Goal: Information Seeking & Learning: Learn about a topic

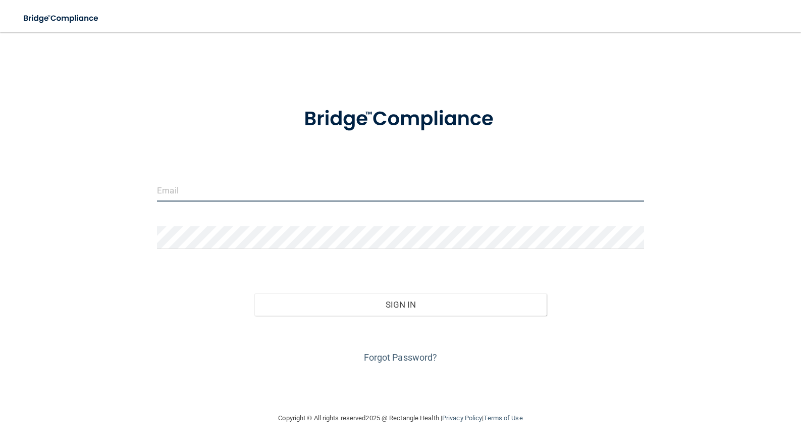
click at [178, 189] on input "email" at bounding box center [400, 190] width 487 height 23
type input "[EMAIL_ADDRESS][DOMAIN_NAME]"
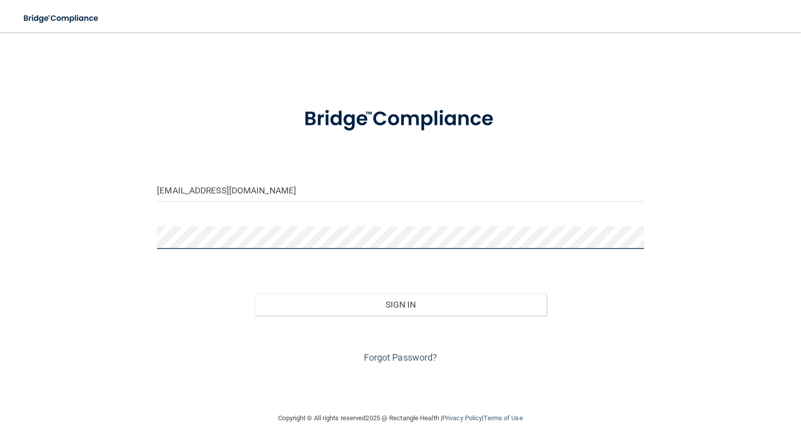
click at [254, 293] on button "Sign In" at bounding box center [400, 304] width 292 height 22
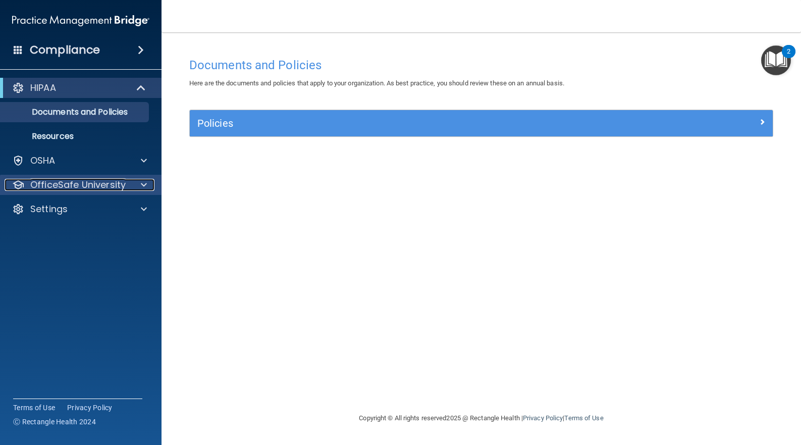
click at [139, 187] on div at bounding box center [142, 185] width 25 height 12
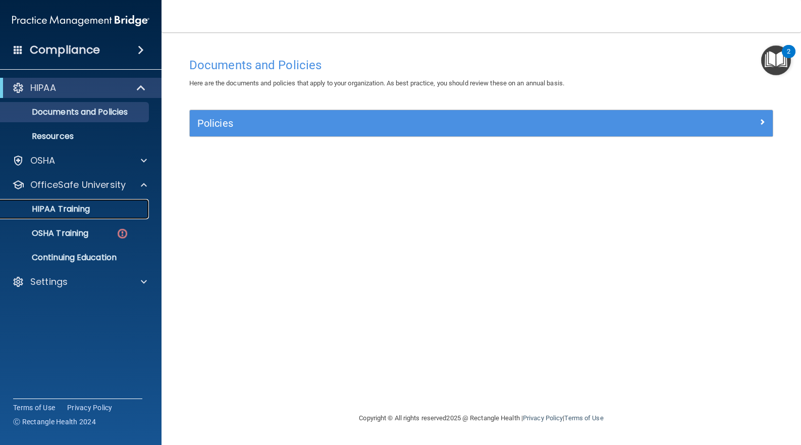
click at [76, 212] on p "HIPAA Training" at bounding box center [48, 209] width 83 height 10
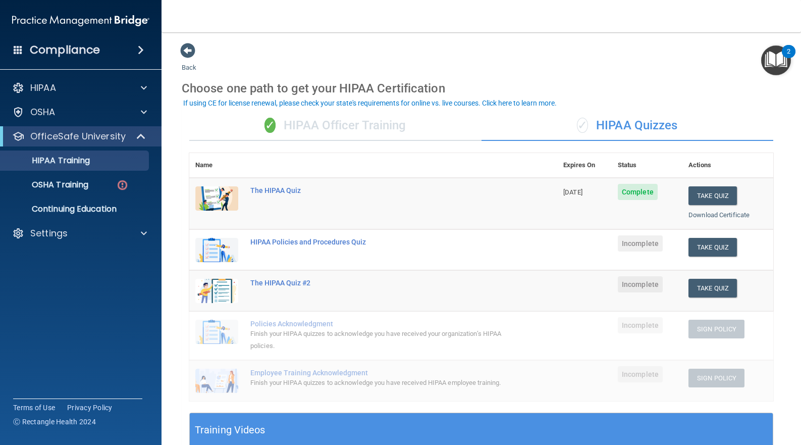
click at [390, 126] on div "✓ HIPAA Officer Training" at bounding box center [335, 126] width 292 height 30
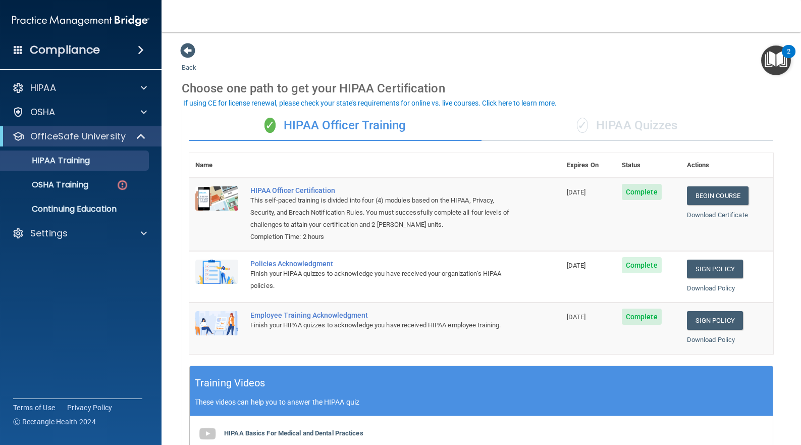
click at [615, 121] on div "✓ HIPAA Quizzes" at bounding box center [628, 126] width 292 height 30
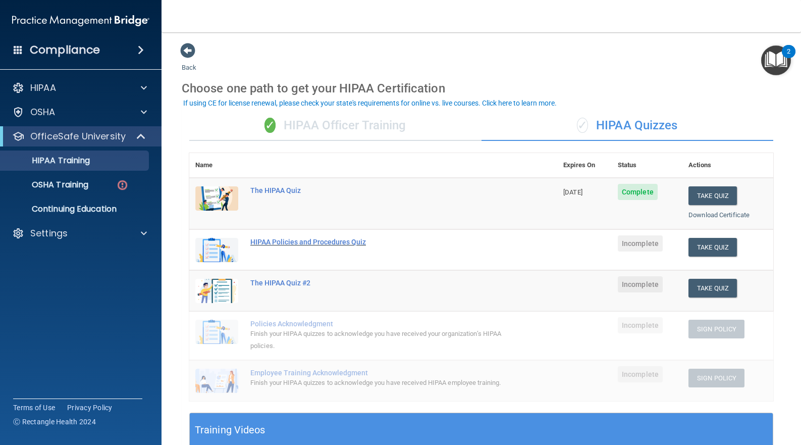
click at [333, 240] on div "HIPAA Policies and Procedures Quiz" at bounding box center [378, 242] width 257 height 8
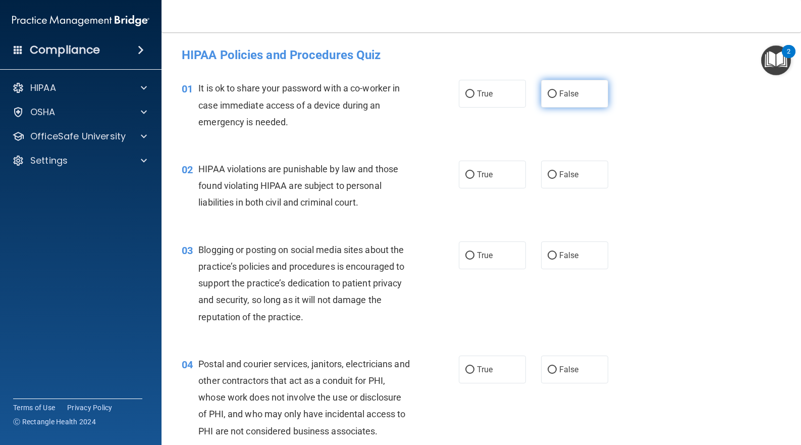
click at [548, 94] on input "False" at bounding box center [552, 94] width 9 height 8
radio input "true"
click at [477, 171] on span "True" at bounding box center [485, 175] width 16 height 10
click at [475, 171] on input "True" at bounding box center [470, 175] width 9 height 8
radio input "true"
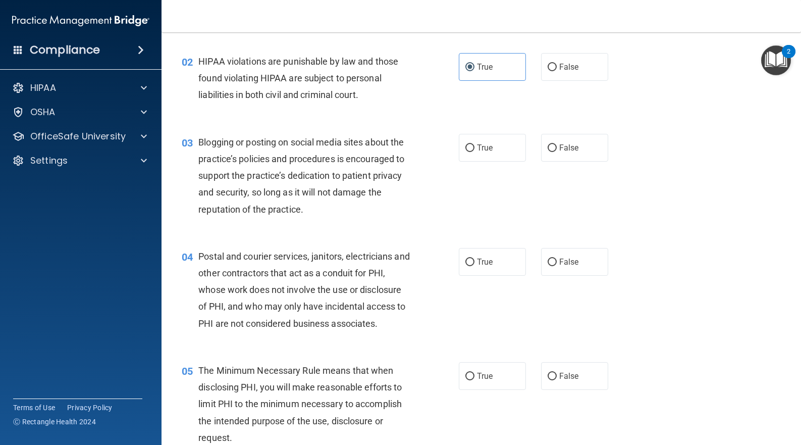
scroll to position [135, 0]
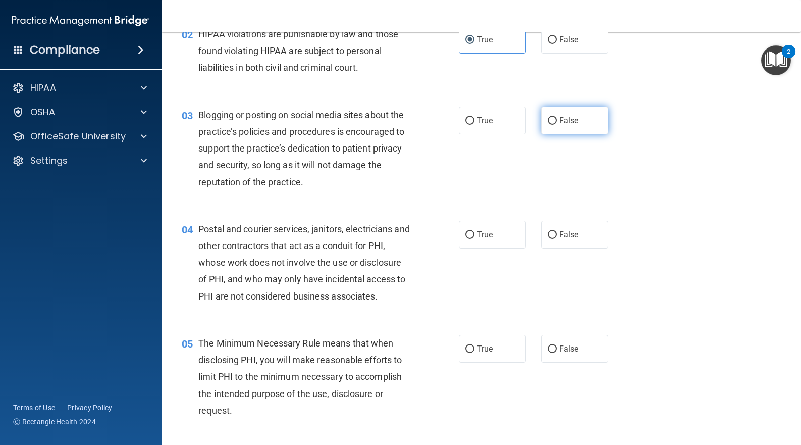
click at [554, 119] on label "False" at bounding box center [574, 121] width 67 height 28
click at [554, 119] on input "False" at bounding box center [552, 121] width 9 height 8
radio input "true"
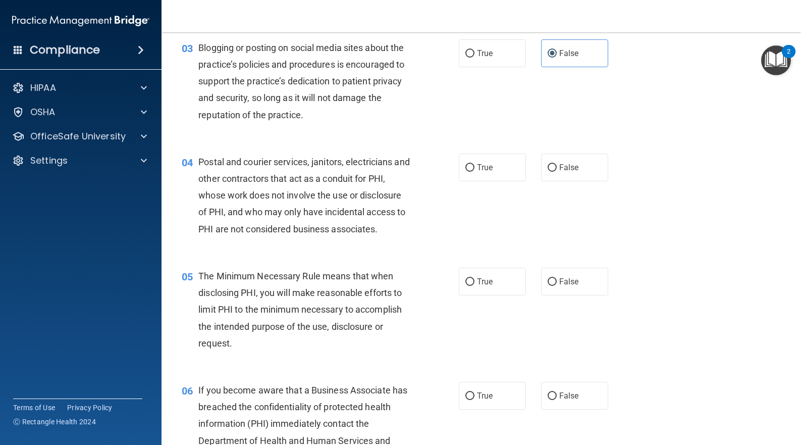
scroll to position [269, 0]
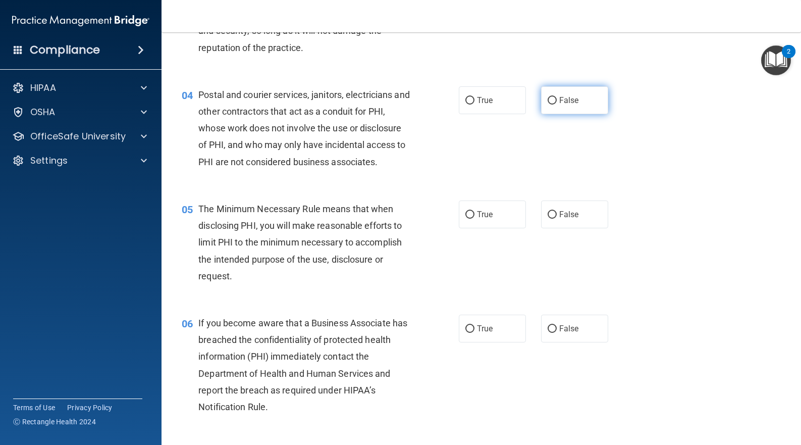
click at [562, 103] on span "False" at bounding box center [569, 100] width 20 height 10
click at [557, 103] on input "False" at bounding box center [552, 101] width 9 height 8
radio input "true"
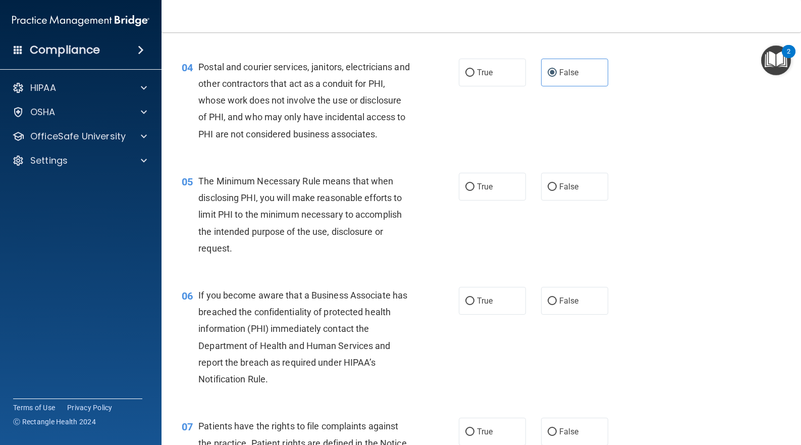
scroll to position [337, 0]
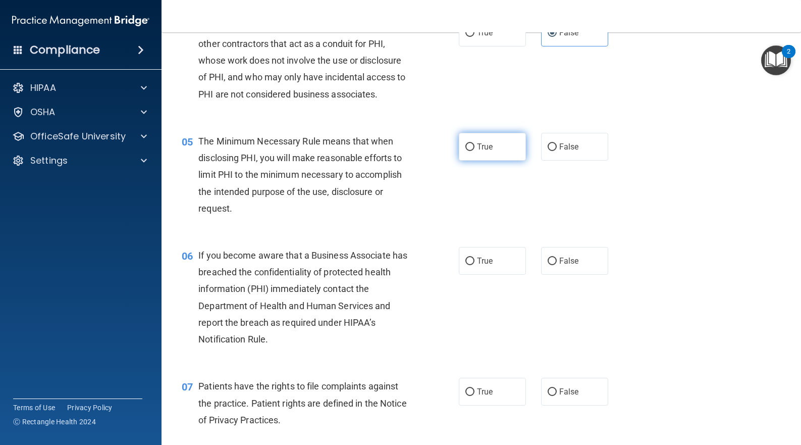
click at [493, 148] on label "True" at bounding box center [492, 147] width 67 height 28
click at [475, 148] on input "True" at bounding box center [470, 147] width 9 height 8
radio input "true"
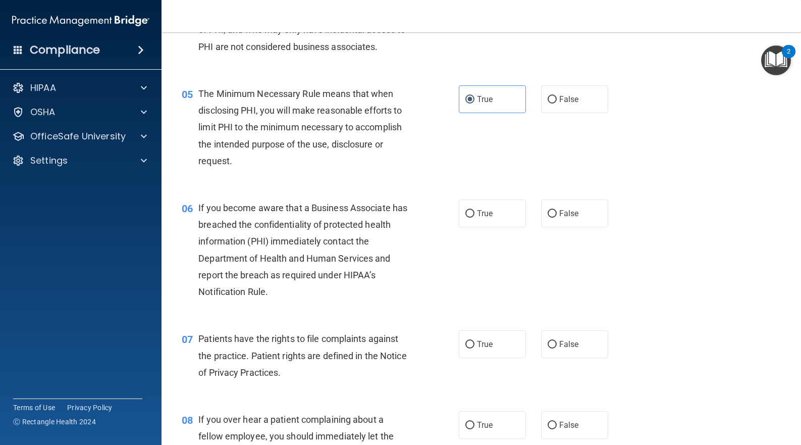
scroll to position [404, 0]
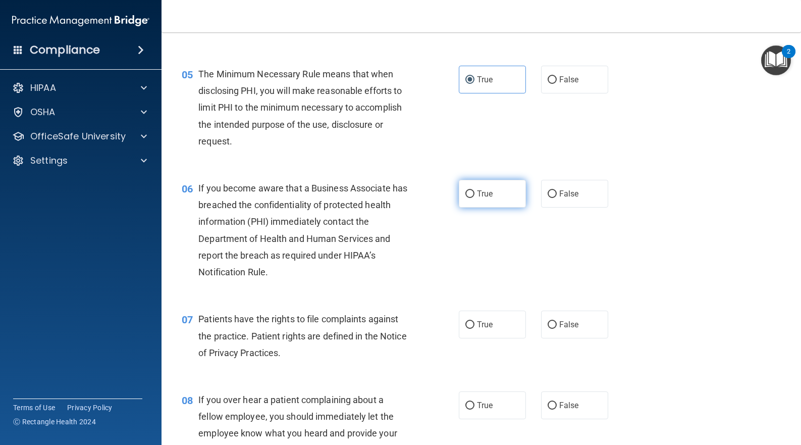
click at [500, 195] on label "True" at bounding box center [492, 194] width 67 height 28
click at [475, 195] on input "True" at bounding box center [470, 194] width 9 height 8
radio input "true"
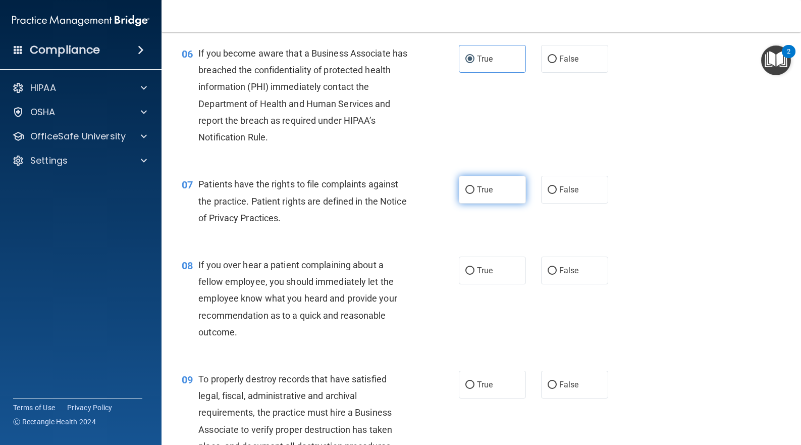
click at [472, 194] on label "True" at bounding box center [492, 190] width 67 height 28
click at [472, 194] on input "True" at bounding box center [470, 190] width 9 height 8
radio input "true"
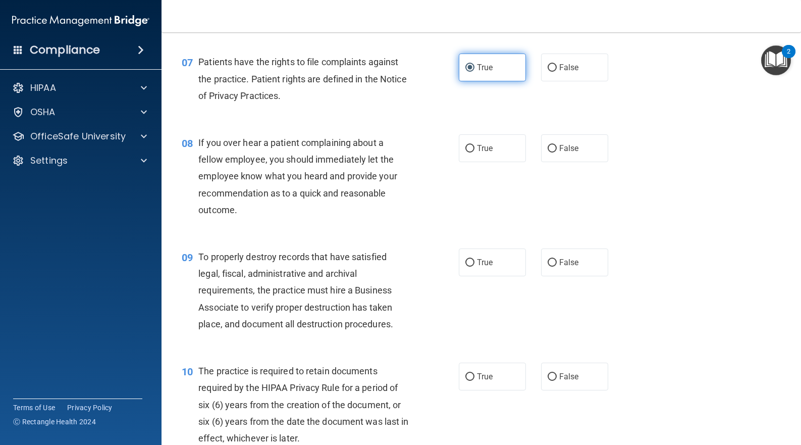
scroll to position [673, 0]
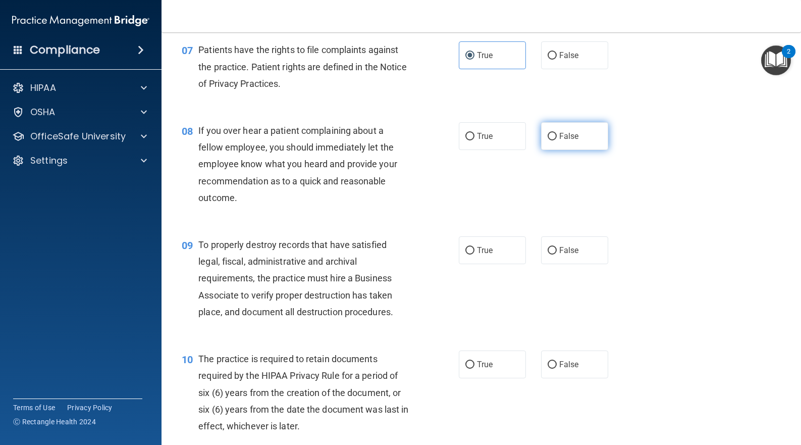
click at [564, 134] on span "False" at bounding box center [569, 136] width 20 height 10
click at [557, 134] on input "False" at bounding box center [552, 137] width 9 height 8
radio input "true"
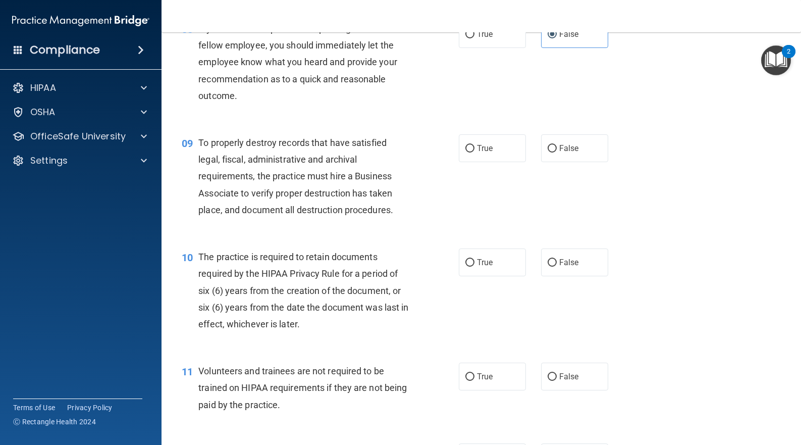
scroll to position [808, 0]
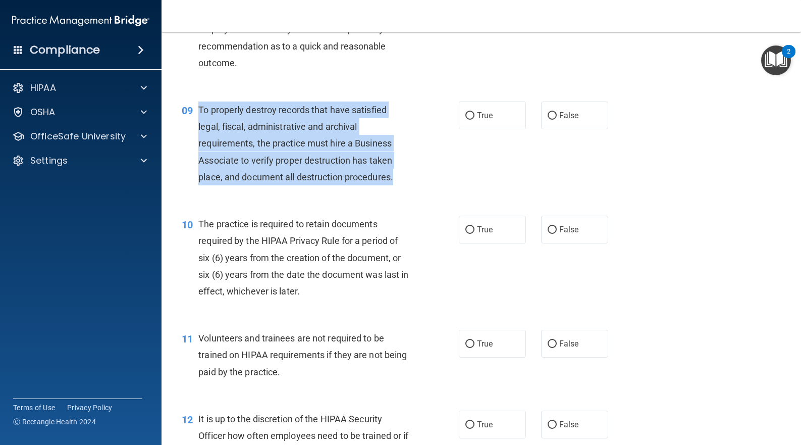
drag, startPoint x: 397, startPoint y: 176, endPoint x: 195, endPoint y: 108, distance: 213.8
click at [195, 108] on div "09 To properly destroy records that have satisfied legal, fiscal, administrativ…" at bounding box center [321, 145] width 308 height 89
copy div "To properly destroy records that have satisfied legal, fiscal, administrative a…"
click at [548, 117] on input "False" at bounding box center [552, 116] width 9 height 8
radio input "true"
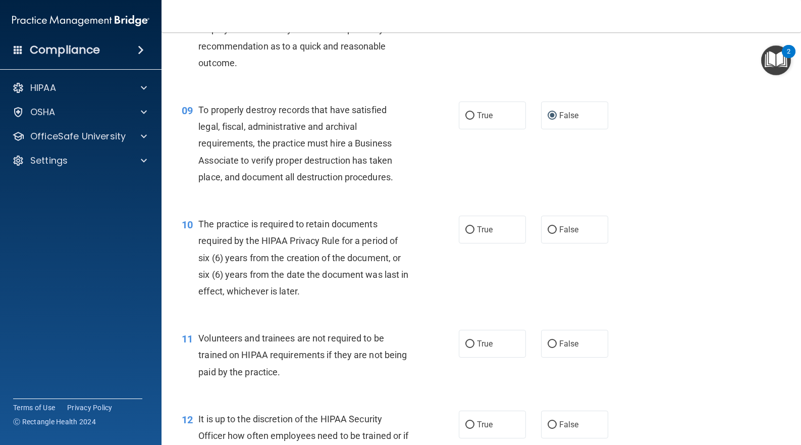
click at [429, 97] on div "09 To properly destroy records that have satisfied legal, fiscal, administrativ…" at bounding box center [481, 146] width 615 height 114
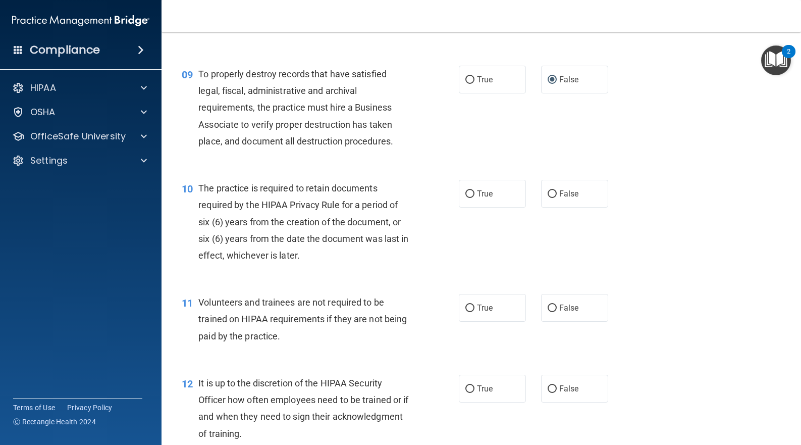
scroll to position [875, 0]
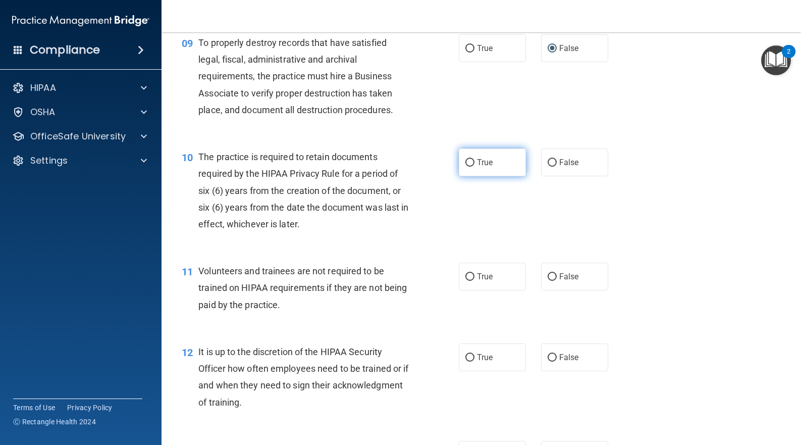
click at [487, 164] on span "True" at bounding box center [485, 163] width 16 height 10
click at [475, 164] on input "True" at bounding box center [470, 163] width 9 height 8
radio input "true"
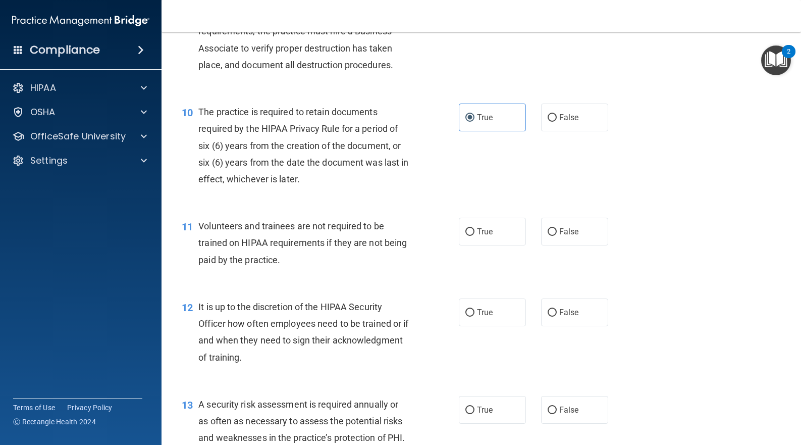
scroll to position [943, 0]
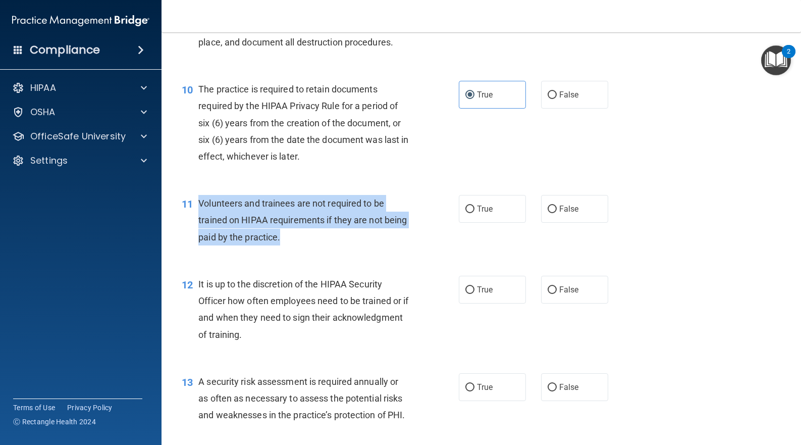
drag, startPoint x: 314, startPoint y: 237, endPoint x: 200, endPoint y: 206, distance: 118.5
click at [200, 206] on div "Volunteers and trainees are not required to be trained on HIPAA requirements if…" at bounding box center [307, 220] width 219 height 50
copy span "Volunteers and trainees are not required to be trained on HIPAA requirements if…"
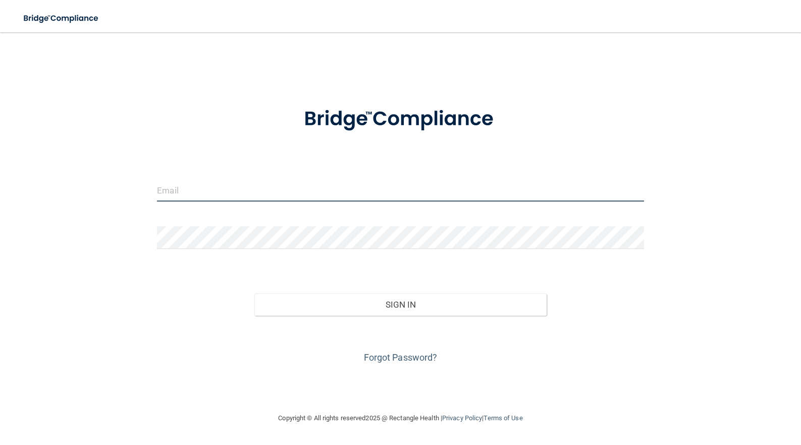
click at [196, 182] on input "email" at bounding box center [400, 190] width 487 height 23
type input "[EMAIL_ADDRESS][DOMAIN_NAME]"
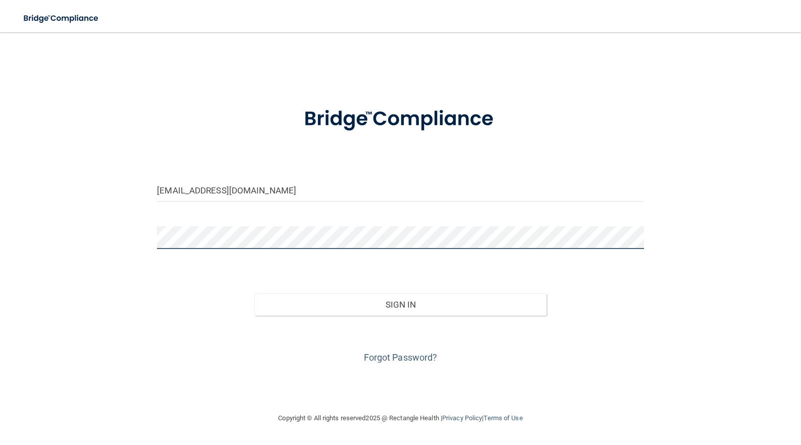
click at [254, 293] on button "Sign In" at bounding box center [400, 304] width 292 height 22
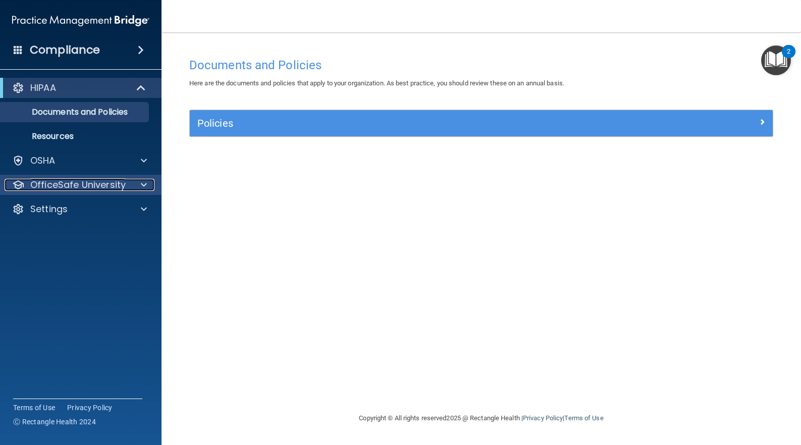
click at [143, 183] on span at bounding box center [144, 185] width 6 height 12
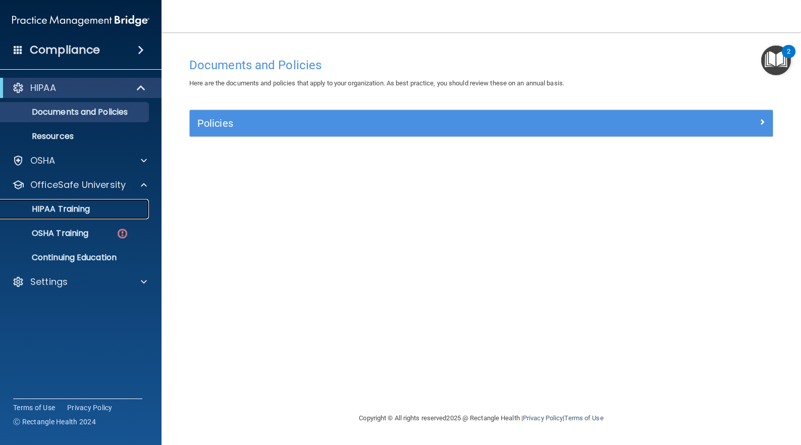
click at [75, 209] on p "HIPAA Training" at bounding box center [48, 209] width 83 height 10
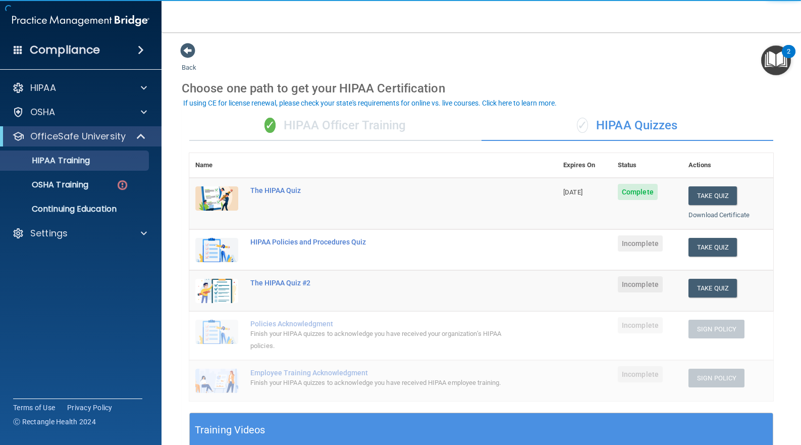
click at [625, 123] on div "✓ HIPAA Quizzes" at bounding box center [628, 126] width 292 height 30
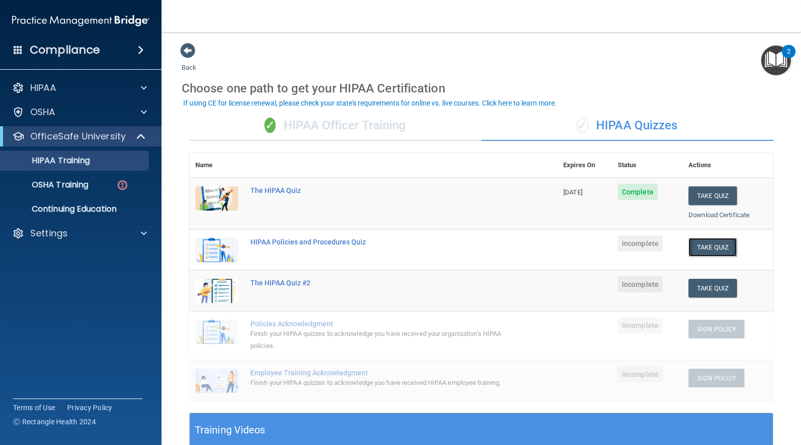
click at [695, 246] on button "Take Quiz" at bounding box center [713, 247] width 48 height 19
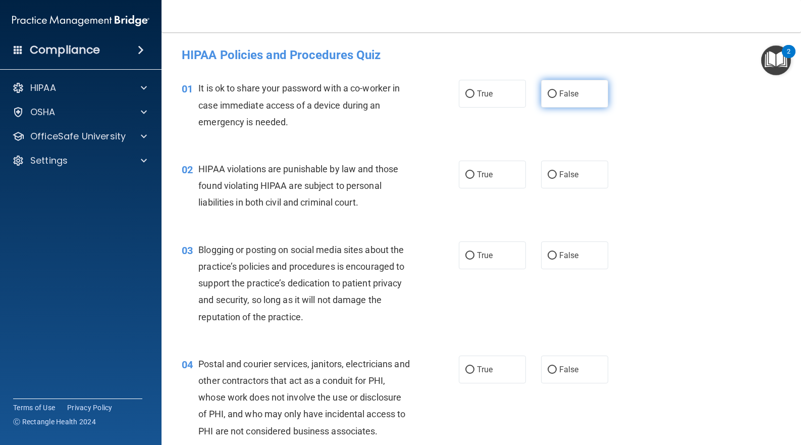
click at [551, 96] on input "False" at bounding box center [552, 94] width 9 height 8
radio input "true"
click at [477, 175] on span "True" at bounding box center [485, 175] width 16 height 10
click at [475, 175] on input "True" at bounding box center [470, 175] width 9 height 8
radio input "true"
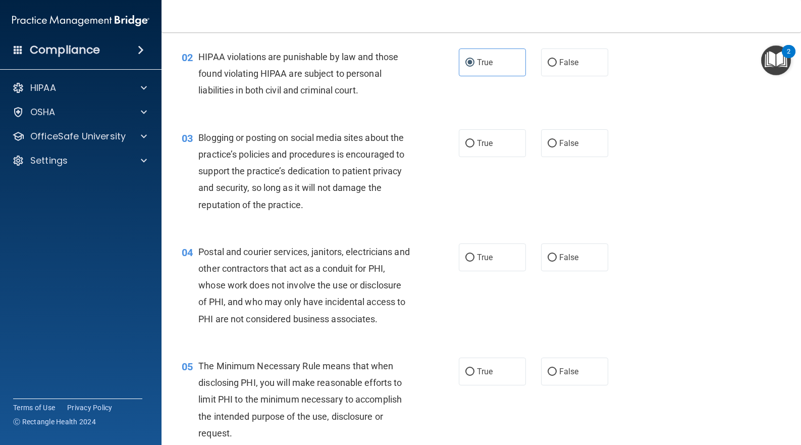
scroll to position [135, 0]
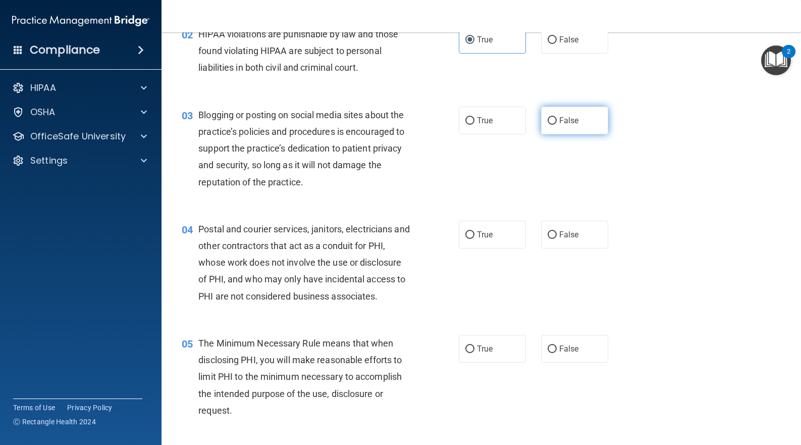
click at [559, 118] on span "False" at bounding box center [569, 121] width 20 height 10
click at [556, 118] on input "False" at bounding box center [552, 121] width 9 height 8
radio input "true"
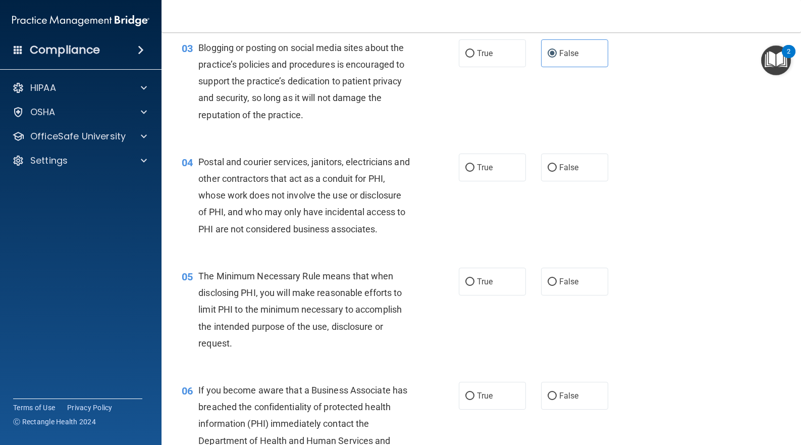
scroll to position [269, 0]
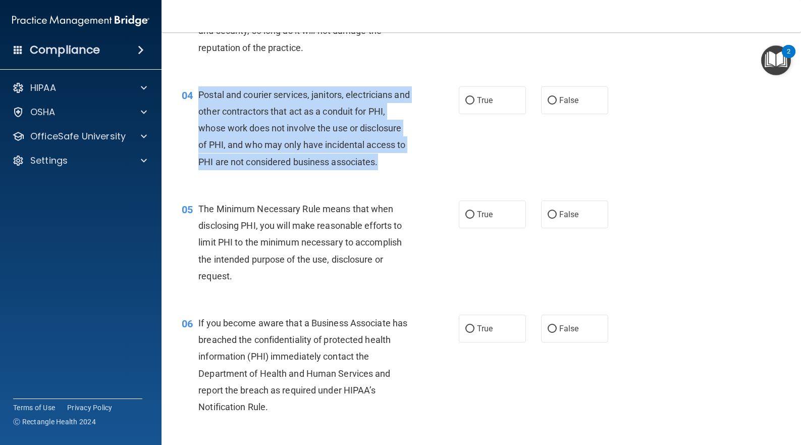
drag, startPoint x: 382, startPoint y: 162, endPoint x: 199, endPoint y: 97, distance: 193.7
click at [199, 97] on div "Postal and courier services, janitors, electricians and other contractors that …" at bounding box center [307, 128] width 219 height 84
copy span "Postal and courier services, janitors, electricians and other contractors that …"
click at [466, 99] on input "True" at bounding box center [470, 101] width 9 height 8
radio input "true"
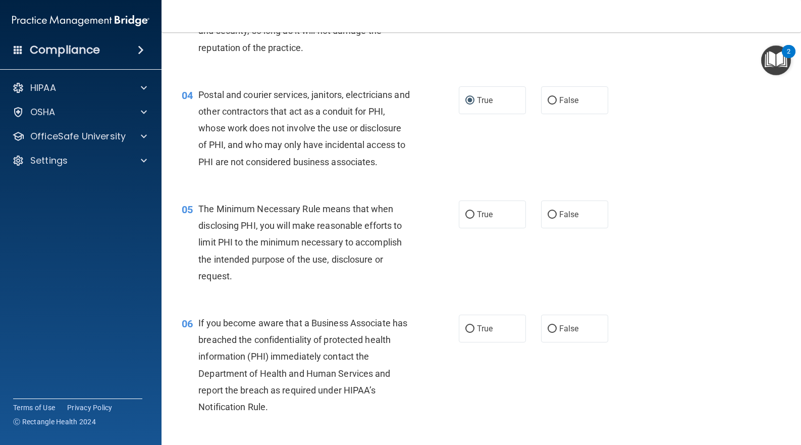
click at [431, 188] on div "05 The Minimum Necessary Rule means that when disclosing PHI, you will make rea…" at bounding box center [481, 245] width 615 height 114
click at [466, 213] on input "True" at bounding box center [470, 215] width 9 height 8
radio input "true"
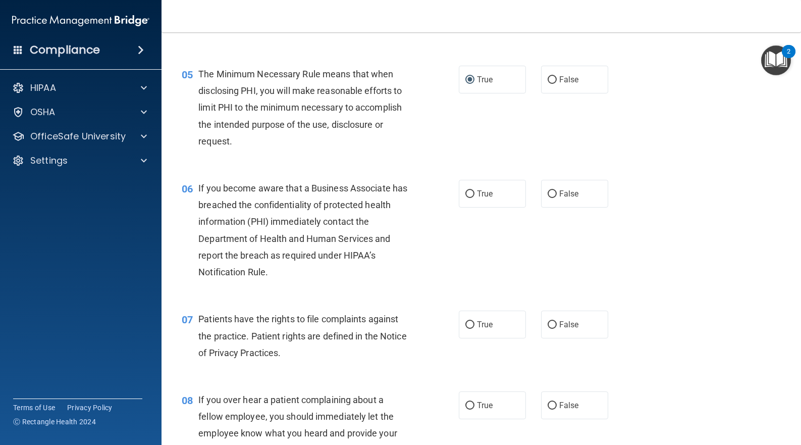
scroll to position [471, 0]
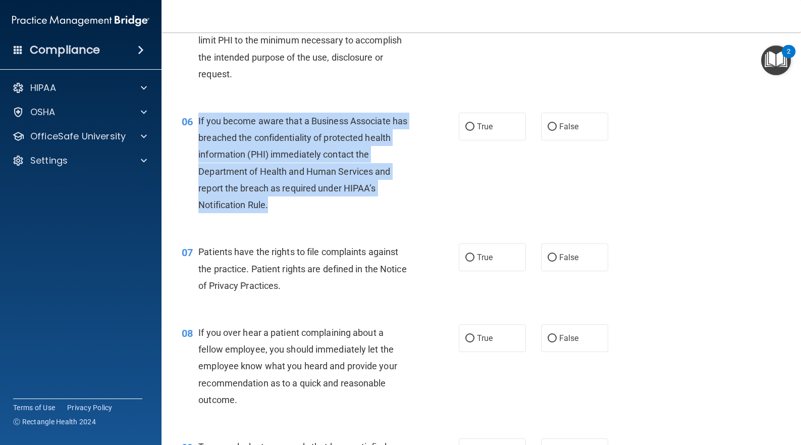
drag, startPoint x: 271, startPoint y: 203, endPoint x: 196, endPoint y: 123, distance: 110.0
click at [196, 123] on div "06 If you become aware that a Business Associate has breached the confidentiali…" at bounding box center [321, 166] width 308 height 106
copy div "If you become aware that a Business Associate has breached the confidentiality …"
click at [466, 126] on input "True" at bounding box center [470, 127] width 9 height 8
radio input "true"
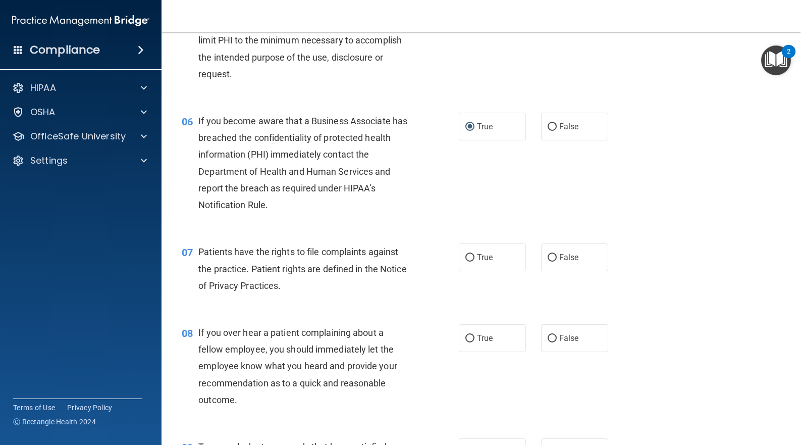
click at [431, 103] on div "06 If you become aware that a Business Associate has breached the confidentiali…" at bounding box center [481, 165] width 615 height 131
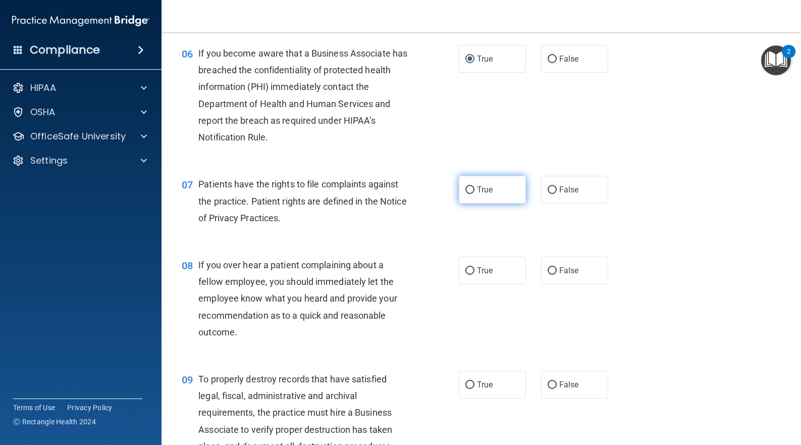
click at [493, 185] on label "True" at bounding box center [492, 190] width 67 height 28
click at [475, 186] on input "True" at bounding box center [470, 190] width 9 height 8
radio input "true"
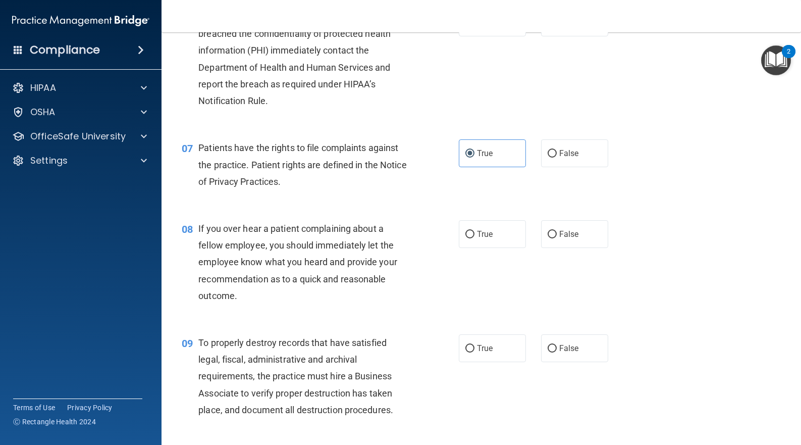
scroll to position [606, 0]
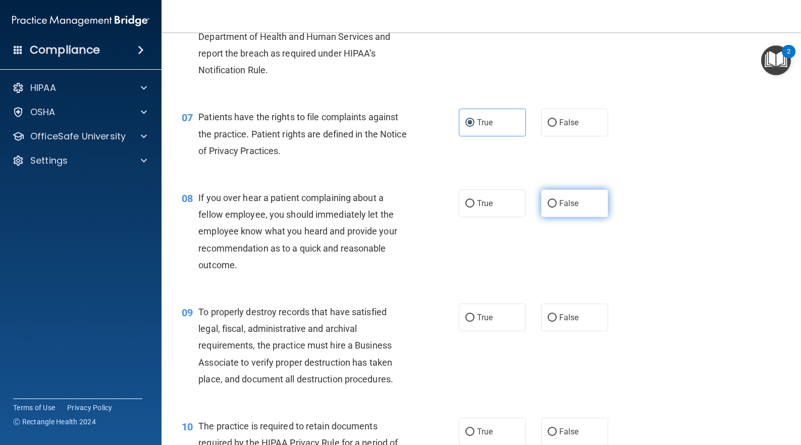
click at [548, 201] on input "False" at bounding box center [552, 204] width 9 height 8
radio input "true"
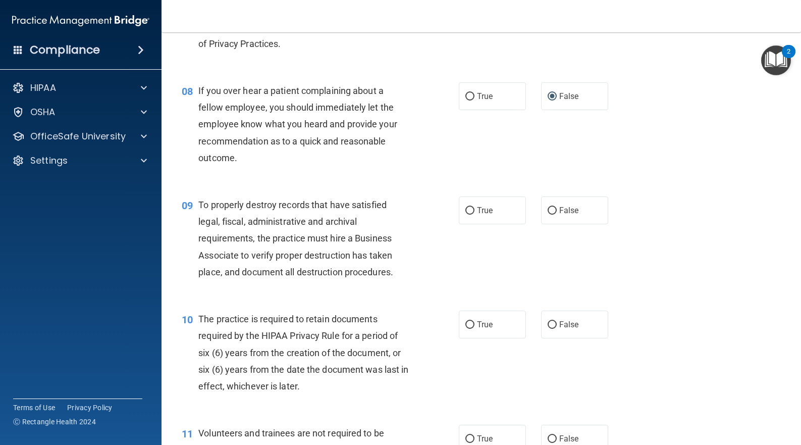
scroll to position [741, 0]
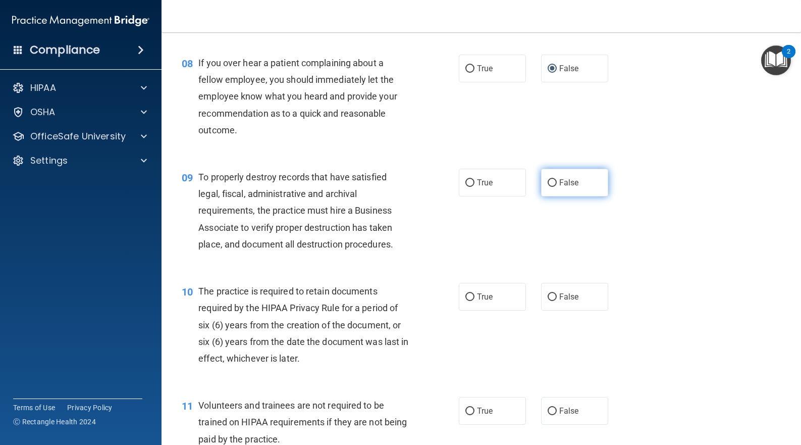
click at [551, 187] on label "False" at bounding box center [574, 183] width 67 height 28
click at [551, 187] on input "False" at bounding box center [552, 183] width 9 height 8
radio input "true"
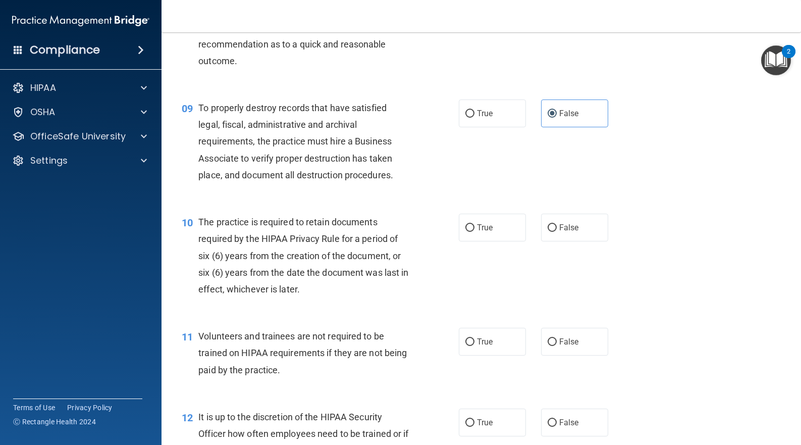
scroll to position [875, 0]
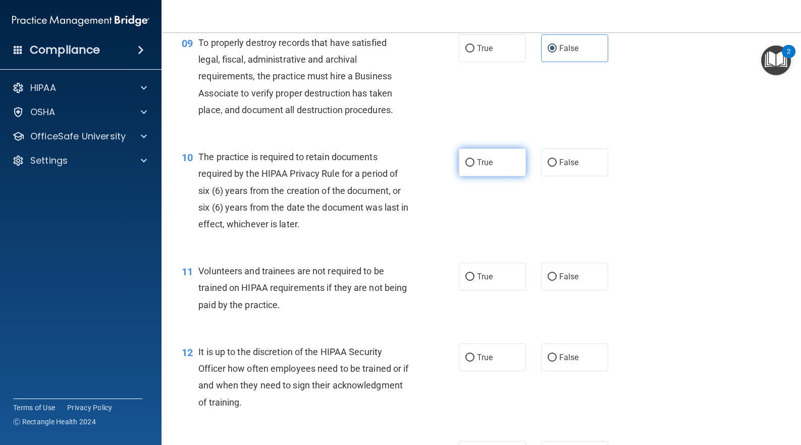
click at [487, 164] on span "True" at bounding box center [485, 163] width 16 height 10
click at [475, 164] on input "True" at bounding box center [470, 163] width 9 height 8
radio input "true"
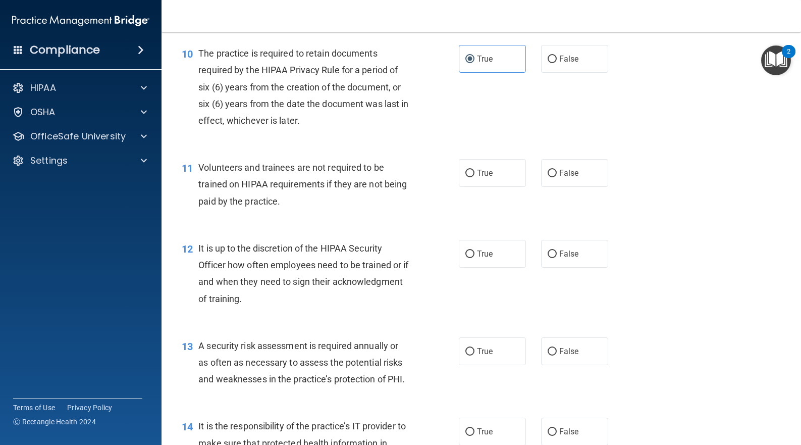
scroll to position [1010, 0]
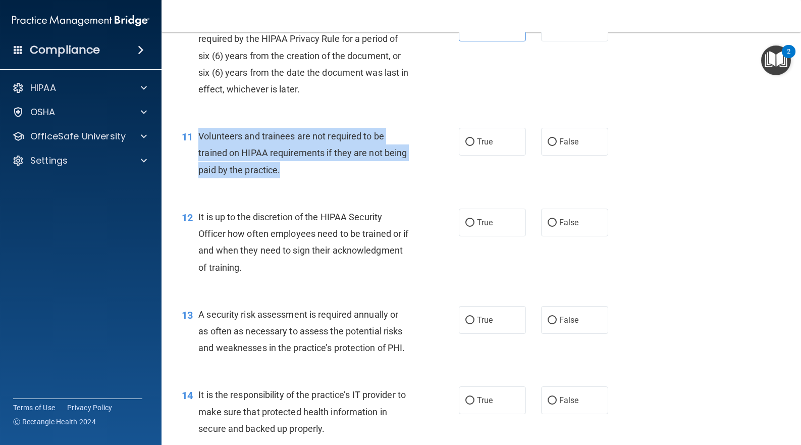
drag, startPoint x: 309, startPoint y: 168, endPoint x: 196, endPoint y: 140, distance: 115.5
click at [196, 140] on div "11 Volunteers and trainees are not required to be trained on HIPAA requirements…" at bounding box center [321, 156] width 308 height 56
copy div "Volunteers and trainees are not required to be trained on HIPAA requirements if…"
click at [548, 140] on input "False" at bounding box center [552, 142] width 9 height 8
radio input "true"
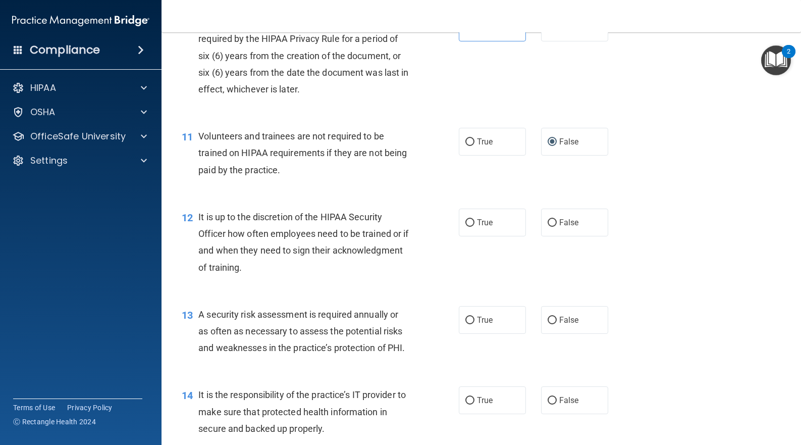
click at [417, 116] on div "11 Volunteers and trainees are not required to be trained on HIPAA requirements…" at bounding box center [481, 155] width 615 height 81
click at [559, 227] on span "False" at bounding box center [569, 223] width 20 height 10
click at [554, 227] on input "False" at bounding box center [552, 223] width 9 height 8
radio input "true"
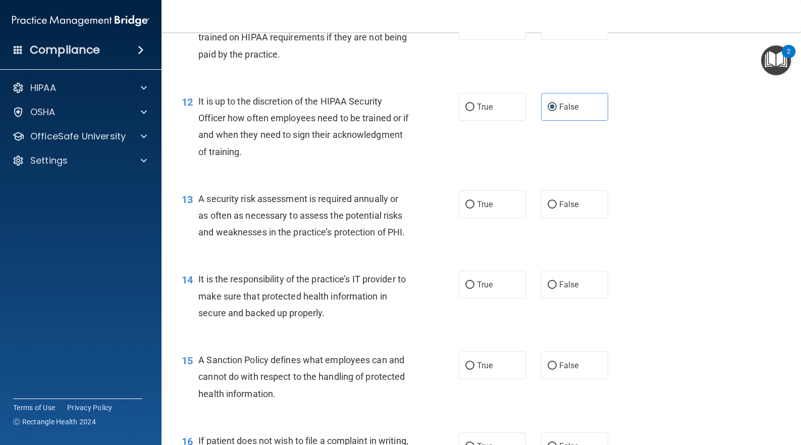
scroll to position [1145, 0]
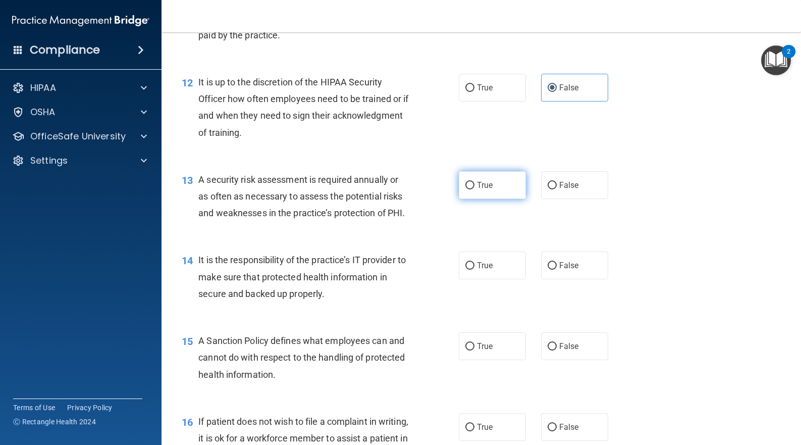
click at [466, 185] on input "True" at bounding box center [470, 186] width 9 height 8
radio input "true"
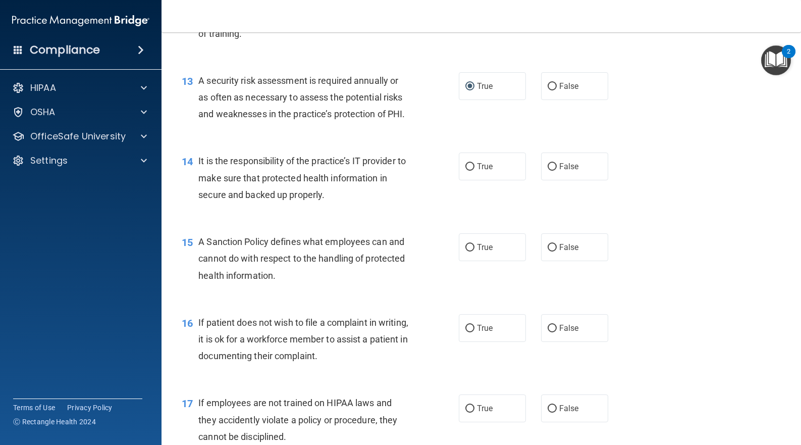
scroll to position [1279, 0]
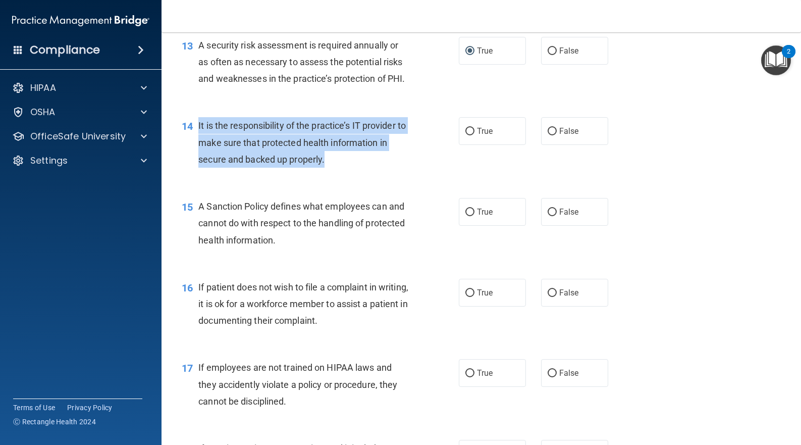
drag, startPoint x: 335, startPoint y: 160, endPoint x: 198, endPoint y: 125, distance: 141.2
click at [198, 125] on div "It is the responsibility of the practice’s IT provider to make sure that protec…" at bounding box center [307, 142] width 219 height 50
copy span "It is the responsibility of the practice’s IT provider to make sure that protec…"
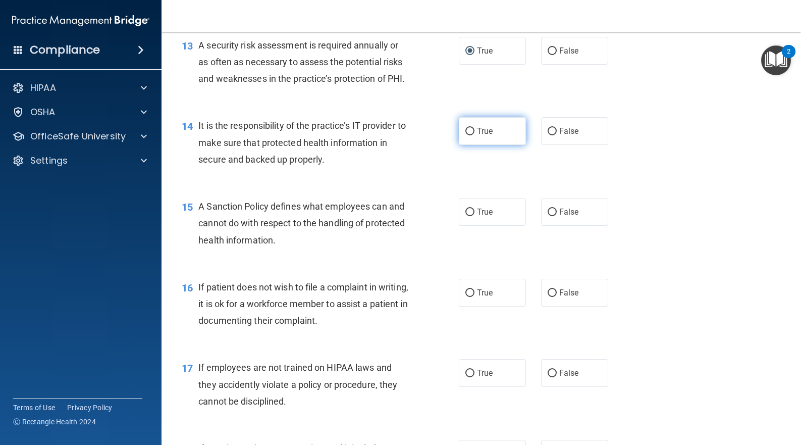
click at [477, 129] on span "True" at bounding box center [485, 131] width 16 height 10
click at [475, 129] on input "True" at bounding box center [470, 132] width 9 height 8
radio input "true"
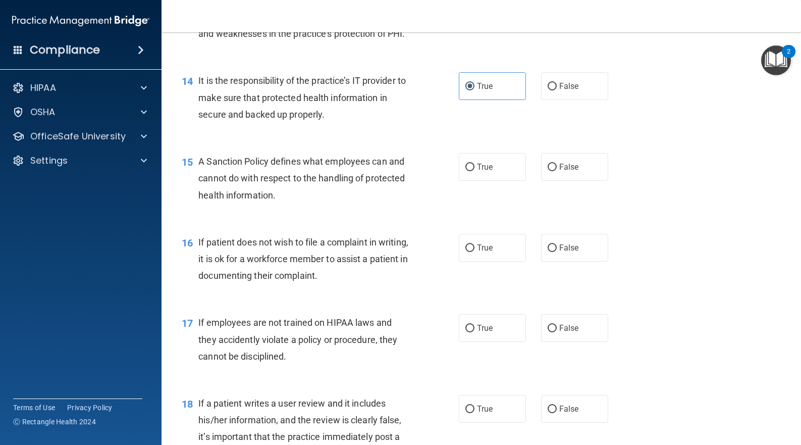
scroll to position [1347, 0]
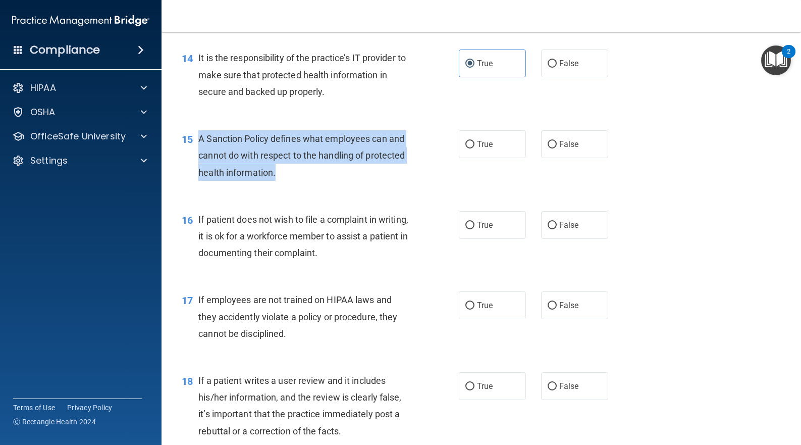
drag, startPoint x: 281, startPoint y: 170, endPoint x: 201, endPoint y: 142, distance: 84.3
click at [201, 142] on div "A Sanction Policy defines what employees can and cannot do with respect to the …" at bounding box center [307, 155] width 219 height 50
copy span "A Sanction Policy defines what employees can and cannot do with respect to the …"
click at [466, 144] on input "True" at bounding box center [470, 145] width 9 height 8
radio input "true"
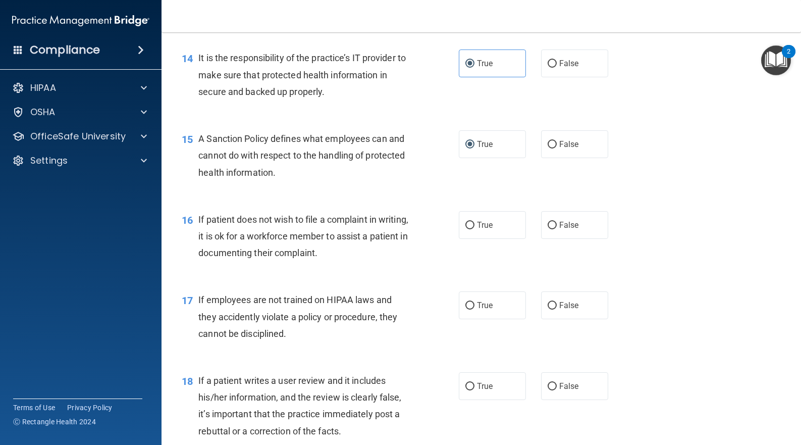
click at [426, 187] on div "15 A Sanction Policy defines what employees can and cannot do with respect to t…" at bounding box center [481, 158] width 615 height 81
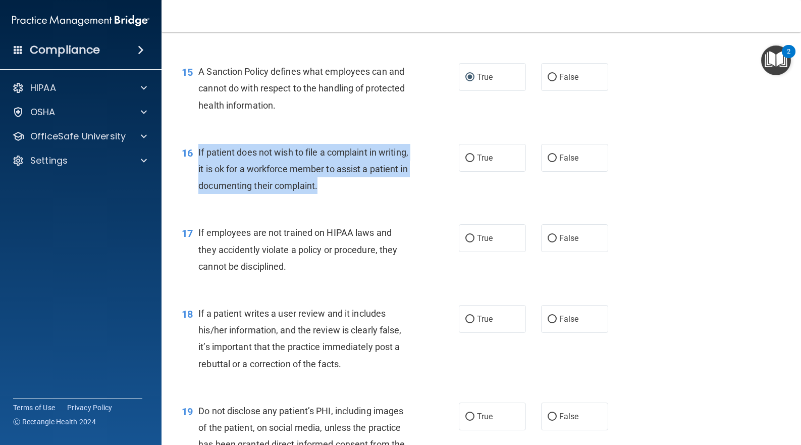
drag, startPoint x: 360, startPoint y: 185, endPoint x: 196, endPoint y: 150, distance: 166.8
click at [196, 150] on div "16 If patient does not wish to file a complaint in writing, it is ok for a work…" at bounding box center [321, 172] width 308 height 56
copy div "If patient does not wish to file a complaint in writing, it is ok for a workfor…"
click at [466, 161] on input "True" at bounding box center [470, 159] width 9 height 8
radio input "true"
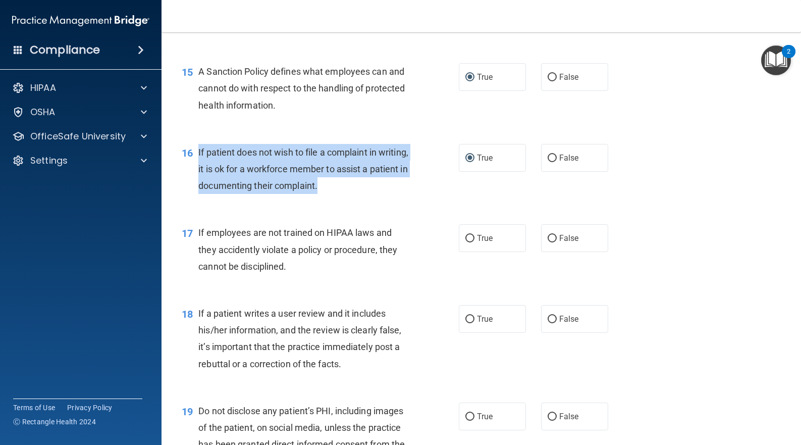
click at [425, 197] on div "16 If patient does not wish to file a complaint in writing, it is ok for a work…" at bounding box center [321, 172] width 308 height 56
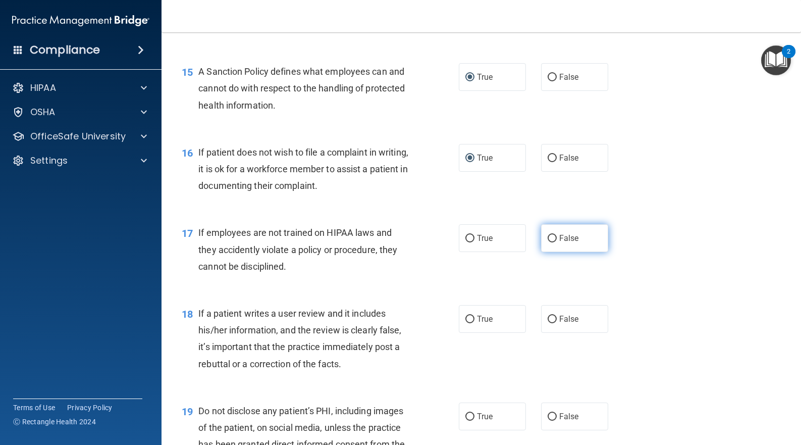
click at [548, 238] on input "False" at bounding box center [552, 239] width 9 height 8
radio input "true"
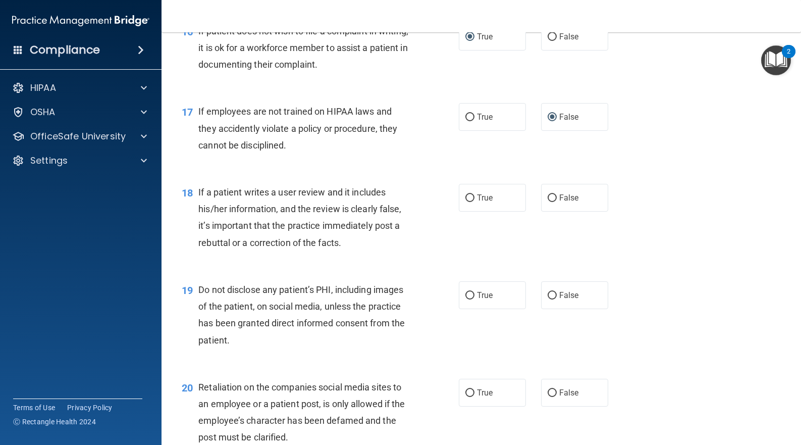
scroll to position [1549, 0]
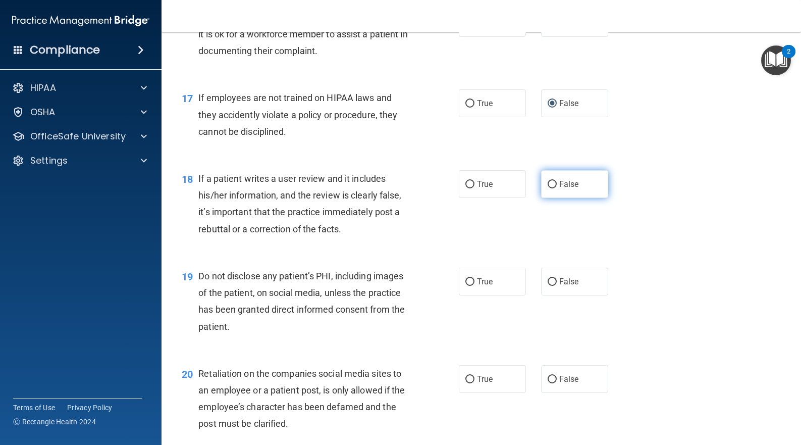
click at [548, 181] on input "False" at bounding box center [552, 185] width 9 height 8
radio input "true"
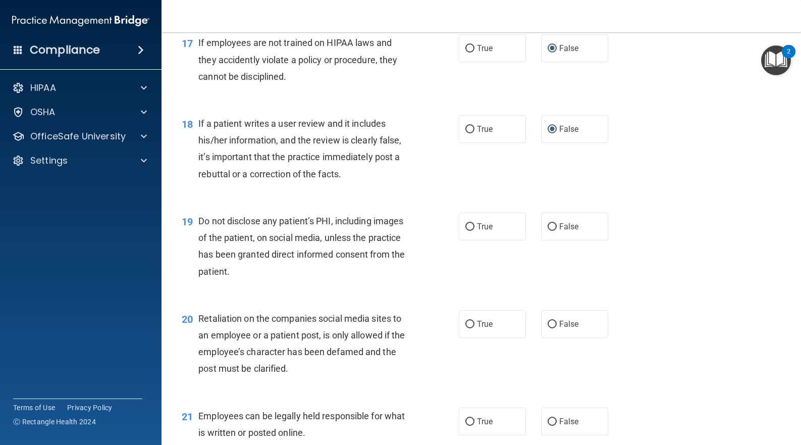
scroll to position [1683, 0]
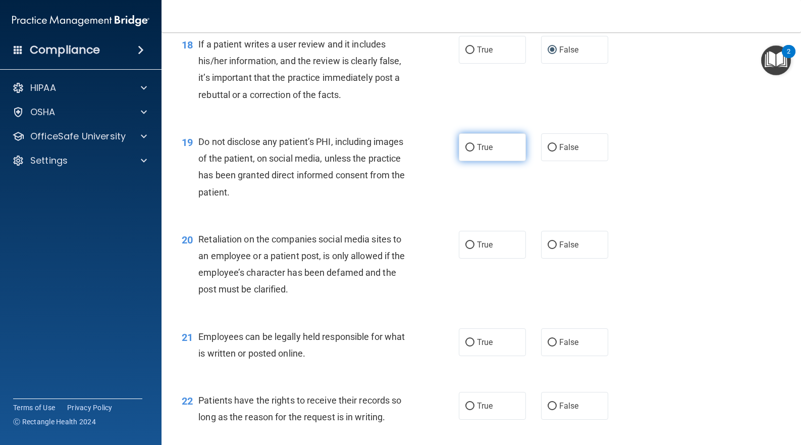
click at [499, 154] on label "True" at bounding box center [492, 147] width 67 height 28
click at [475, 151] on input "True" at bounding box center [470, 148] width 9 height 8
radio input "true"
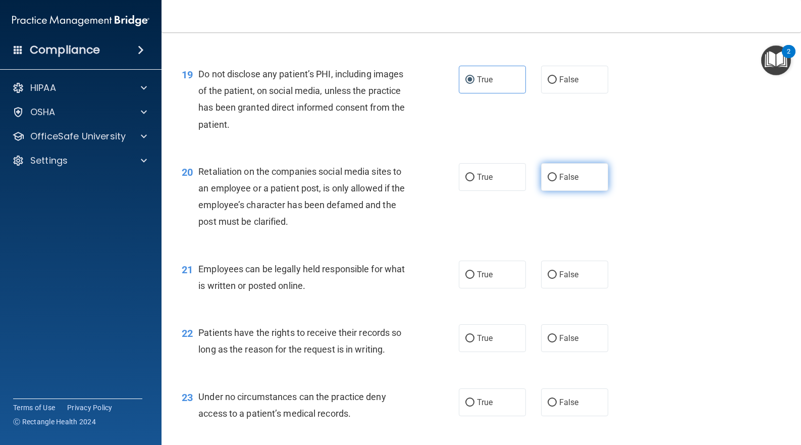
click at [551, 178] on input "False" at bounding box center [552, 178] width 9 height 8
radio input "true"
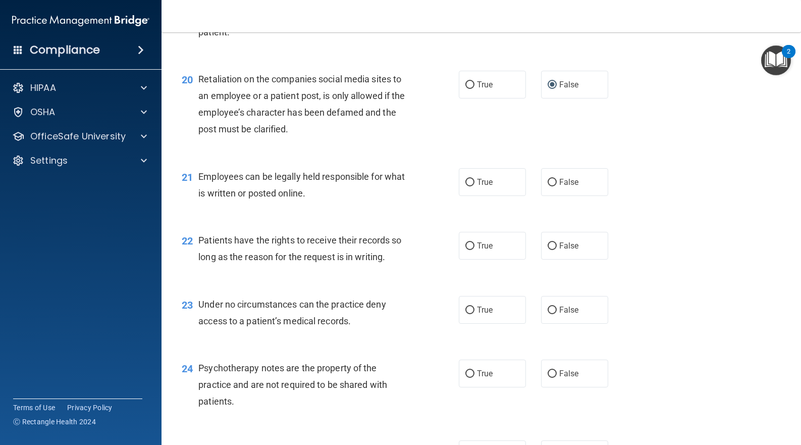
scroll to position [1885, 0]
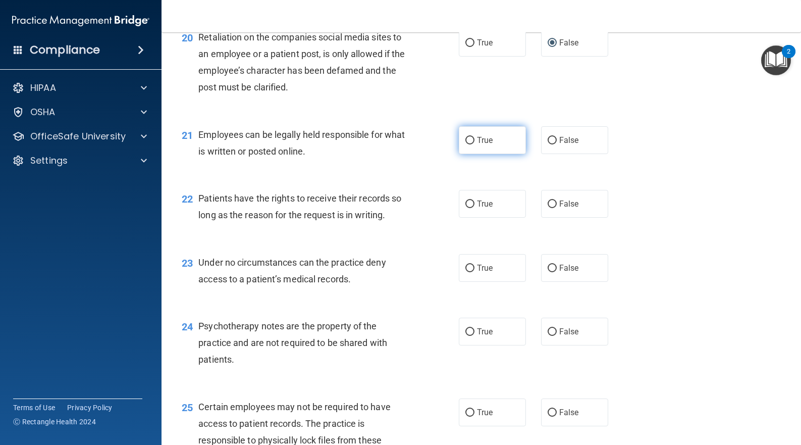
click at [489, 146] on label "True" at bounding box center [492, 140] width 67 height 28
click at [475, 144] on input "True" at bounding box center [470, 141] width 9 height 8
radio input "true"
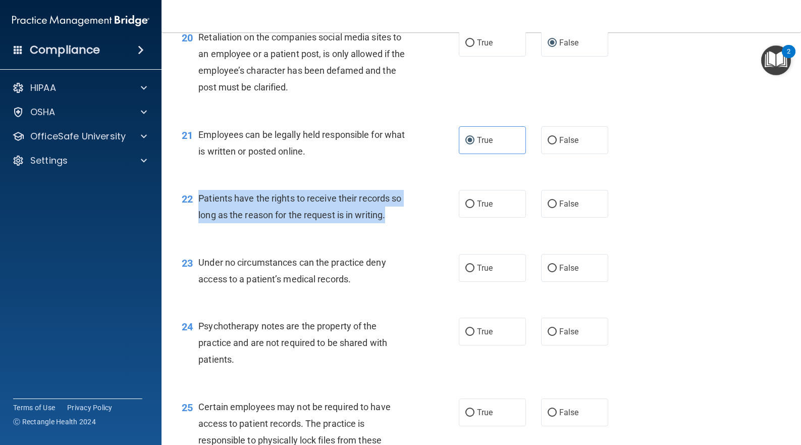
drag, startPoint x: 387, startPoint y: 214, endPoint x: 198, endPoint y: 201, distance: 189.3
click at [198, 201] on span "Patients have the rights to receive their records so long as the reason for the…" at bounding box center [299, 206] width 203 height 27
copy span "Patients have the rights to receive their records so long as the reason for the…"
click at [549, 202] on input "False" at bounding box center [552, 204] width 9 height 8
radio input "true"
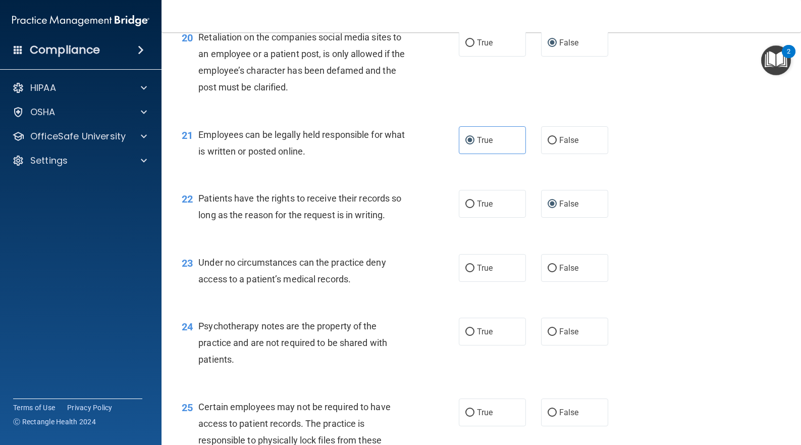
click at [418, 233] on div "22 Patients have the rights to receive their records so long as the reason for …" at bounding box center [481, 209] width 615 height 64
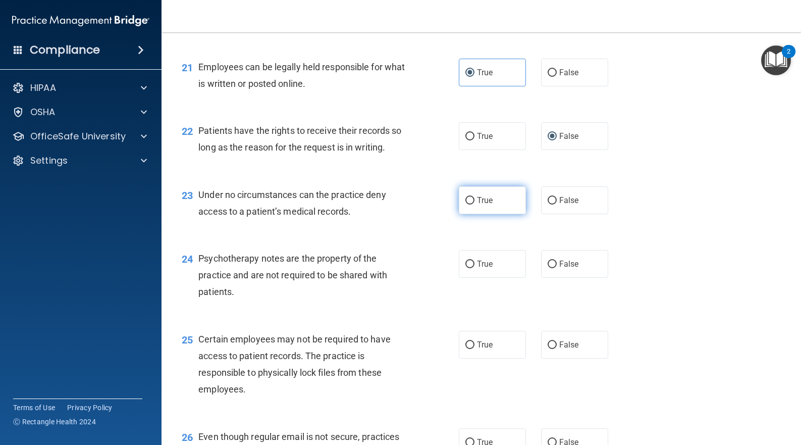
click at [488, 200] on span "True" at bounding box center [485, 200] width 16 height 10
click at [475, 200] on input "True" at bounding box center [470, 201] width 9 height 8
radio input "true"
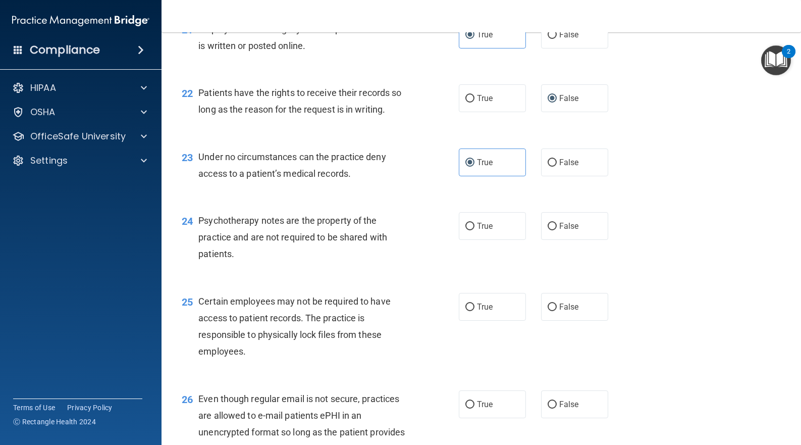
scroll to position [2020, 0]
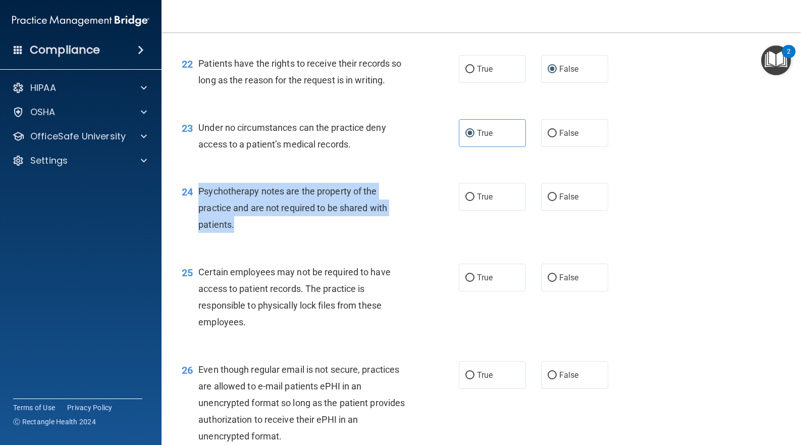
drag, startPoint x: 237, startPoint y: 224, endPoint x: 201, endPoint y: 193, distance: 47.7
click at [201, 193] on div "Psychotherapy notes are the property of the practice and are not required to be…" at bounding box center [307, 208] width 219 height 50
copy span "Psychotherapy notes are the property of the practice and are not required to be…"
click at [548, 194] on input "False" at bounding box center [552, 197] width 9 height 8
radio input "true"
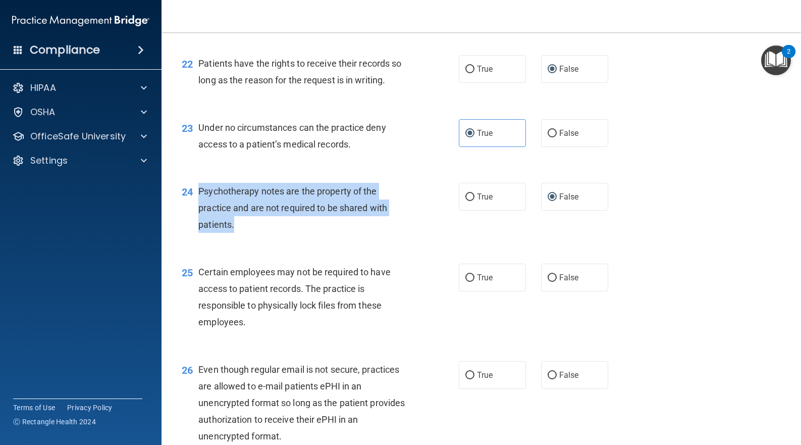
click at [445, 231] on div "24 Psychotherapy notes are the property of the practice and are not required to…" at bounding box center [321, 211] width 308 height 56
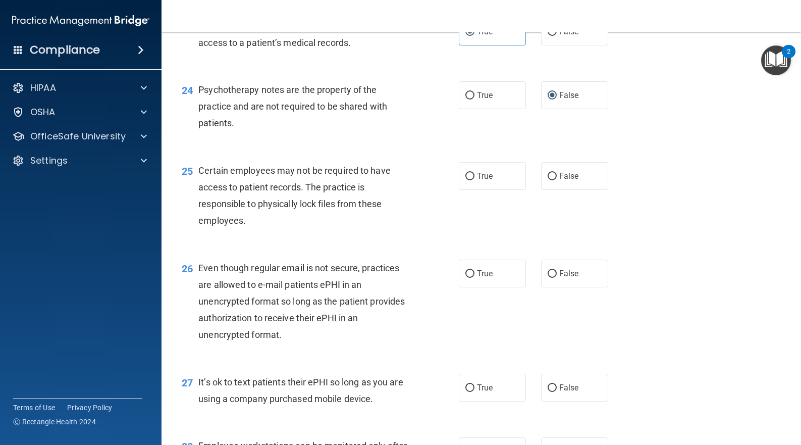
scroll to position [2155, 0]
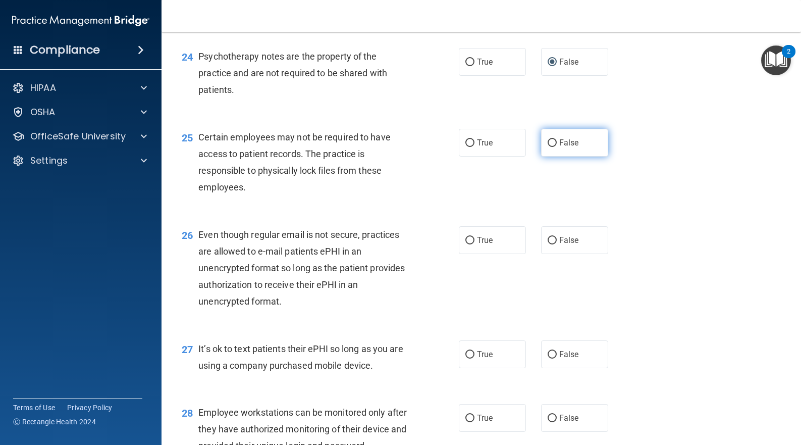
click at [550, 142] on input "False" at bounding box center [552, 143] width 9 height 8
radio input "true"
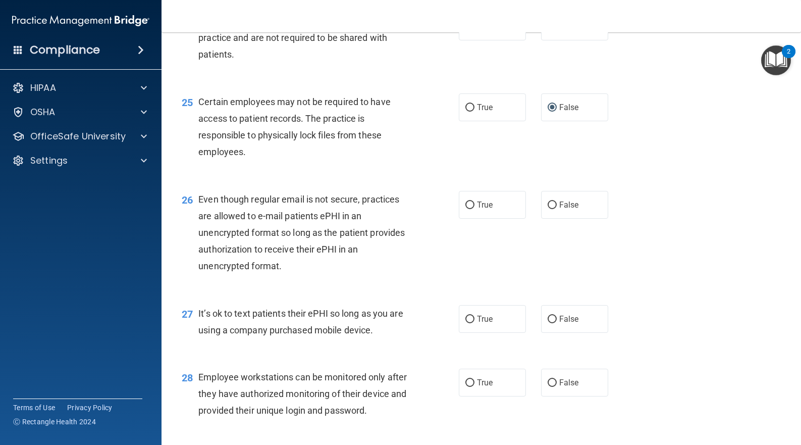
scroll to position [2222, 0]
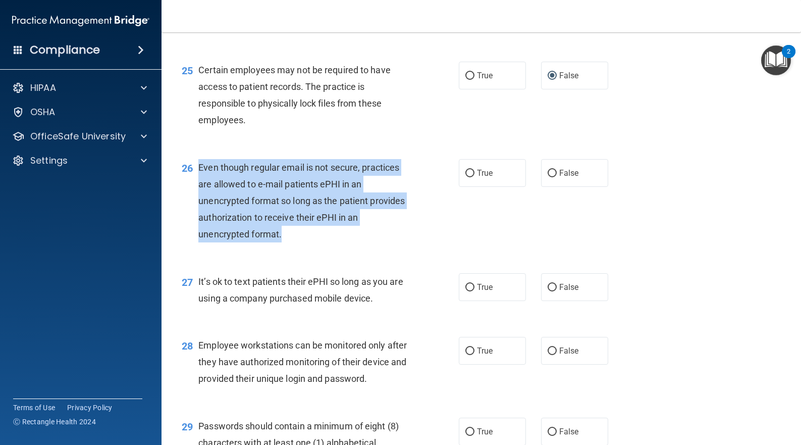
drag, startPoint x: 285, startPoint y: 232, endPoint x: 198, endPoint y: 167, distance: 107.9
click at [198, 167] on div "Even though regular email is not secure, practices are allowed to e-mail patien…" at bounding box center [307, 201] width 219 height 84
copy span "Even though regular email is not secure, practices are allowed to e-mail patien…"
click at [470, 172] on input "True" at bounding box center [470, 174] width 9 height 8
radio input "true"
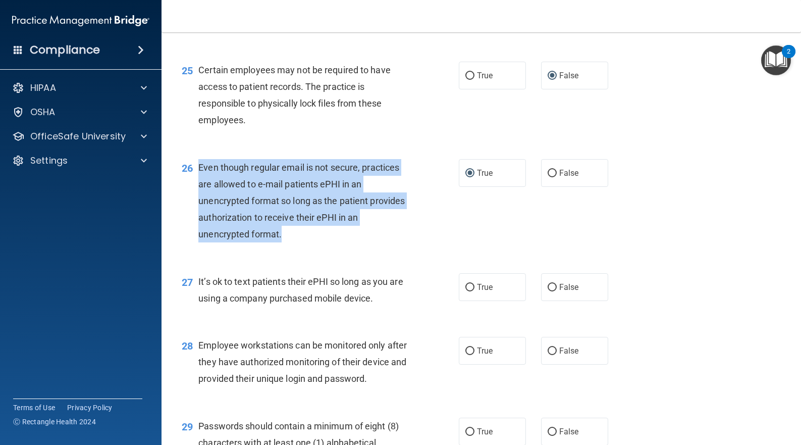
click at [440, 215] on div "26 Even though regular email is not secure, practices are allowed to e-mail pat…" at bounding box center [321, 203] width 308 height 89
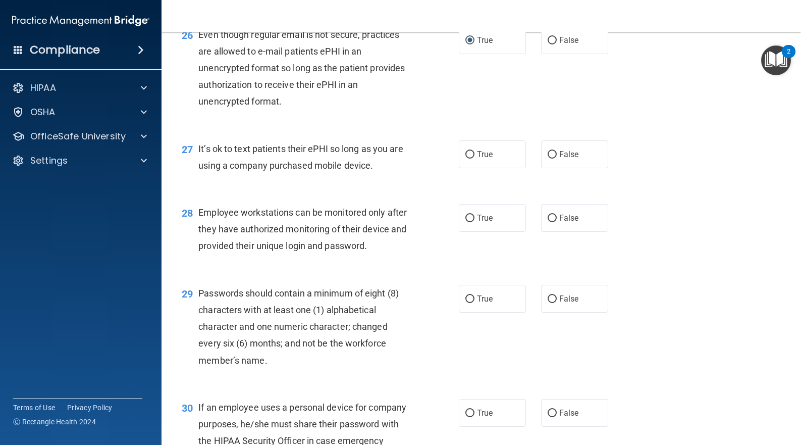
scroll to position [2357, 0]
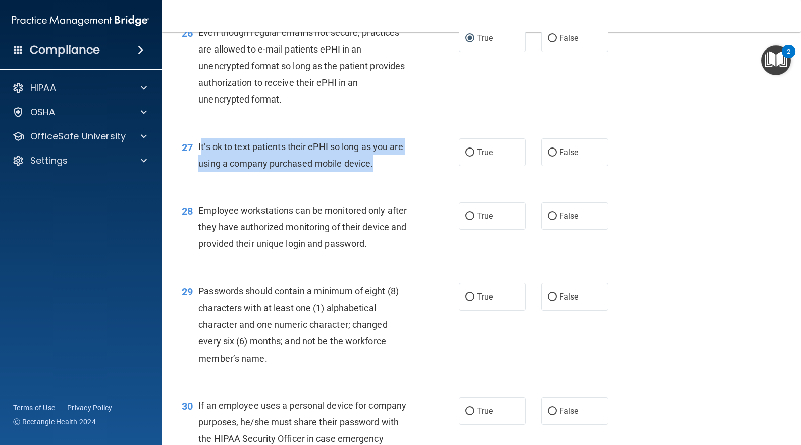
drag, startPoint x: 370, startPoint y: 163, endPoint x: 198, endPoint y: 145, distance: 172.6
click at [198, 145] on span "It’s ok to text patients their ePHI so long as you are using a company purchase…" at bounding box center [300, 154] width 205 height 27
copy span "It’s ok to text patients their ePHI so long as you are using a company purchase…"
click at [548, 151] on input "False" at bounding box center [552, 153] width 9 height 8
radio input "true"
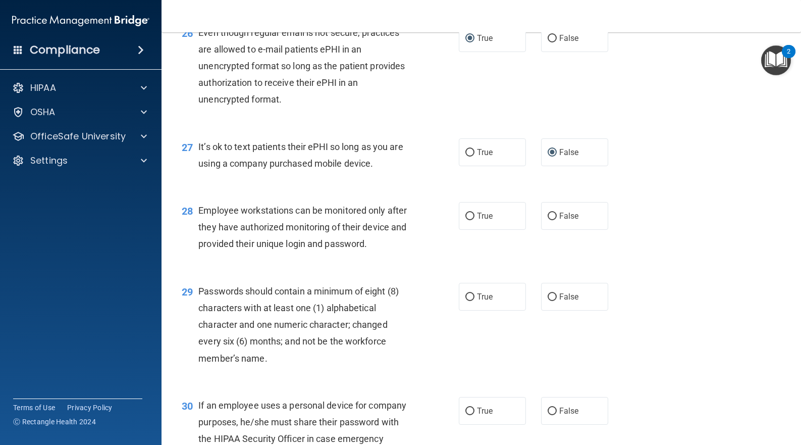
click at [425, 183] on div "27 It’s ok to text patients their ePHI so long as you are using a company purch…" at bounding box center [481, 158] width 615 height 64
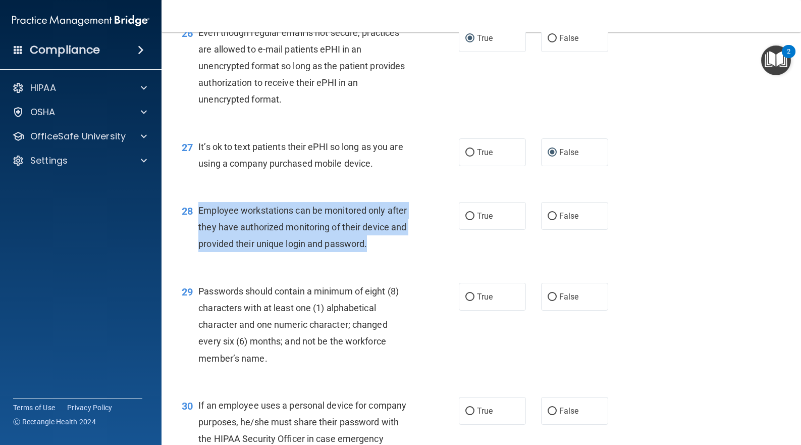
drag, startPoint x: 244, startPoint y: 260, endPoint x: 200, endPoint y: 212, distance: 65.0
click at [200, 212] on div "Employee workstations can be monitored only after they have authorized monitori…" at bounding box center [307, 227] width 219 height 50
click at [551, 213] on input "False" at bounding box center [552, 217] width 9 height 8
radio input "true"
click at [467, 255] on div "28 Employee workstations can be monitored only after they have authorized monit…" at bounding box center [321, 230] width 308 height 56
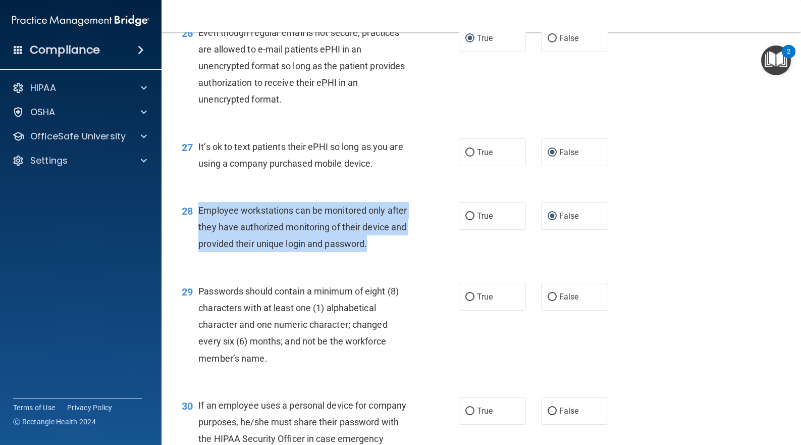
click at [401, 252] on div "Employee workstations can be monitored only after they have authorized monitori…" at bounding box center [307, 227] width 219 height 50
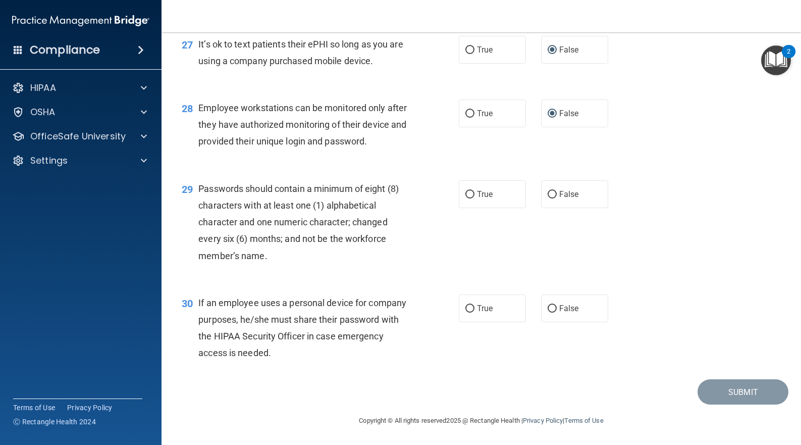
scroll to position [2476, 0]
click at [468, 193] on input "True" at bounding box center [470, 195] width 9 height 8
radio input "true"
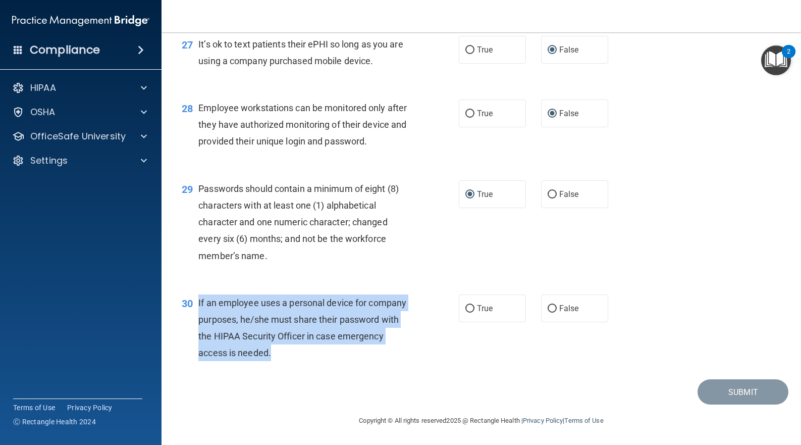
drag, startPoint x: 323, startPoint y: 350, endPoint x: 197, endPoint y: 300, distance: 135.1
click at [197, 300] on div "30 If an employee uses a personal device for company purposes, he/she must shar…" at bounding box center [321, 330] width 308 height 72
click at [548, 307] on input "False" at bounding box center [552, 309] width 9 height 8
radio input "true"
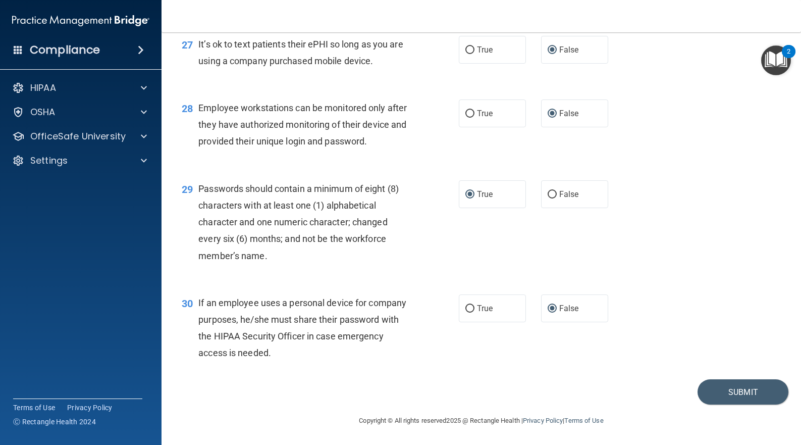
click at [518, 346] on div "30 If an employee uses a personal device for company purposes, he/she must shar…" at bounding box center [481, 330] width 615 height 97
click at [737, 390] on button "Submit" at bounding box center [743, 392] width 91 height 26
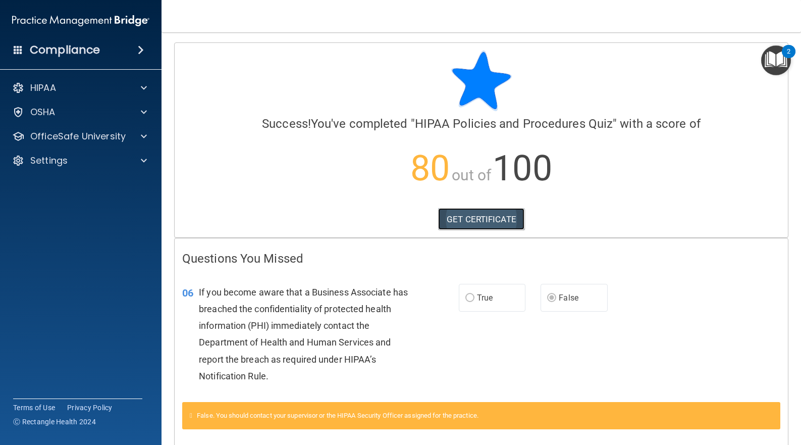
click at [475, 220] on link "GET CERTIFICATE" at bounding box center [481, 219] width 86 height 22
click at [137, 89] on div at bounding box center [142, 88] width 25 height 12
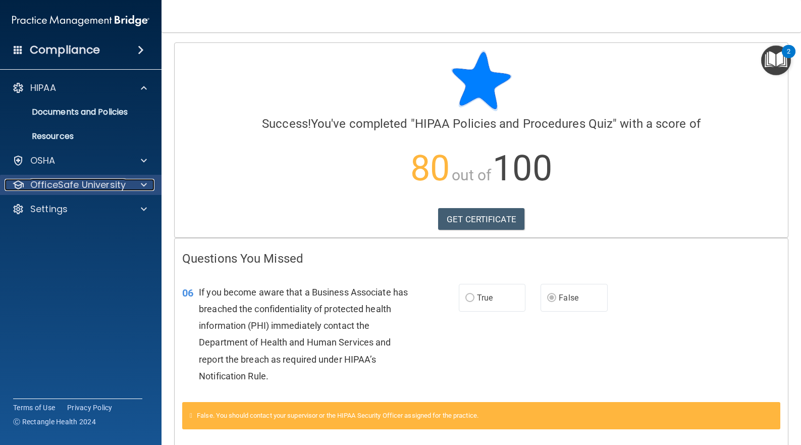
click at [145, 185] on span at bounding box center [144, 185] width 6 height 12
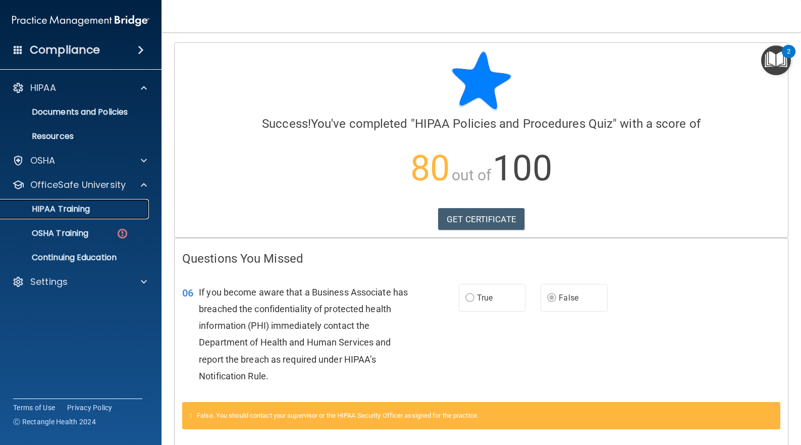
click at [102, 210] on div "HIPAA Training" at bounding box center [76, 209] width 138 height 10
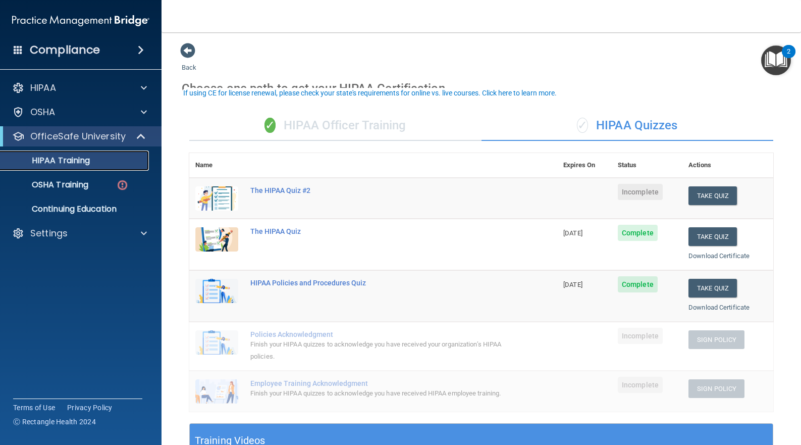
scroll to position [67, 0]
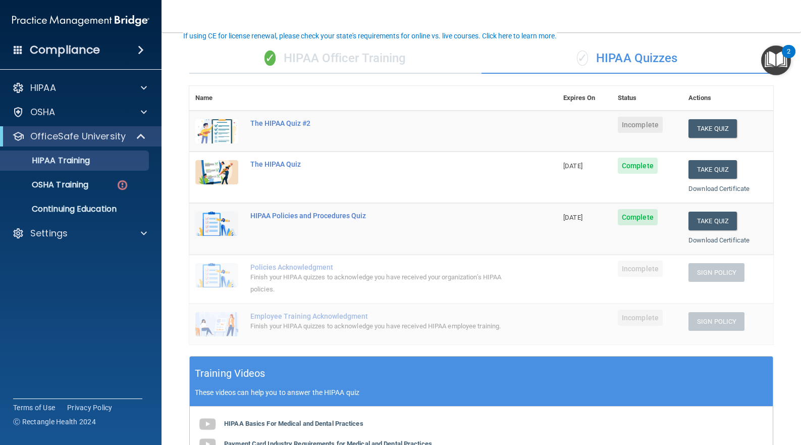
click at [578, 280] on td at bounding box center [584, 278] width 55 height 49
click at [393, 54] on div "✓ HIPAA Officer Training" at bounding box center [335, 58] width 292 height 30
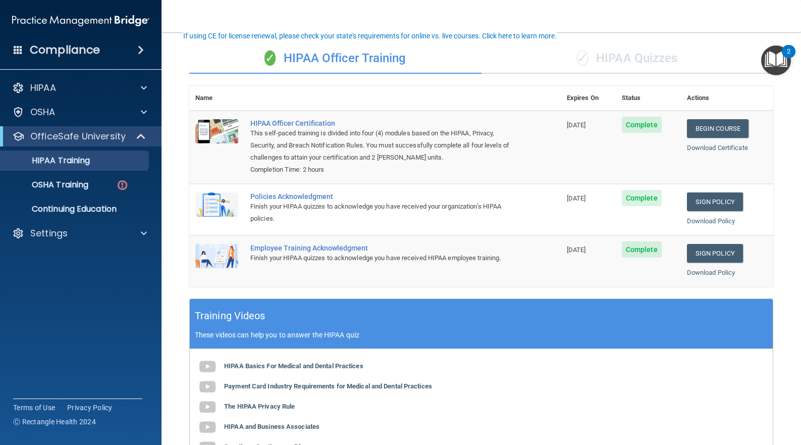
click at [618, 55] on div "✓ HIPAA Quizzes" at bounding box center [628, 58] width 292 height 30
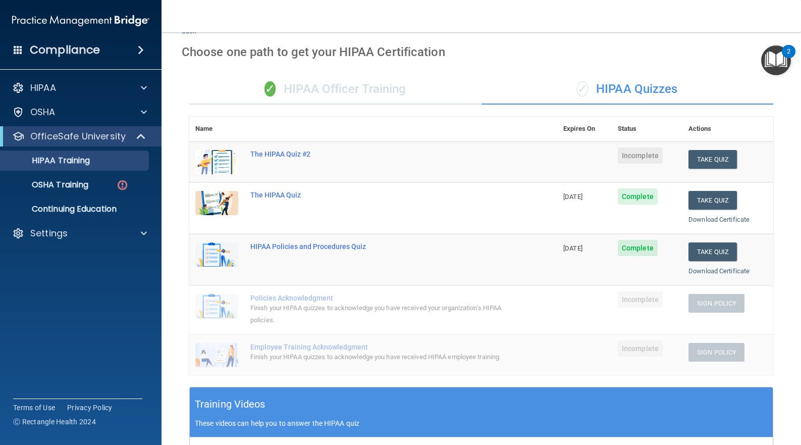
scroll to position [32, 0]
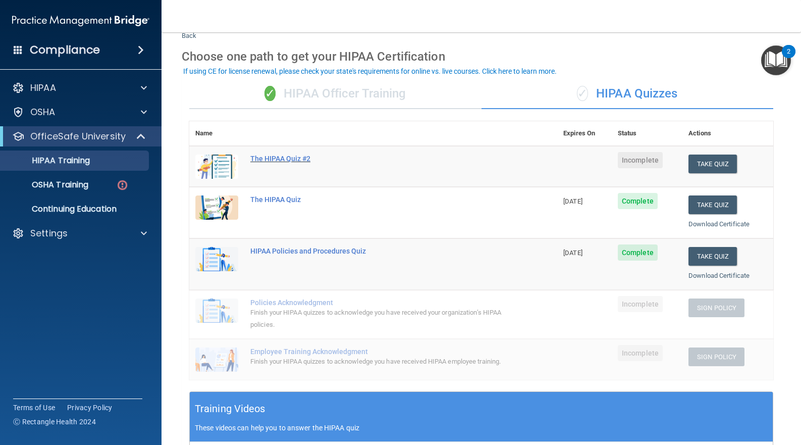
click at [283, 159] on div "The HIPAA Quiz #2" at bounding box center [378, 159] width 257 height 8
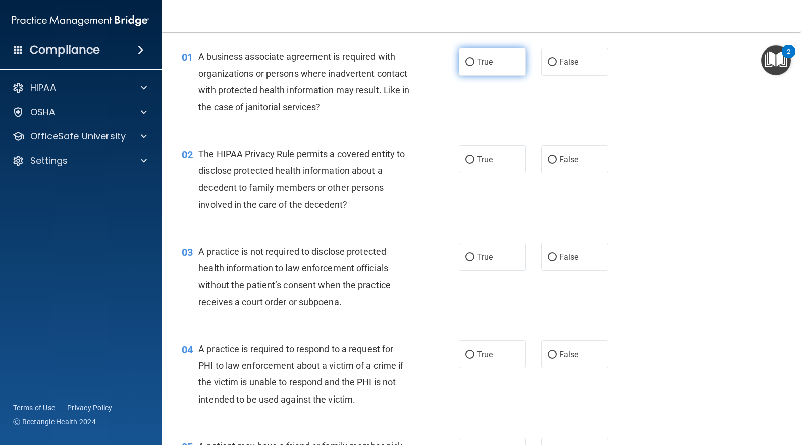
click at [472, 64] on label "True" at bounding box center [492, 62] width 67 height 28
click at [472, 64] on input "True" at bounding box center [470, 63] width 9 height 8
radio input "true"
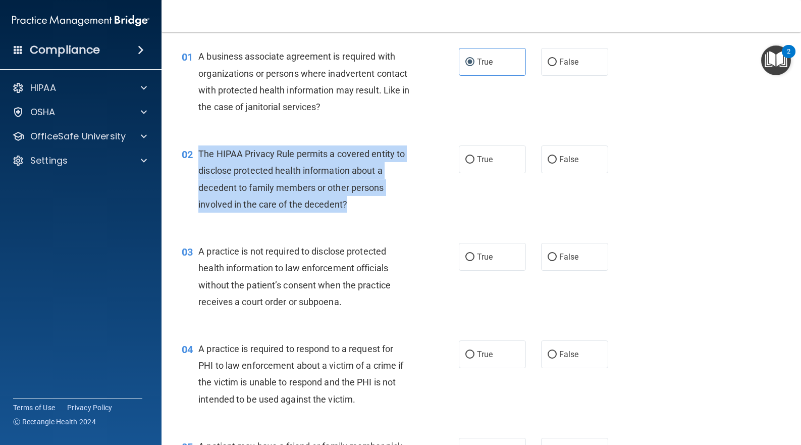
drag, startPoint x: 351, startPoint y: 205, endPoint x: 195, endPoint y: 158, distance: 162.9
click at [195, 158] on div "02 The HIPAA Privacy Rule permits a covered entity to disclose protected health…" at bounding box center [321, 181] width 308 height 72
click at [466, 159] on input "True" at bounding box center [470, 160] width 9 height 8
radio input "true"
click at [424, 196] on div "02 The HIPAA Privacy Rule permits a covered entity to disclose protected health…" at bounding box center [321, 181] width 308 height 72
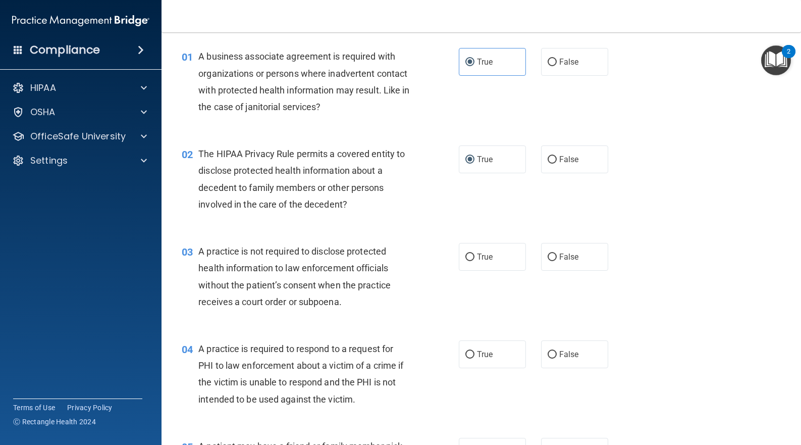
scroll to position [99, 0]
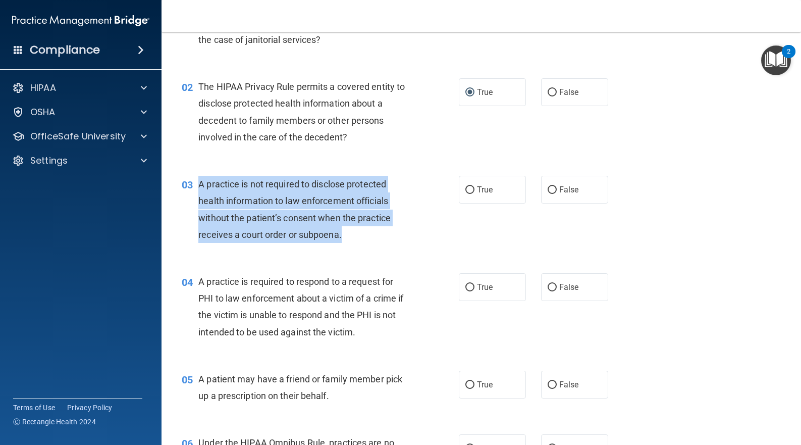
drag, startPoint x: 347, startPoint y: 236, endPoint x: 199, endPoint y: 184, distance: 157.1
click at [198, 184] on div "A practice is not required to disclose protected health information to law enfo…" at bounding box center [307, 209] width 219 height 67
click at [350, 235] on div "A practice is not required to disclose protected health information to law enfo…" at bounding box center [307, 209] width 219 height 67
drag, startPoint x: 339, startPoint y: 236, endPoint x: 198, endPoint y: 184, distance: 149.7
click at [198, 184] on div "A practice is not required to disclose protected health information to law enfo…" at bounding box center [307, 209] width 219 height 67
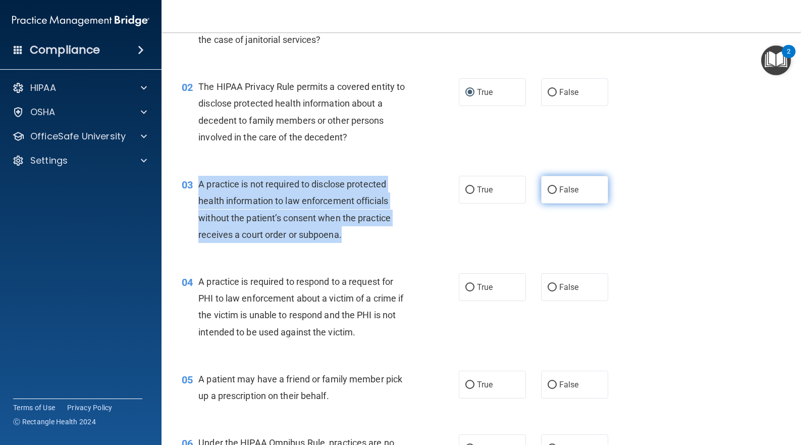
click at [548, 190] on input "False" at bounding box center [552, 190] width 9 height 8
radio input "true"
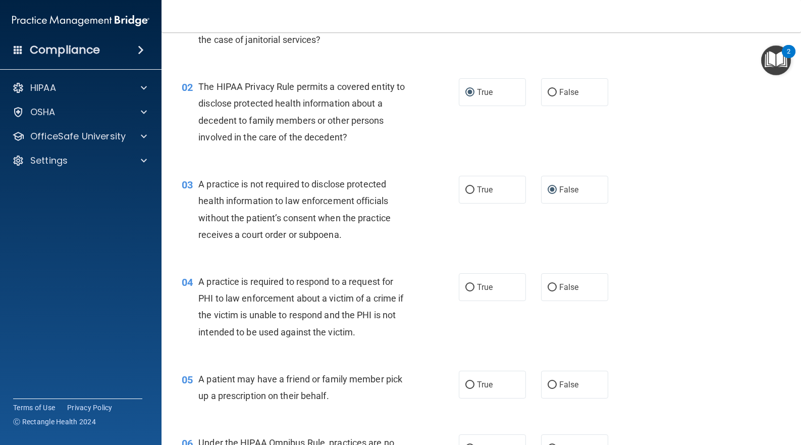
click at [516, 215] on div "03 A practice is not required to disclose protected health information to law e…" at bounding box center [481, 211] width 615 height 97
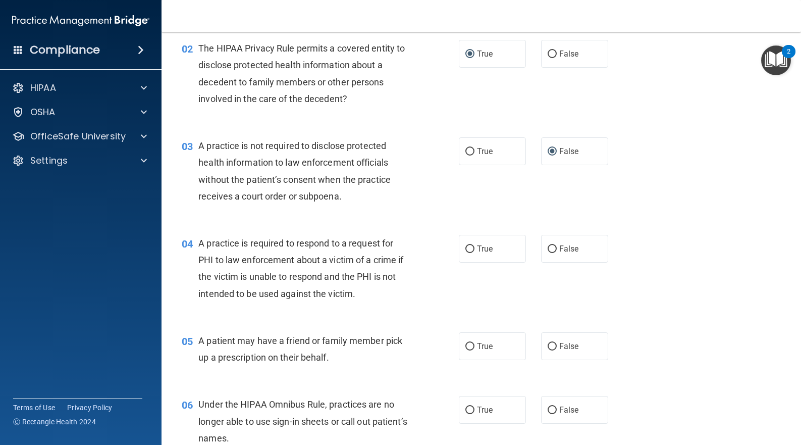
scroll to position [234, 0]
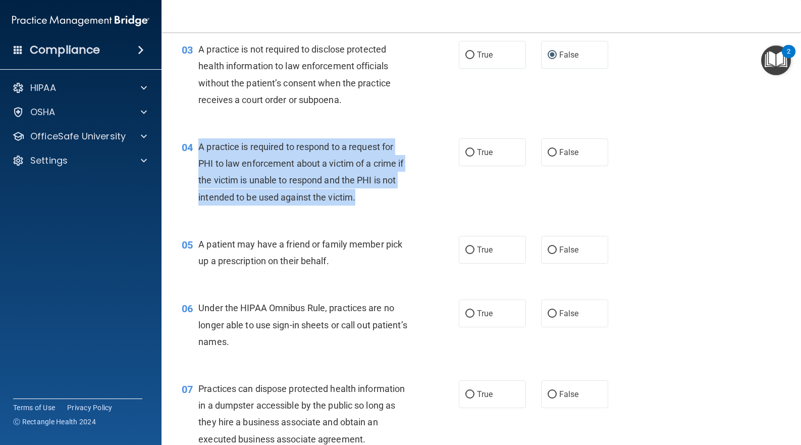
drag, startPoint x: 356, startPoint y: 197, endPoint x: 199, endPoint y: 148, distance: 164.4
click at [199, 148] on div "A practice is required to respond to a request for PHI to law enforcement about…" at bounding box center [307, 171] width 219 height 67
click at [467, 153] on input "True" at bounding box center [470, 153] width 9 height 8
radio input "true"
click at [438, 200] on div "04 A practice is required to respond to a request for PHI to law enforcement ab…" at bounding box center [321, 174] width 308 height 72
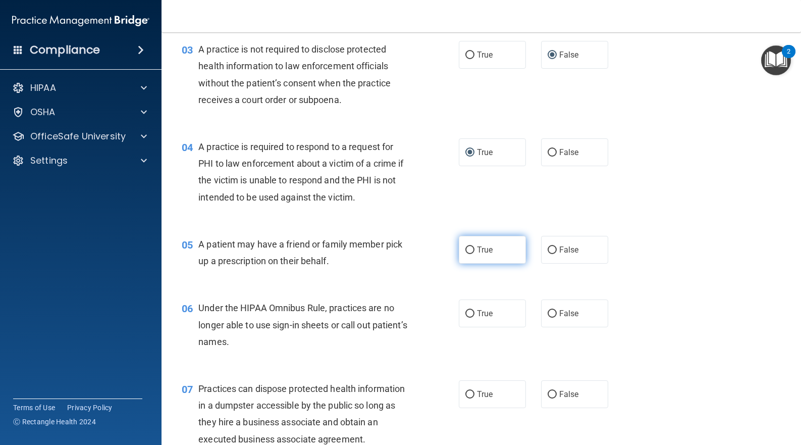
click at [469, 250] on input "True" at bounding box center [470, 250] width 9 height 8
radio input "true"
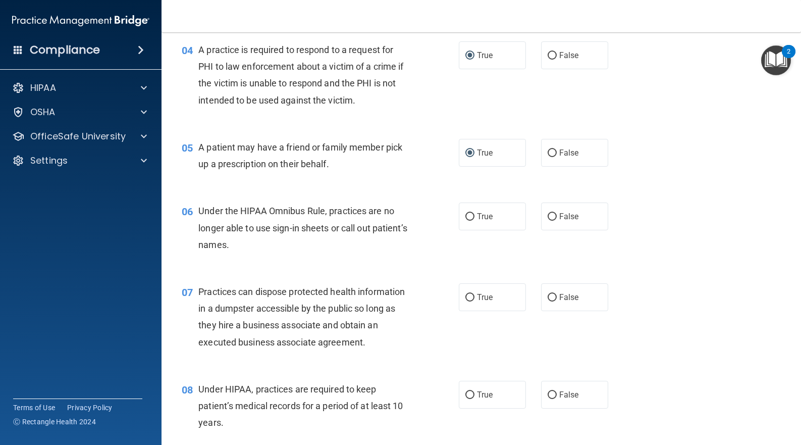
scroll to position [368, 0]
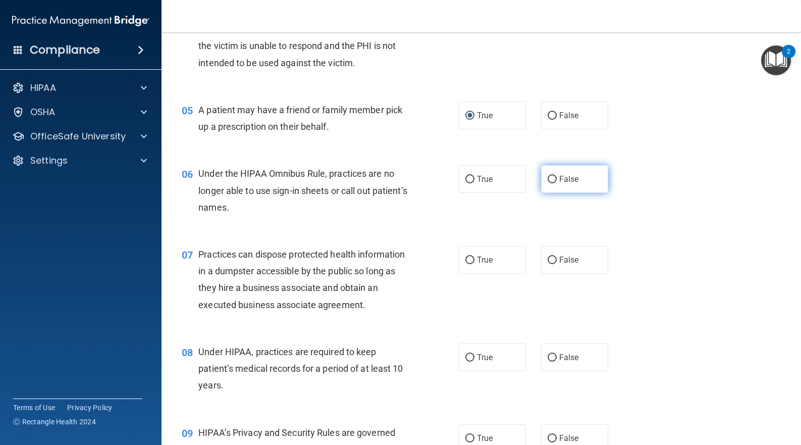
click at [548, 177] on input "False" at bounding box center [552, 180] width 9 height 8
radio input "true"
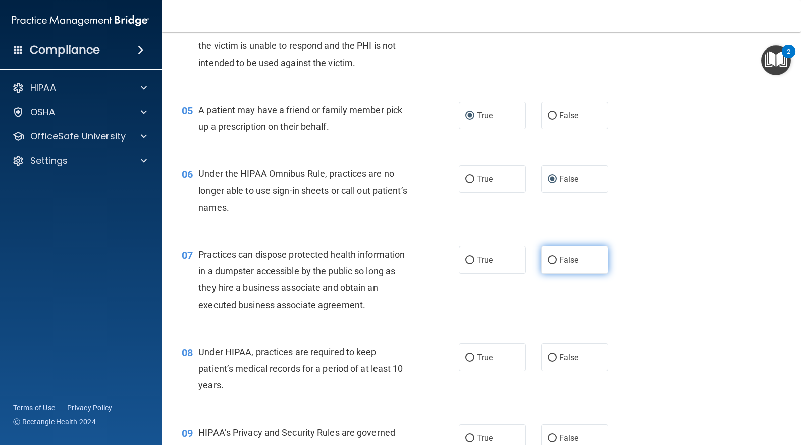
click at [552, 262] on label "False" at bounding box center [574, 260] width 67 height 28
click at [552, 262] on input "False" at bounding box center [552, 261] width 9 height 8
radio input "true"
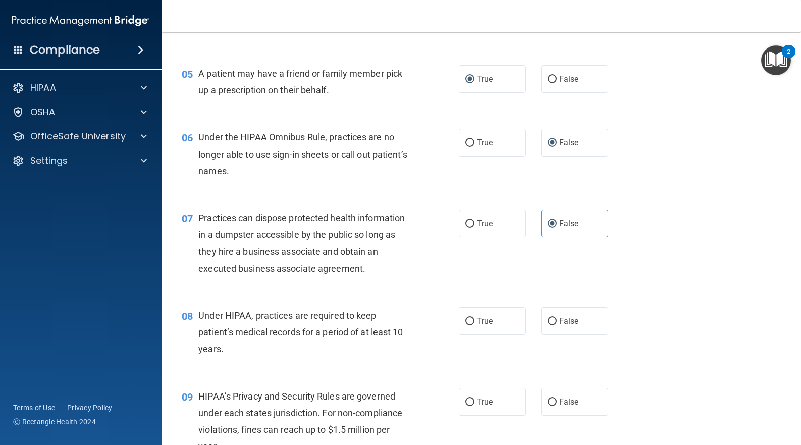
scroll to position [503, 0]
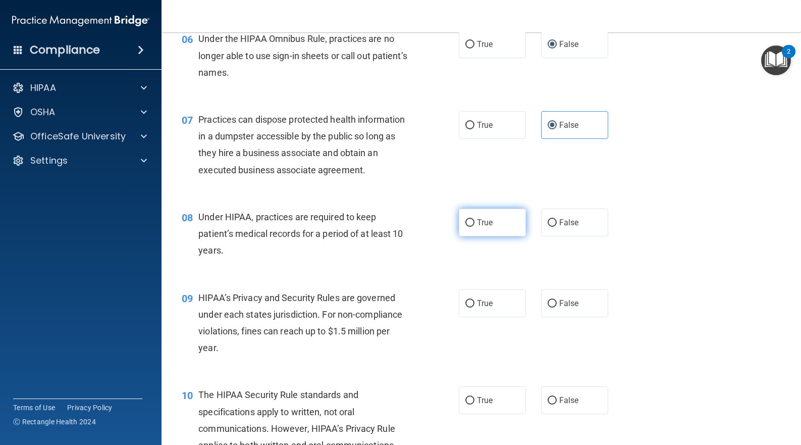
click at [471, 225] on label "True" at bounding box center [492, 223] width 67 height 28
click at [471, 225] on input "True" at bounding box center [470, 223] width 9 height 8
radio input "true"
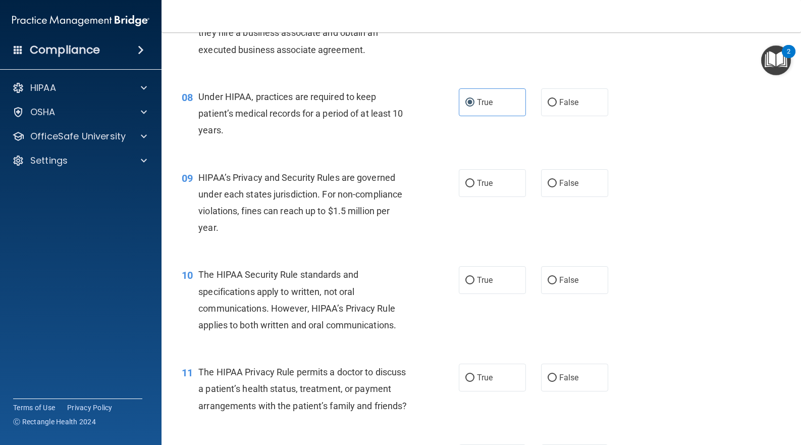
scroll to position [638, 0]
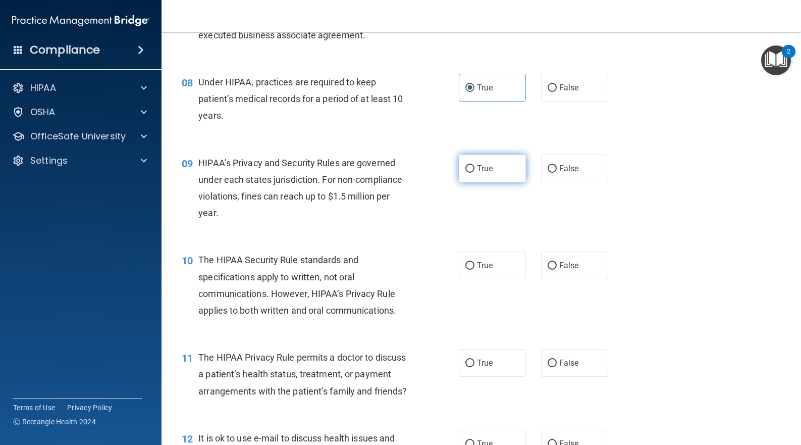
click at [477, 171] on span "True" at bounding box center [485, 169] width 16 height 10
click at [474, 171] on input "True" at bounding box center [470, 169] width 9 height 8
radio input "true"
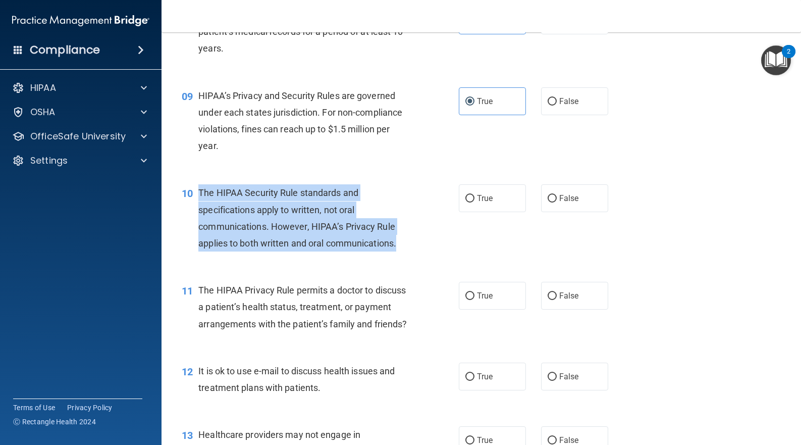
drag, startPoint x: 401, startPoint y: 242, endPoint x: 200, endPoint y: 196, distance: 206.5
click at [200, 196] on div "The HIPAA Security Rule standards and specifications apply to written, not oral…" at bounding box center [307, 217] width 219 height 67
click at [468, 197] on input "True" at bounding box center [470, 199] width 9 height 8
radio input "true"
click at [435, 252] on div "10 The HIPAA Security Rule standards and specifications apply to written, not o…" at bounding box center [321, 220] width 308 height 72
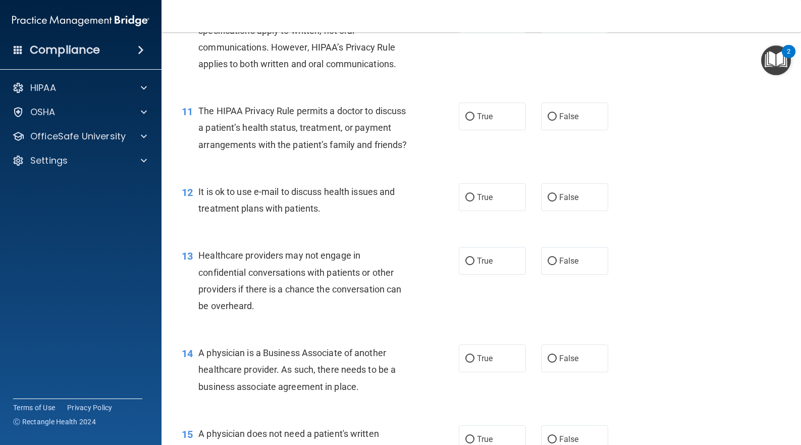
scroll to position [907, 0]
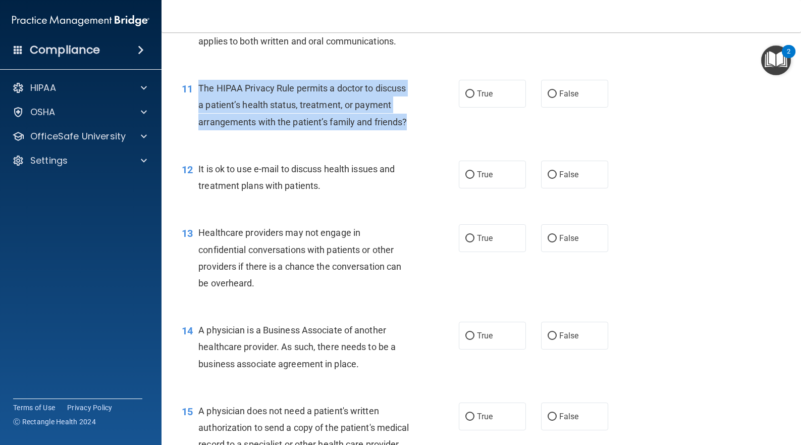
drag, startPoint x: 251, startPoint y: 136, endPoint x: 199, endPoint y: 89, distance: 70.8
click at [199, 89] on div "The HIPAA Privacy Rule permits a doctor to discuss a patient’s health status, t…" at bounding box center [307, 105] width 219 height 50
click at [548, 91] on input "False" at bounding box center [552, 94] width 9 height 8
radio input "true"
click at [420, 135] on div "11 The HIPAA Privacy Rule permits a doctor to discuss a patient’s health status…" at bounding box center [321, 108] width 308 height 56
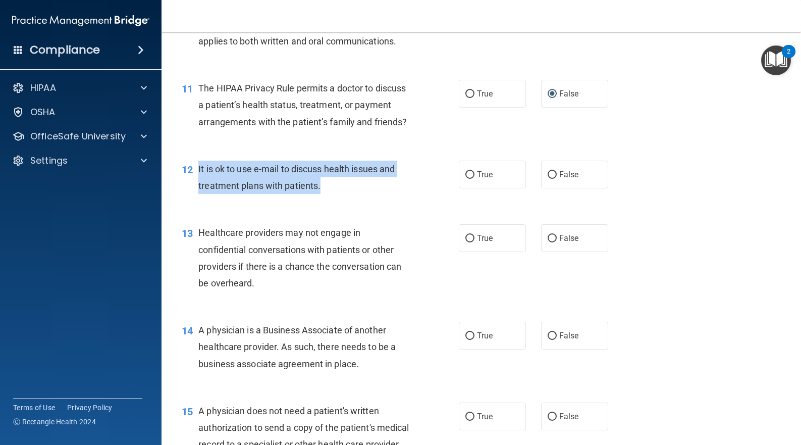
drag, startPoint x: 323, startPoint y: 200, endPoint x: 199, endPoint y: 188, distance: 124.3
click at [199, 188] on div "It is ok to use e-mail to discuss health issues and treatment plans with patien…" at bounding box center [307, 177] width 219 height 33
click at [466, 179] on input "True" at bounding box center [470, 175] width 9 height 8
radio input "true"
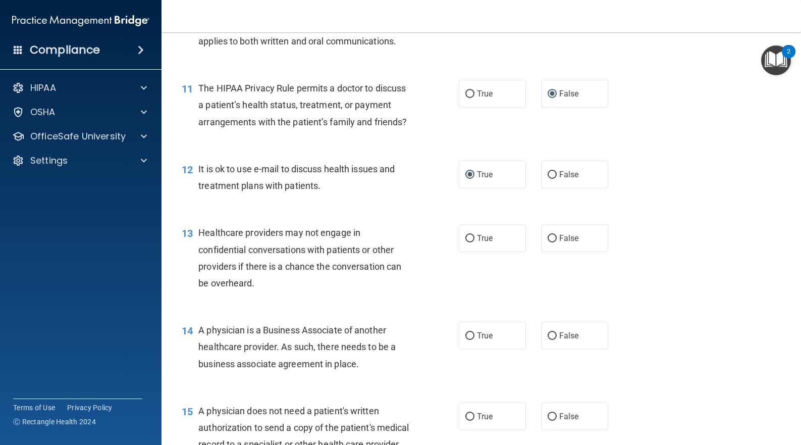
click at [429, 212] on div "12 It is ok to use e-mail to discuss health issues and treatment plans with pat…" at bounding box center [481, 180] width 615 height 64
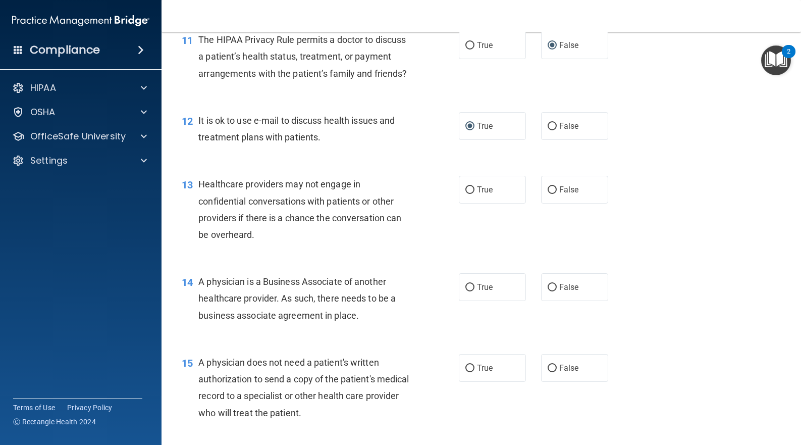
scroll to position [974, 0]
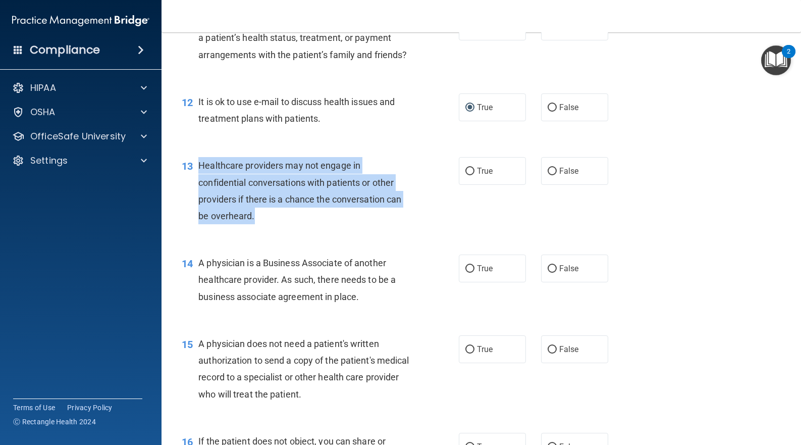
drag, startPoint x: 258, startPoint y: 232, endPoint x: 201, endPoint y: 183, distance: 74.4
click at [201, 183] on div "Healthcare providers may not engage in confidential conversations with patients…" at bounding box center [307, 190] width 219 height 67
click at [548, 175] on input "False" at bounding box center [552, 172] width 9 height 8
radio input "true"
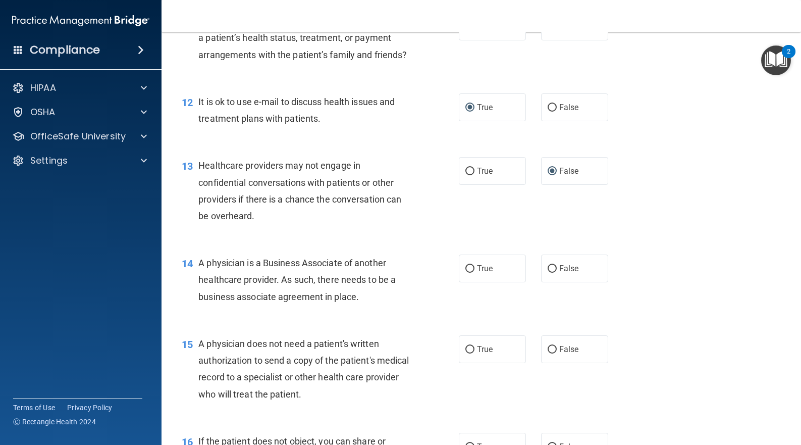
click at [516, 229] on div "13 Healthcare providers may not engage in confidential conversations with patie…" at bounding box center [481, 192] width 615 height 97
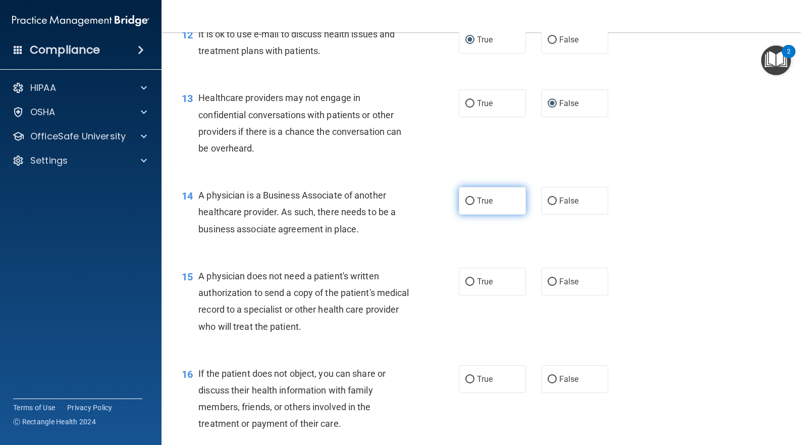
click at [468, 205] on input "True" at bounding box center [470, 201] width 9 height 8
radio input "true"
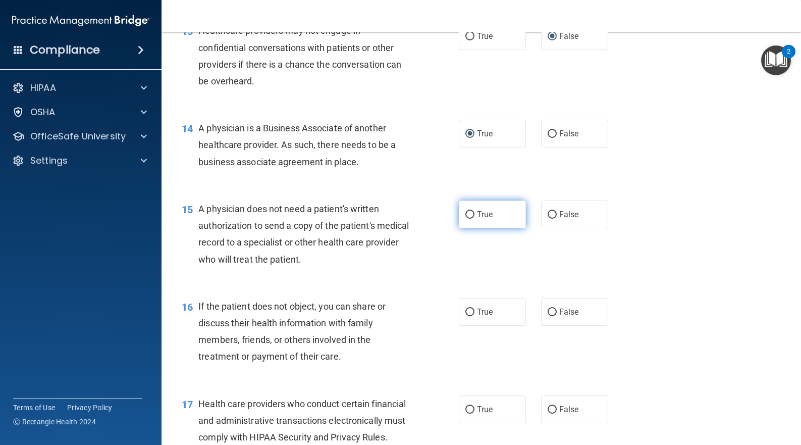
click at [492, 228] on label "True" at bounding box center [492, 214] width 67 height 28
click at [475, 219] on input "True" at bounding box center [470, 215] width 9 height 8
radio input "true"
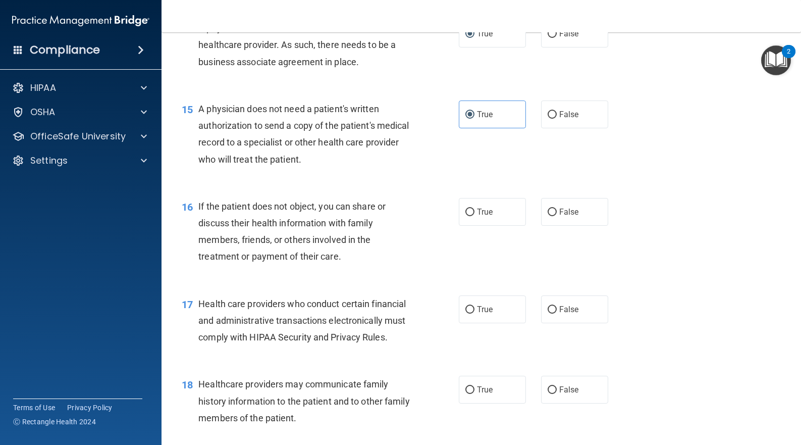
scroll to position [1244, 0]
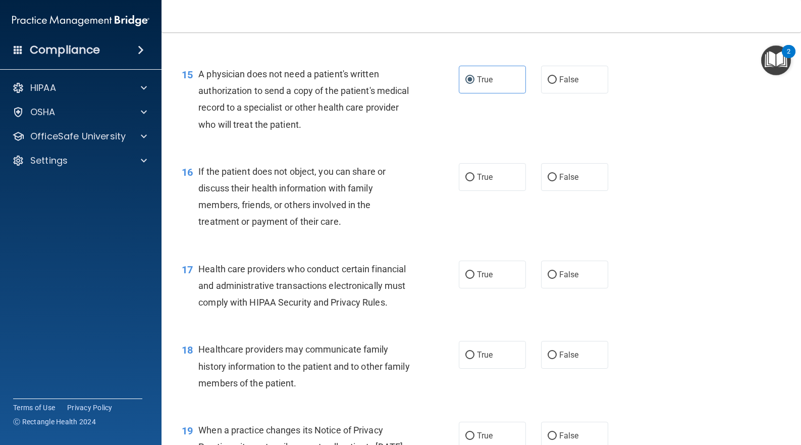
drag, startPoint x: 465, startPoint y: 191, endPoint x: 427, endPoint y: 219, distance: 47.3
click at [466, 181] on input "True" at bounding box center [470, 178] width 9 height 8
radio input "true"
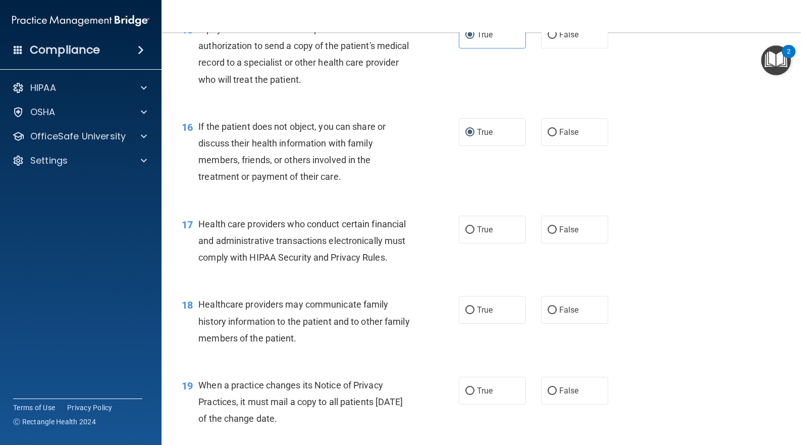
scroll to position [1378, 0]
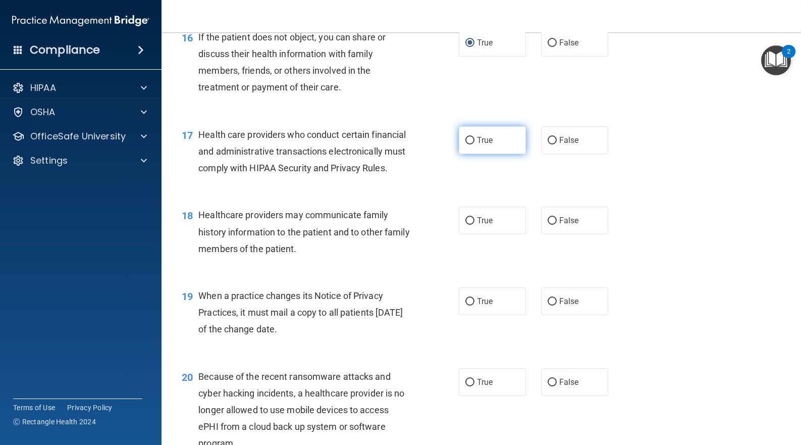
click at [466, 144] on input "True" at bounding box center [470, 141] width 9 height 8
radio input "true"
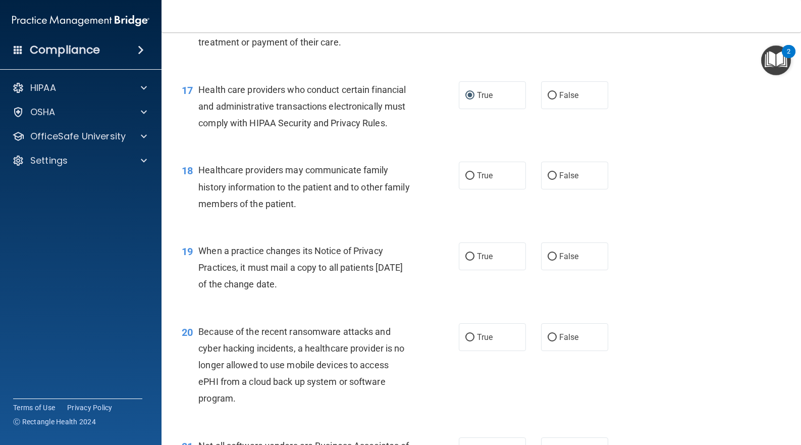
scroll to position [1446, 0]
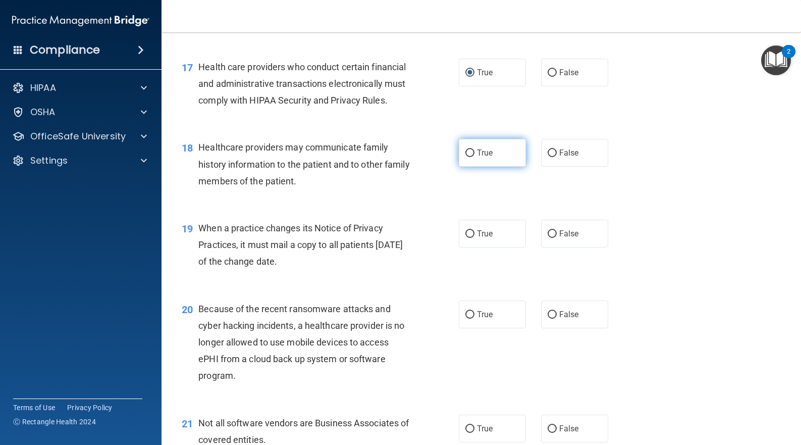
click at [466, 157] on input "True" at bounding box center [470, 153] width 9 height 8
radio input "true"
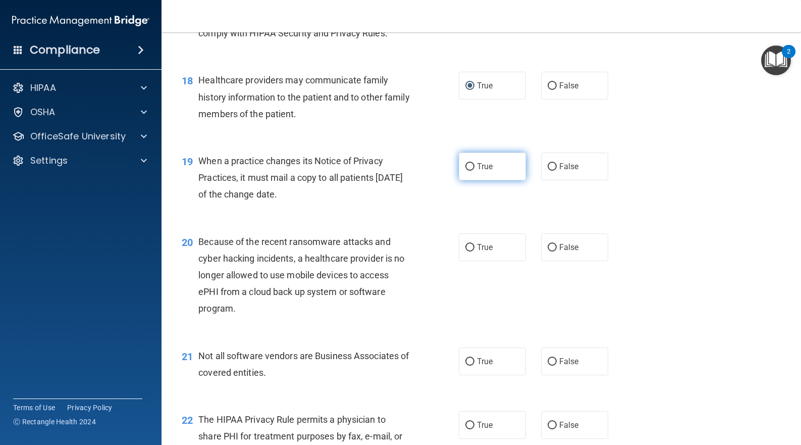
click at [467, 171] on input "True" at bounding box center [470, 167] width 9 height 8
radio input "true"
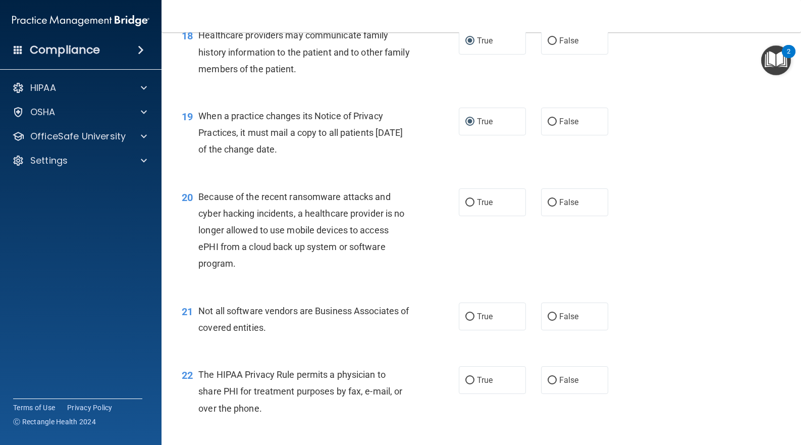
scroll to position [1580, 0]
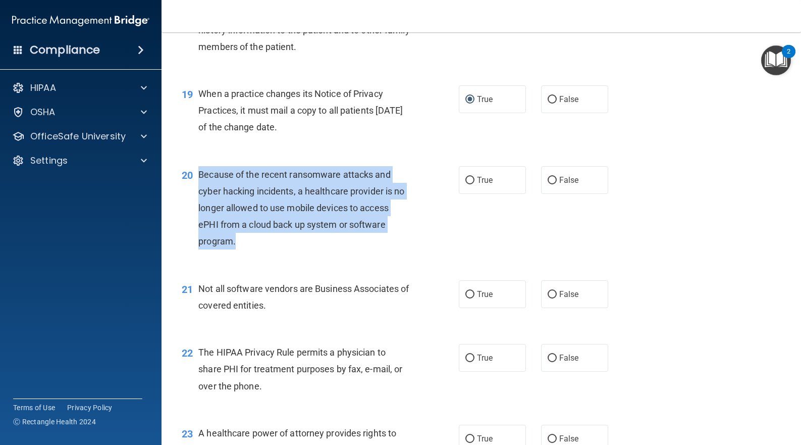
drag, startPoint x: 238, startPoint y: 275, endPoint x: 196, endPoint y: 209, distance: 78.0
click at [196, 209] on div "20 Because of the recent ransomware attacks and cyber hacking incidents, a heal…" at bounding box center [321, 210] width 308 height 89
click at [548, 184] on input "False" at bounding box center [552, 181] width 9 height 8
radio input "true"
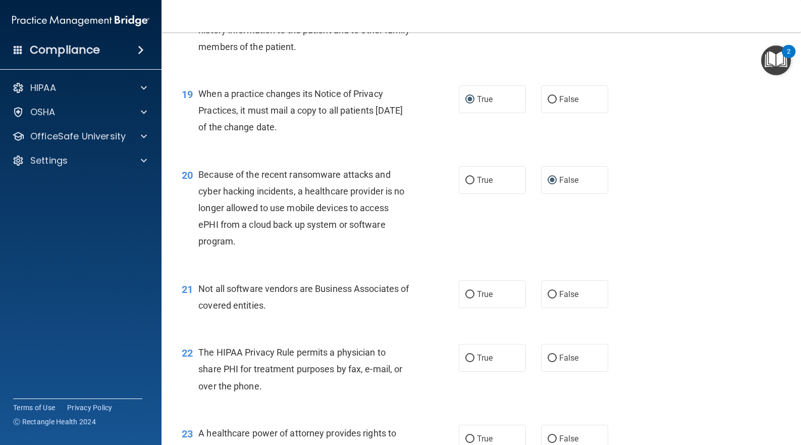
click at [498, 268] on div "20 Because of the recent ransomware attacks and cyber hacking incidents, a heal…" at bounding box center [481, 211] width 615 height 114
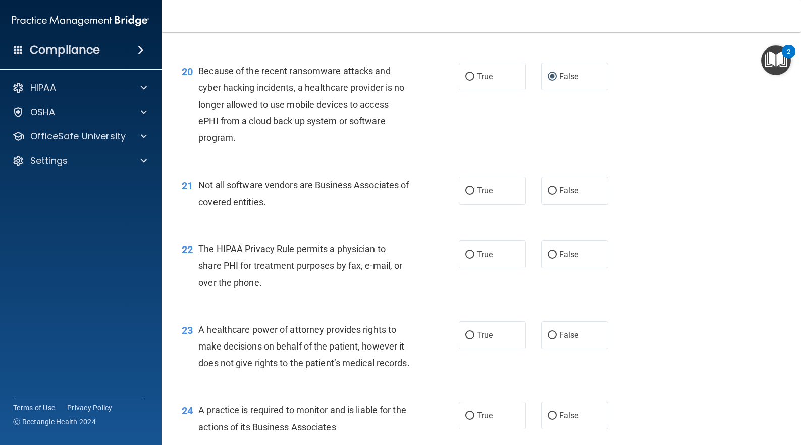
scroll to position [1715, 0]
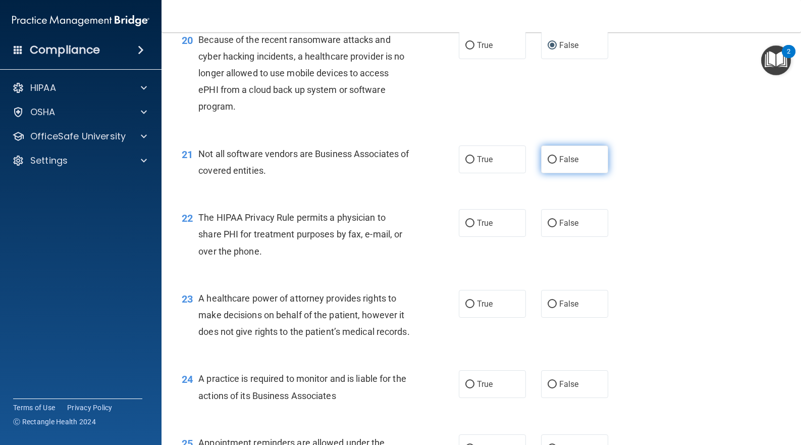
click at [550, 164] on input "False" at bounding box center [552, 160] width 9 height 8
radio input "true"
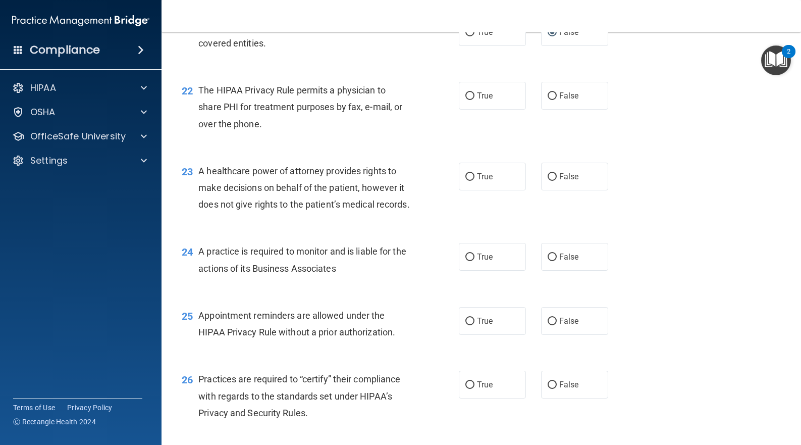
scroll to position [1850, 0]
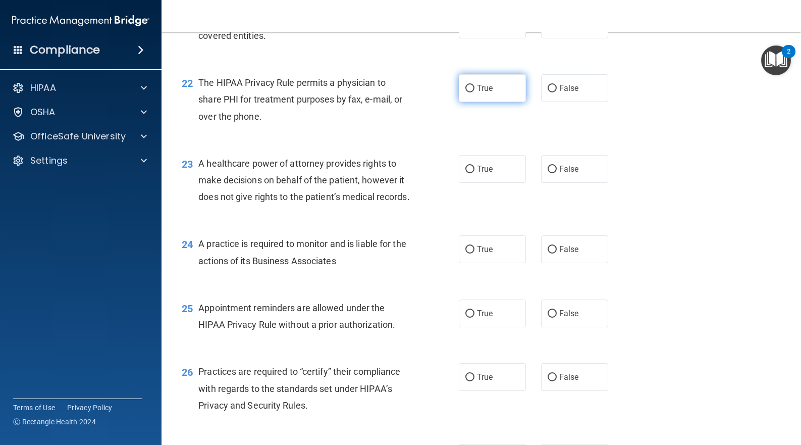
click at [477, 93] on span "True" at bounding box center [485, 88] width 16 height 10
click at [474, 92] on input "True" at bounding box center [470, 89] width 9 height 8
radio input "true"
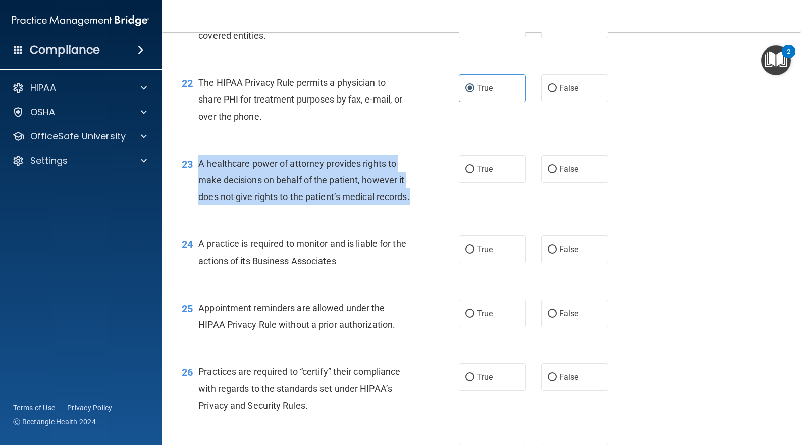
drag, startPoint x: 237, startPoint y: 248, endPoint x: 197, endPoint y: 200, distance: 62.4
click at [195, 200] on div "23 A healthcare power of attorney provides rights to make decisions on behalf o…" at bounding box center [321, 183] width 308 height 56
click at [548, 173] on input "False" at bounding box center [552, 170] width 9 height 8
radio input "true"
click at [456, 211] on div "23 A healthcare power of attorney provides rights to make decisions on behalf o…" at bounding box center [321, 183] width 308 height 56
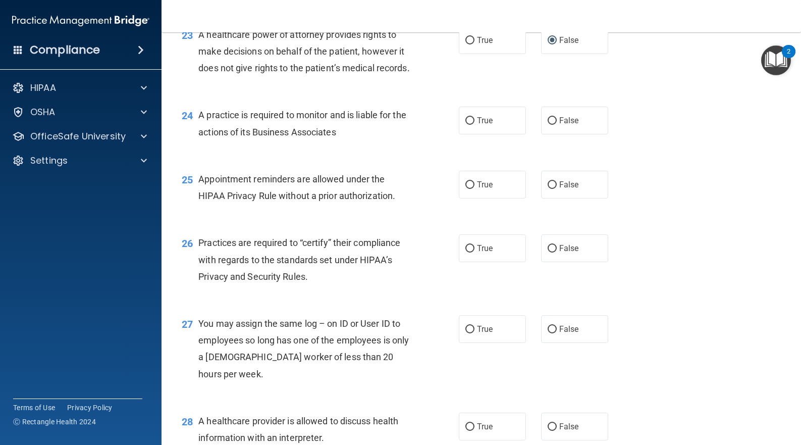
scroll to position [1984, 0]
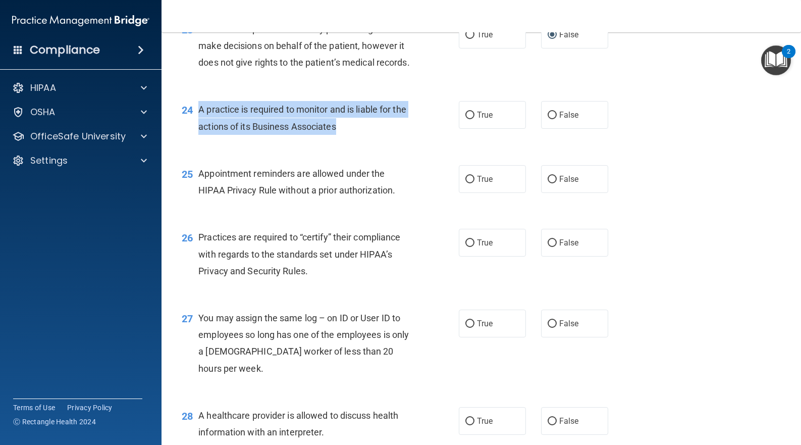
drag, startPoint x: 342, startPoint y: 177, endPoint x: 199, endPoint y: 162, distance: 143.2
click at [199, 134] on div "A practice is required to monitor and is liable for the actions of its Business…" at bounding box center [307, 117] width 219 height 33
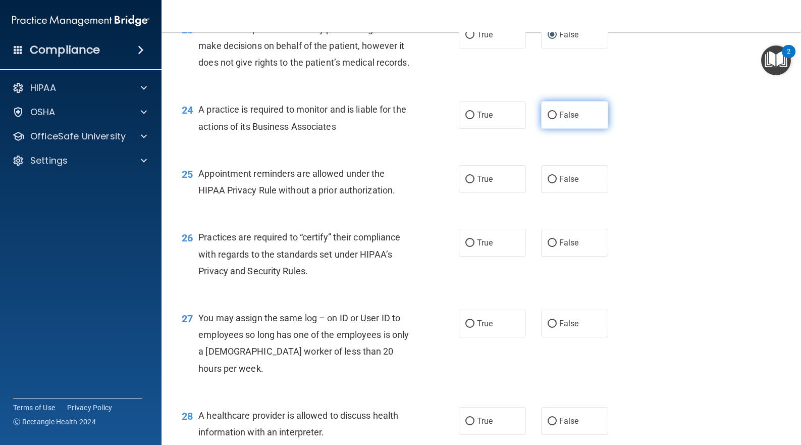
click at [550, 129] on label "False" at bounding box center [574, 115] width 67 height 28
click at [548, 119] on input "False" at bounding box center [552, 116] width 9 height 8
radio input "true"
click at [477, 184] on span "True" at bounding box center [485, 179] width 16 height 10
click at [475, 183] on input "True" at bounding box center [470, 180] width 9 height 8
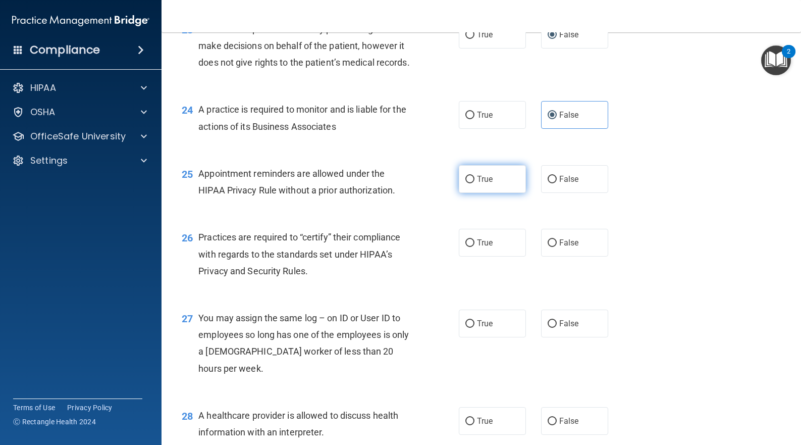
radio input "true"
click at [466, 247] on input "True" at bounding box center [470, 243] width 9 height 8
radio input "true"
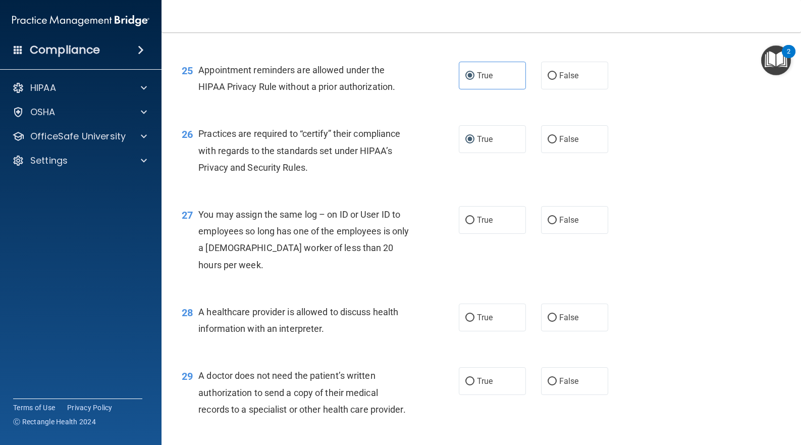
scroll to position [2119, 0]
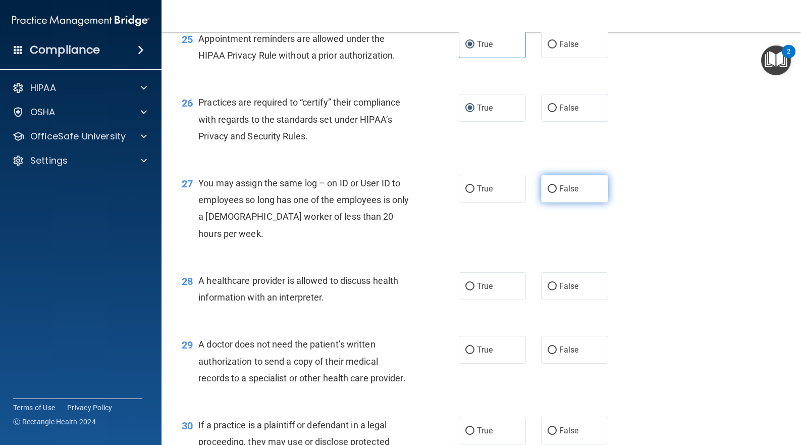
click at [548, 193] on input "False" at bounding box center [552, 189] width 9 height 8
radio input "true"
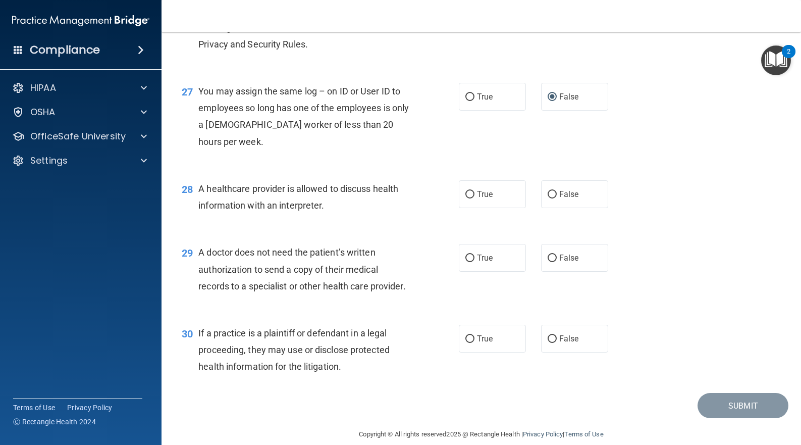
scroll to position [2254, 0]
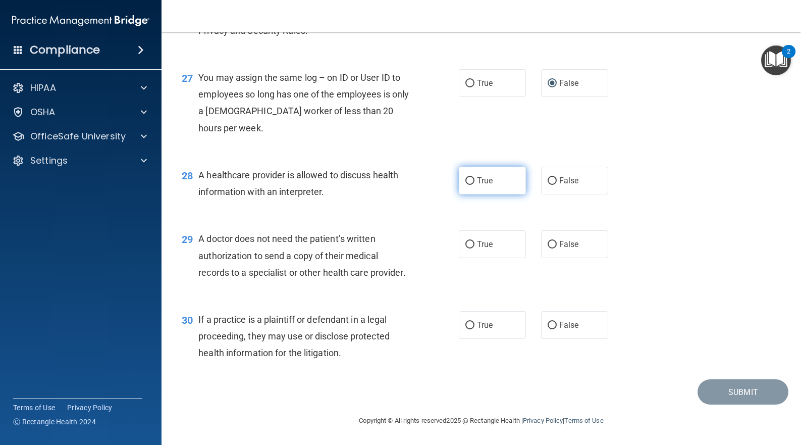
click at [467, 185] on input "True" at bounding box center [470, 181] width 9 height 8
radio input "true"
click at [472, 230] on label "True" at bounding box center [492, 244] width 67 height 28
click at [472, 241] on input "True" at bounding box center [470, 245] width 9 height 8
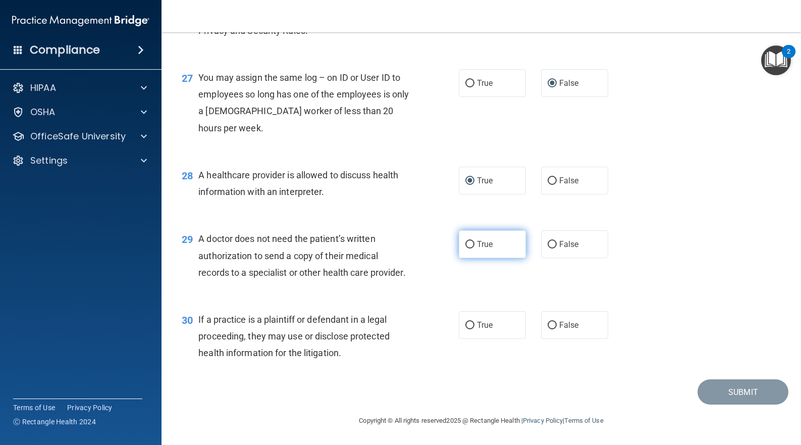
radio input "true"
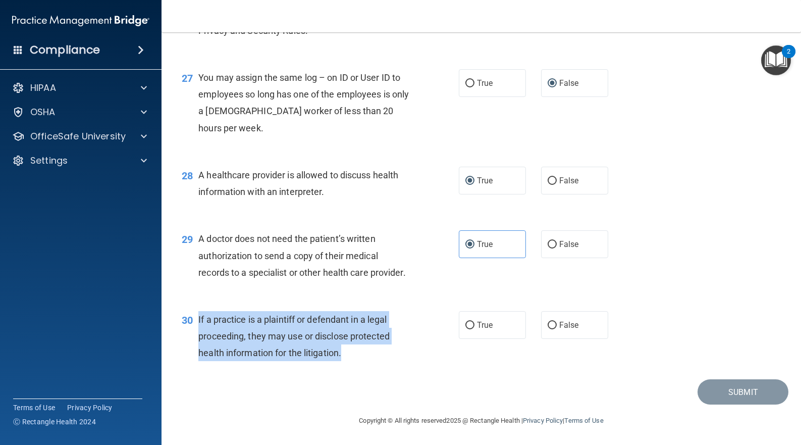
drag, startPoint x: 338, startPoint y: 353, endPoint x: 199, endPoint y: 319, distance: 142.9
click at [199, 319] on div "If a practice is a plaintiff or defendant in a legal proceeding, they may use o…" at bounding box center [307, 336] width 219 height 50
click at [468, 325] on input "True" at bounding box center [470, 326] width 9 height 8
radio input "true"
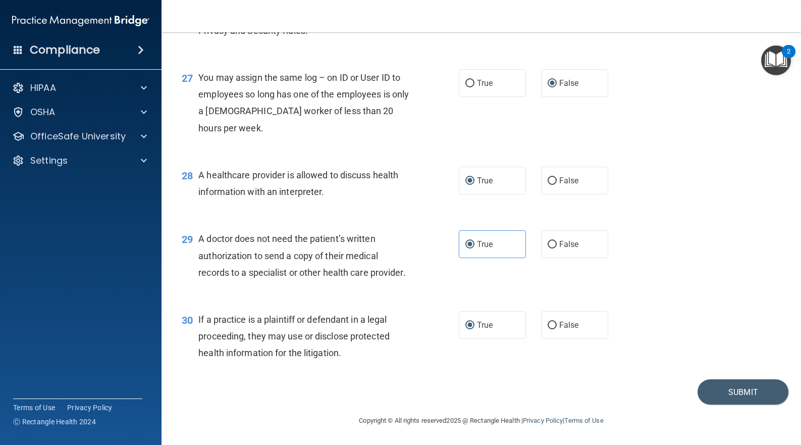
click at [411, 275] on div "A doctor does not need the patient’s written authorization to send a copy of th…" at bounding box center [307, 255] width 219 height 50
click at [737, 392] on button "Submit" at bounding box center [743, 392] width 91 height 26
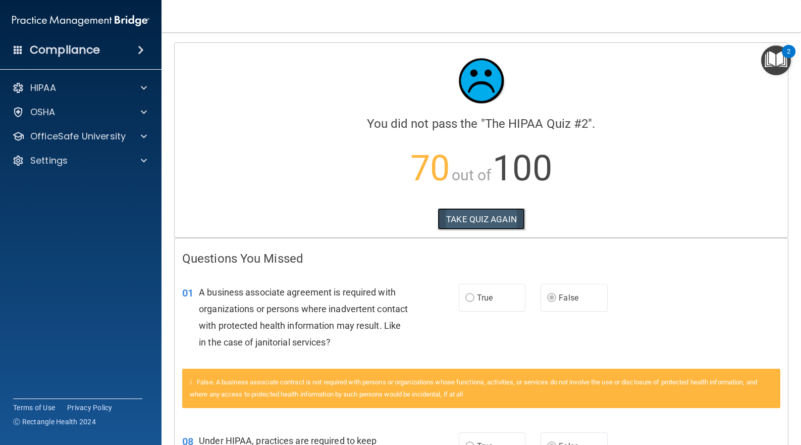
click at [469, 219] on button "TAKE QUIZ AGAIN" at bounding box center [481, 219] width 87 height 22
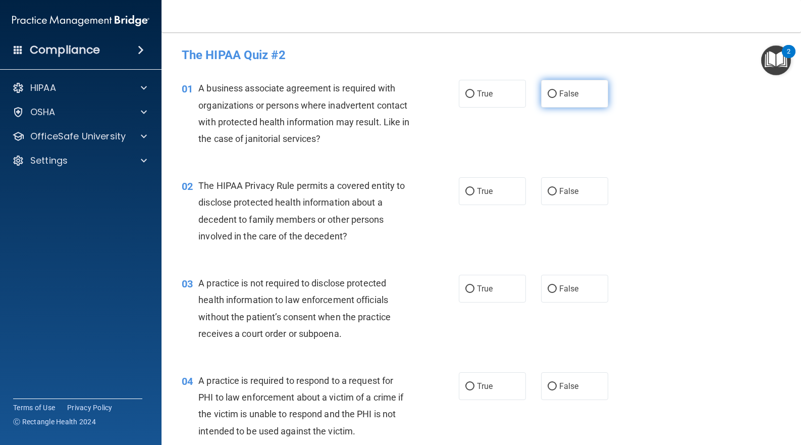
click at [548, 93] on input "False" at bounding box center [552, 94] width 9 height 8
radio input "true"
click at [468, 192] on input "True" at bounding box center [470, 192] width 9 height 8
radio input "true"
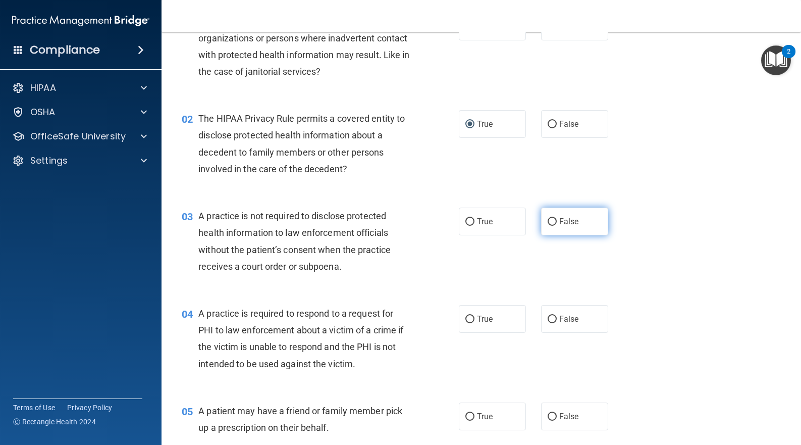
click at [548, 224] on input "False" at bounding box center [552, 222] width 9 height 8
radio input "true"
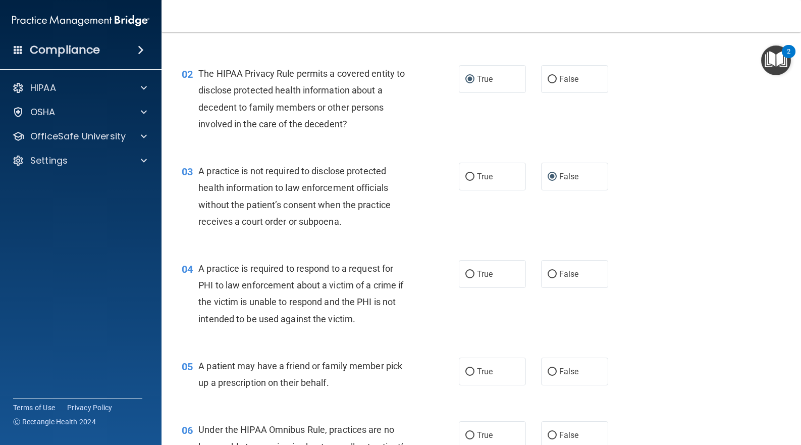
scroll to position [135, 0]
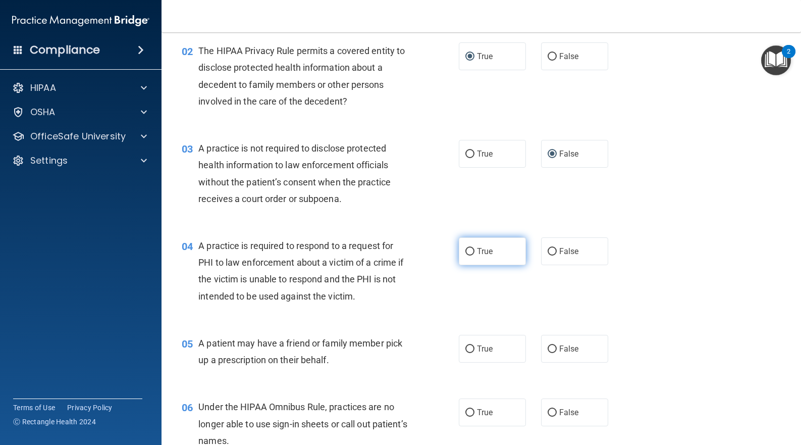
click at [466, 250] on input "True" at bounding box center [470, 252] width 9 height 8
radio input "true"
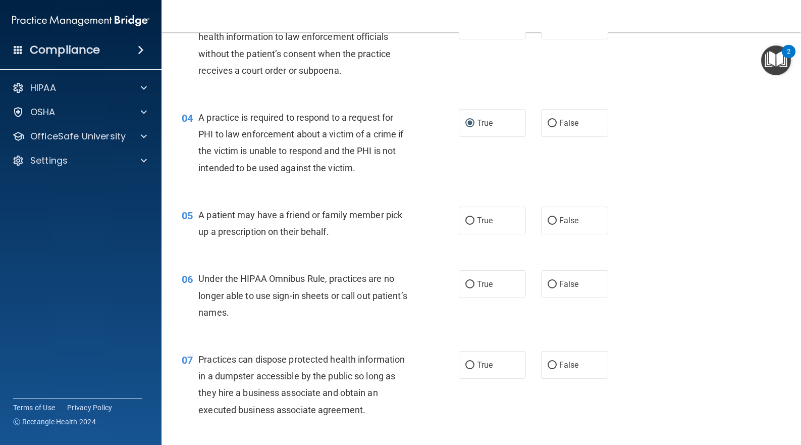
scroll to position [269, 0]
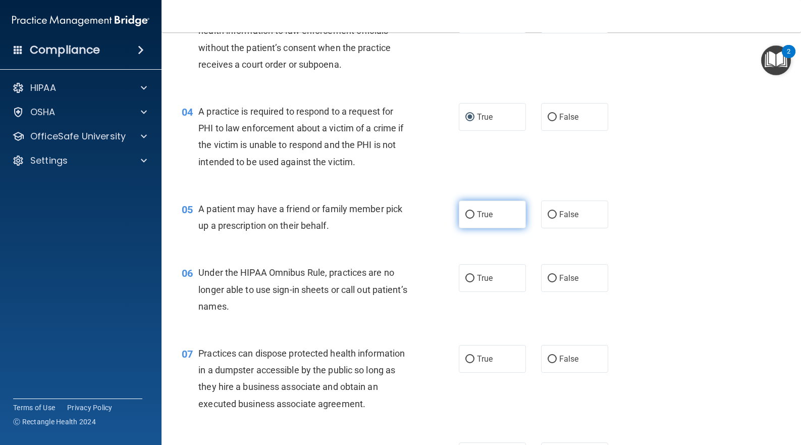
click at [471, 215] on label "True" at bounding box center [492, 214] width 67 height 28
click at [471, 215] on input "True" at bounding box center [470, 215] width 9 height 8
radio input "true"
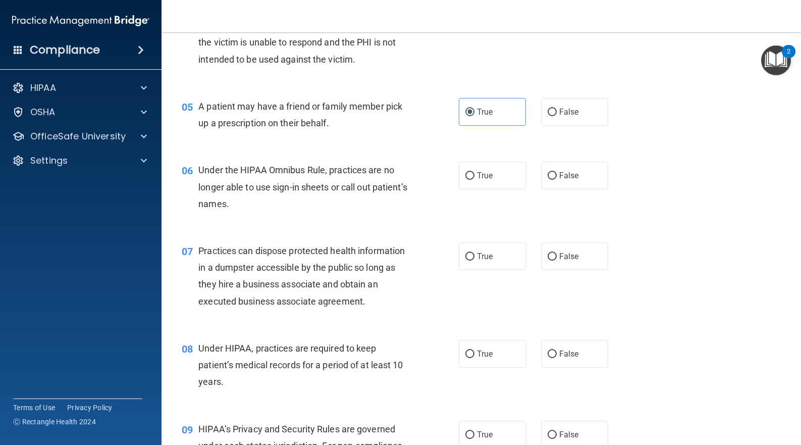
scroll to position [404, 0]
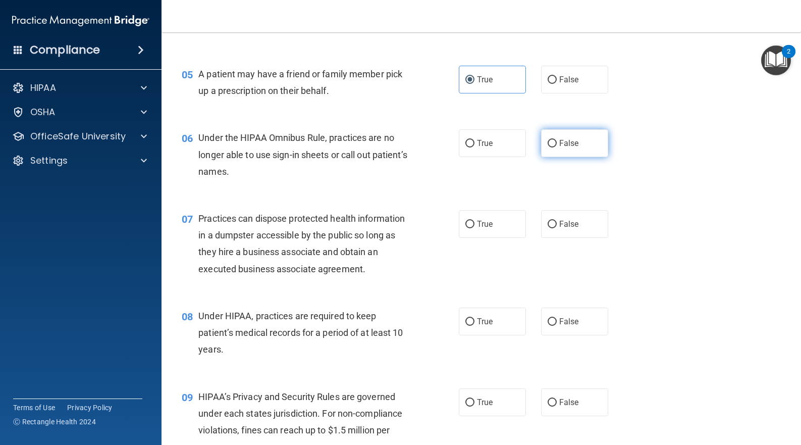
click at [549, 140] on input "False" at bounding box center [552, 144] width 9 height 8
radio input "true"
click at [548, 223] on input "False" at bounding box center [552, 225] width 9 height 8
radio input "true"
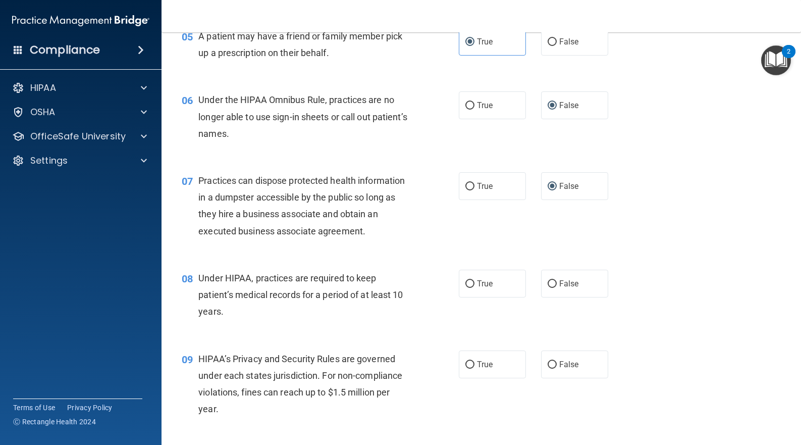
scroll to position [471, 0]
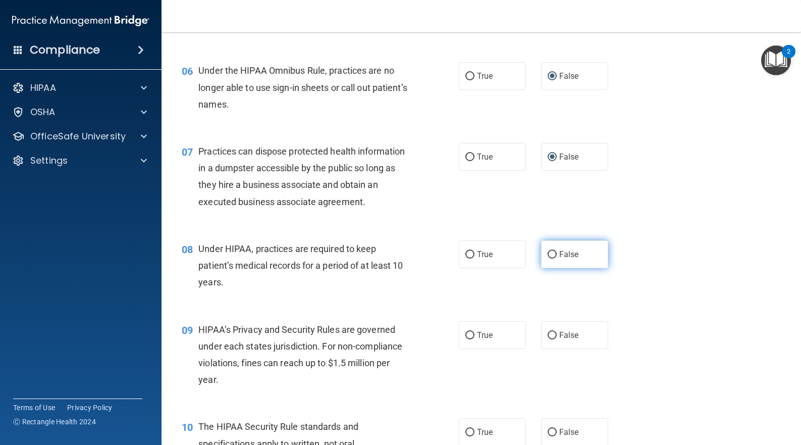
click at [551, 253] on input "False" at bounding box center [552, 255] width 9 height 8
radio input "true"
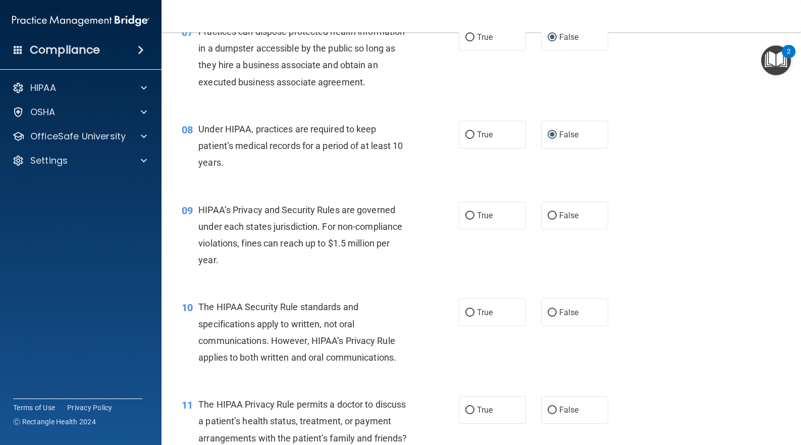
scroll to position [606, 0]
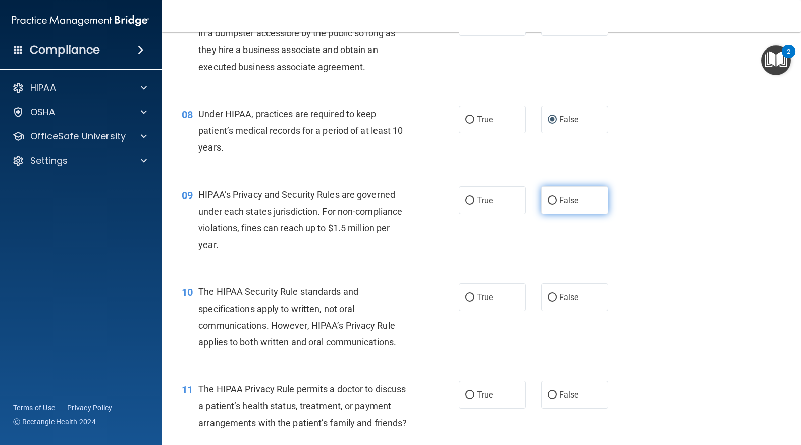
click at [548, 201] on input "False" at bounding box center [552, 201] width 9 height 8
radio input "true"
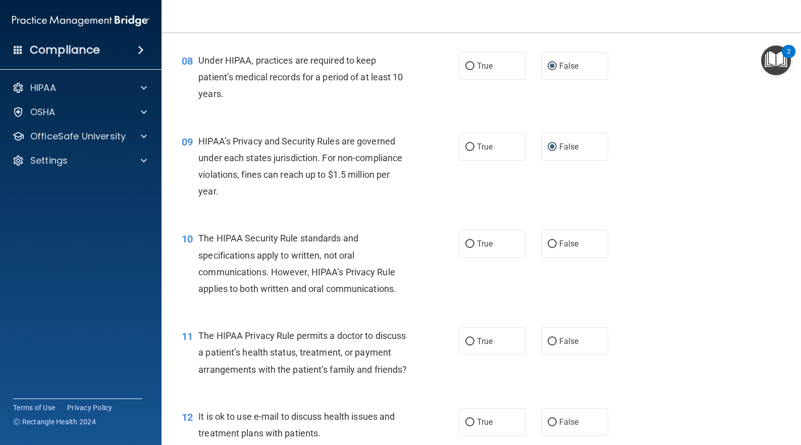
scroll to position [741, 0]
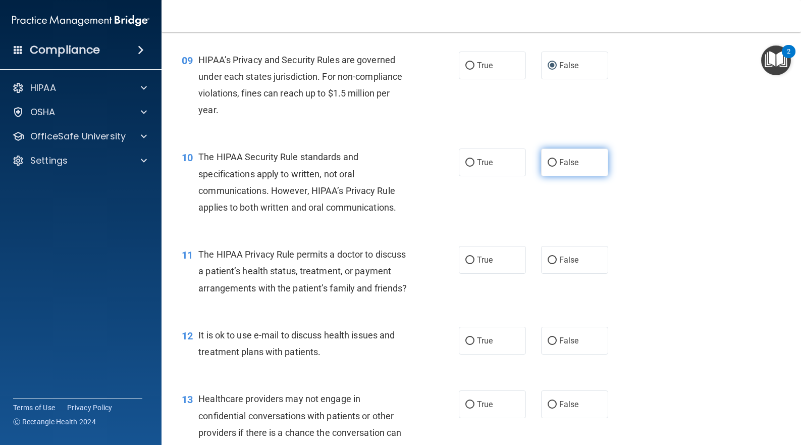
click at [550, 161] on input "False" at bounding box center [552, 163] width 9 height 8
radio input "true"
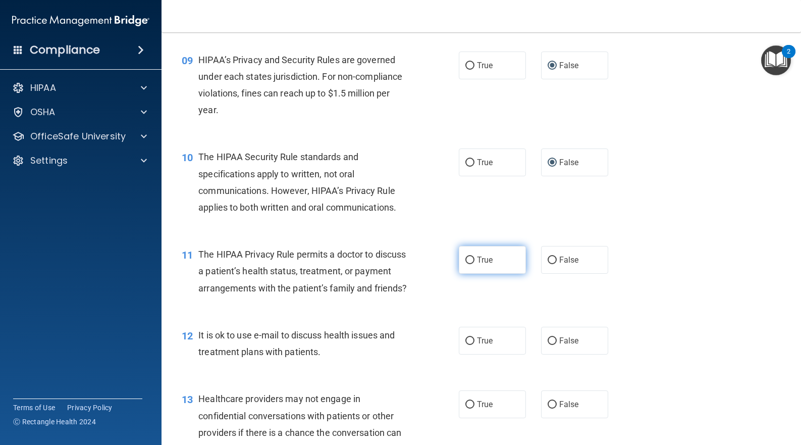
click at [466, 260] on input "True" at bounding box center [470, 261] width 9 height 8
radio input "true"
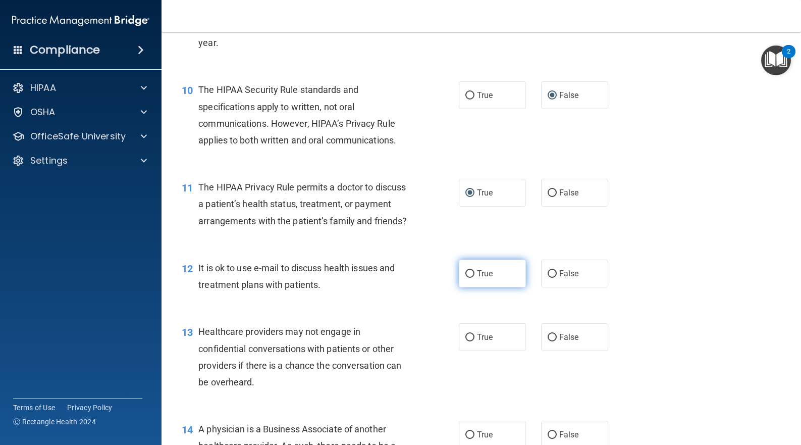
click at [469, 278] on input "True" at bounding box center [470, 274] width 9 height 8
radio input "true"
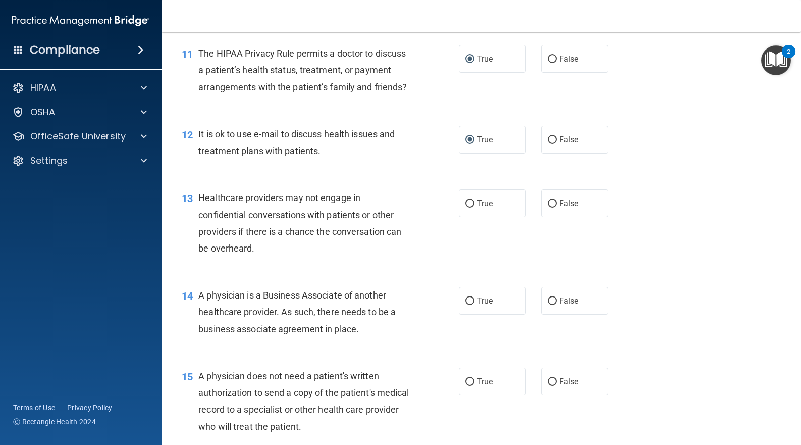
scroll to position [943, 0]
click at [548, 207] on input "False" at bounding box center [552, 203] width 9 height 8
radio input "true"
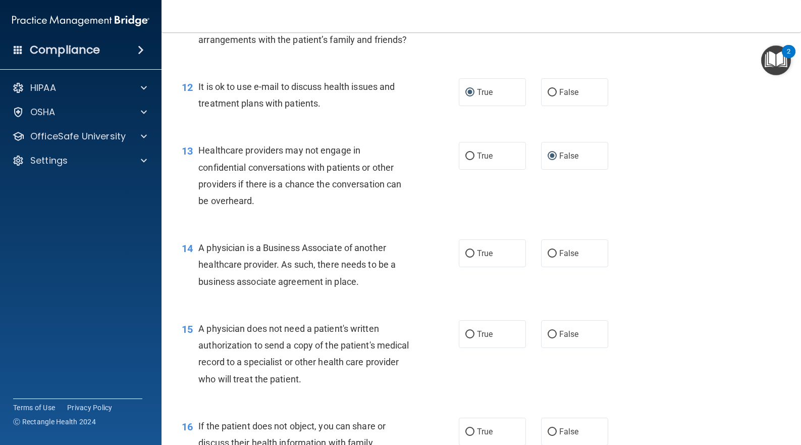
scroll to position [1010, 0]
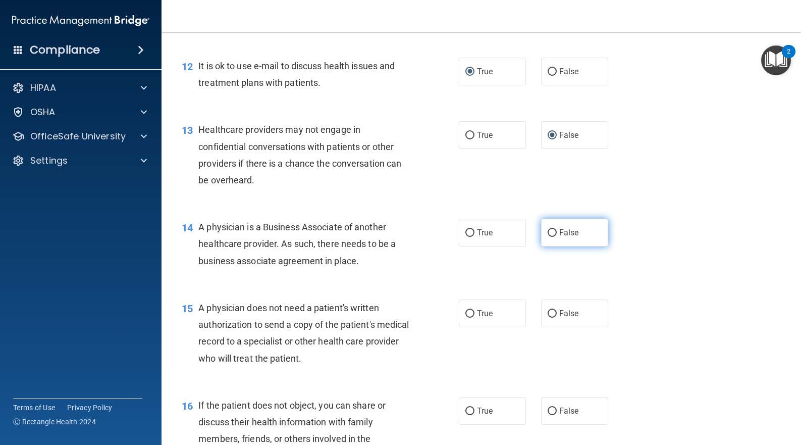
click at [550, 237] on input "False" at bounding box center [552, 233] width 9 height 8
radio input "true"
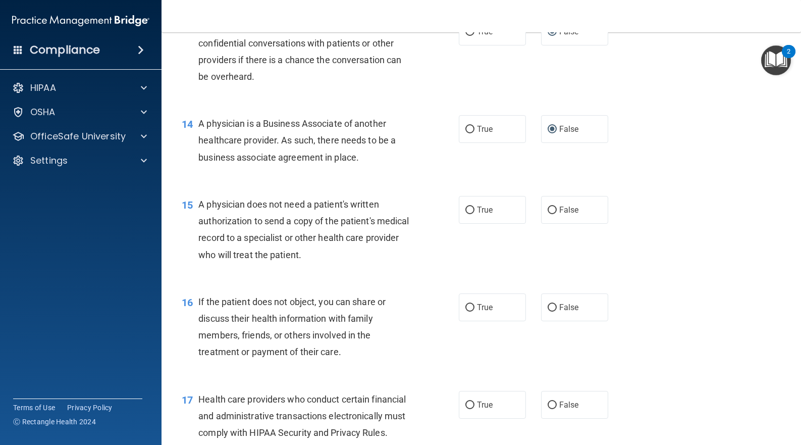
scroll to position [1145, 0]
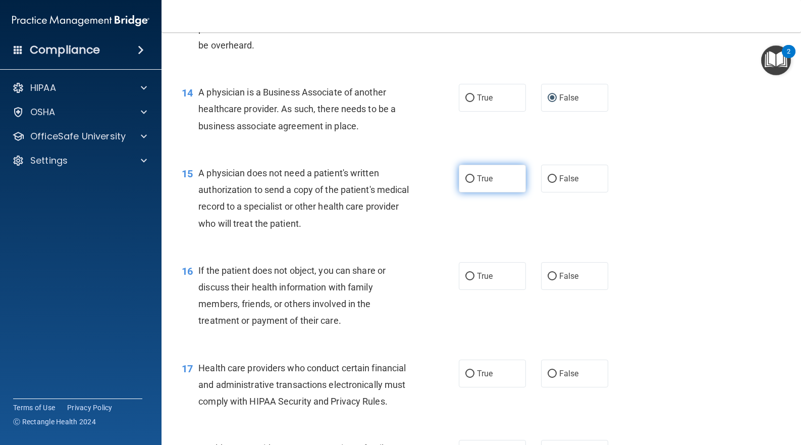
click at [467, 183] on input "True" at bounding box center [470, 179] width 9 height 8
radio input "true"
click at [477, 281] on span "True" at bounding box center [485, 276] width 16 height 10
click at [475, 280] on input "True" at bounding box center [470, 277] width 9 height 8
radio input "true"
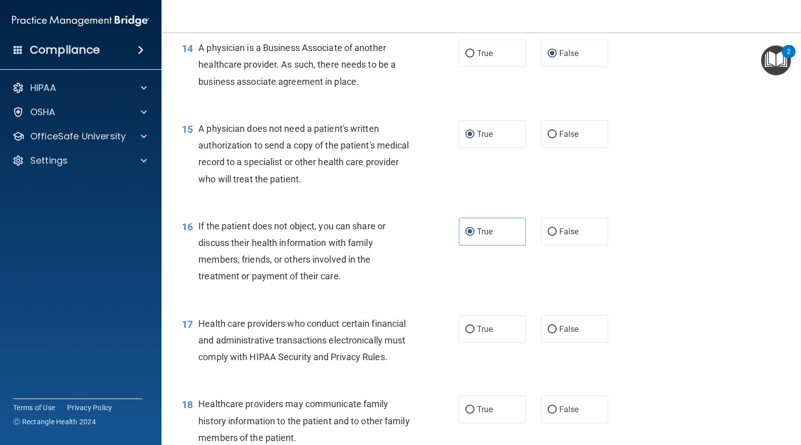
scroll to position [1212, 0]
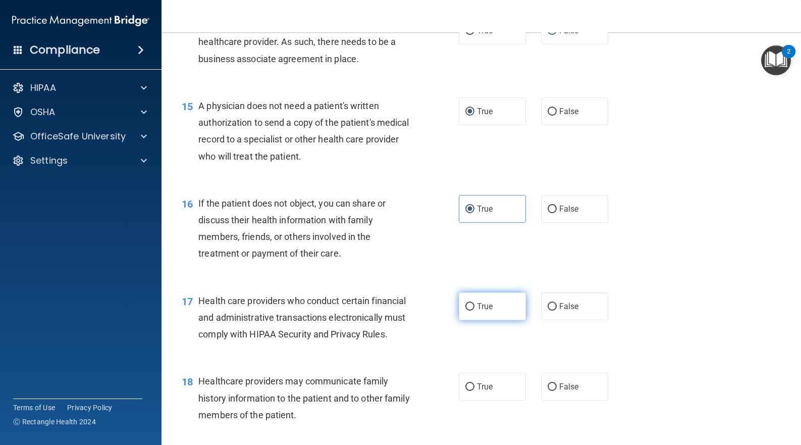
click at [477, 311] on span "True" at bounding box center [485, 306] width 16 height 10
click at [475, 311] on input "True" at bounding box center [470, 307] width 9 height 8
radio input "true"
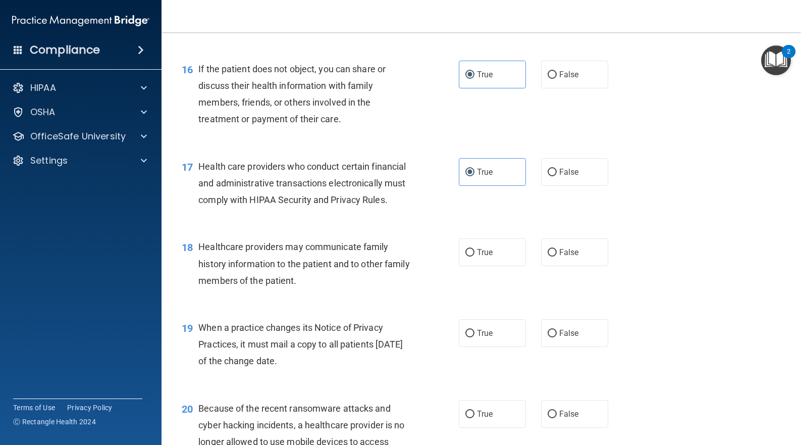
scroll to position [1347, 0]
click at [550, 256] on input "False" at bounding box center [552, 252] width 9 height 8
radio input "true"
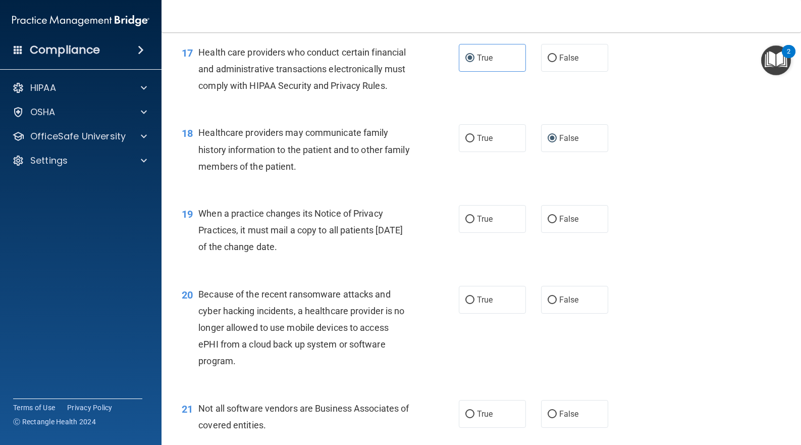
scroll to position [1481, 0]
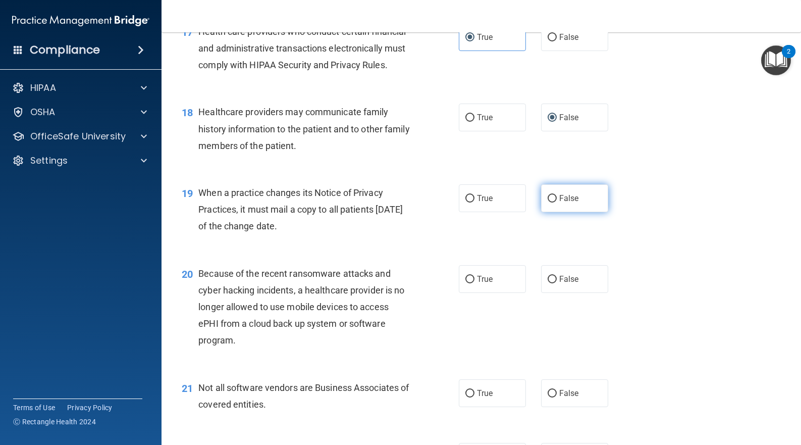
click at [548, 202] on input "False" at bounding box center [552, 199] width 9 height 8
radio input "true"
click at [552, 293] on label "False" at bounding box center [574, 279] width 67 height 28
click at [552, 283] on input "False" at bounding box center [552, 280] width 9 height 8
radio input "true"
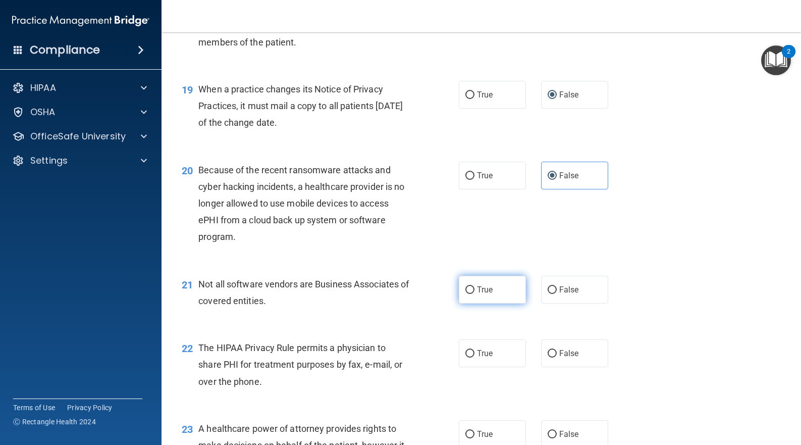
scroll to position [1616, 0]
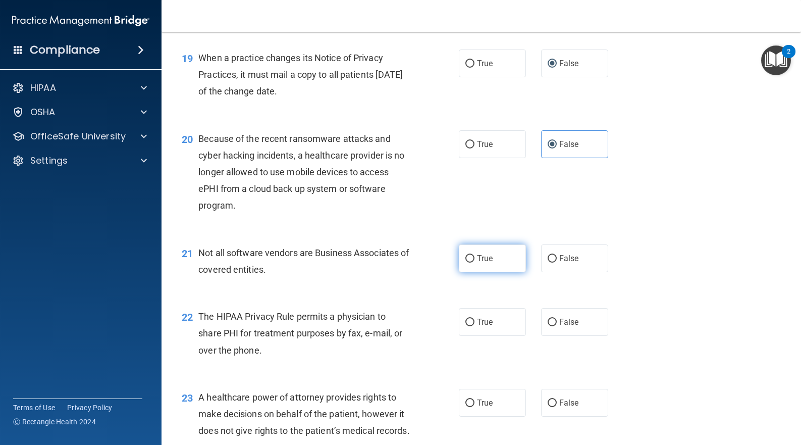
click at [466, 263] on input "True" at bounding box center [470, 259] width 9 height 8
radio input "true"
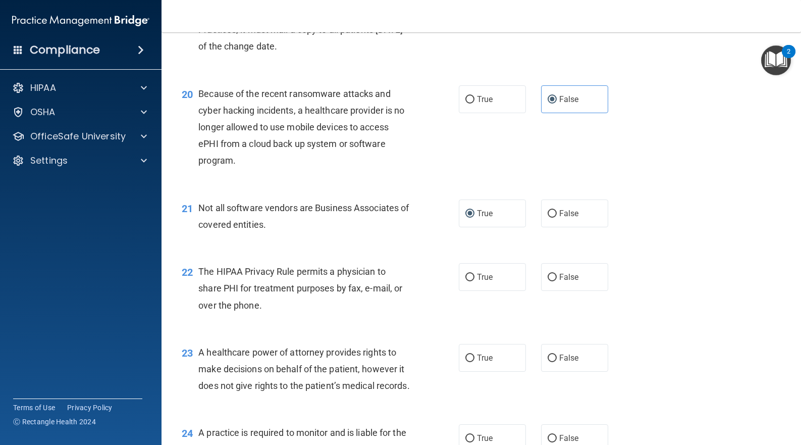
scroll to position [1683, 0]
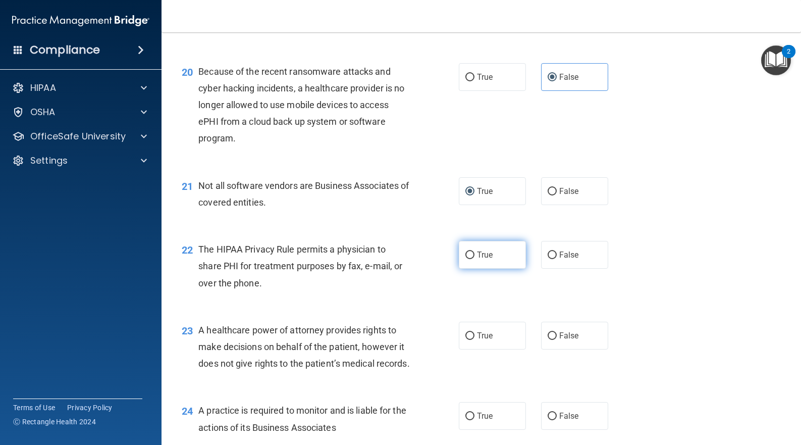
click at [470, 259] on input "True" at bounding box center [470, 255] width 9 height 8
radio input "true"
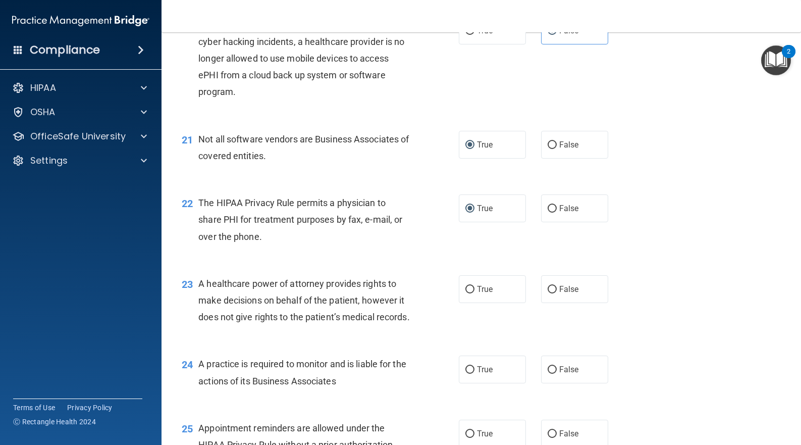
scroll to position [1818, 0]
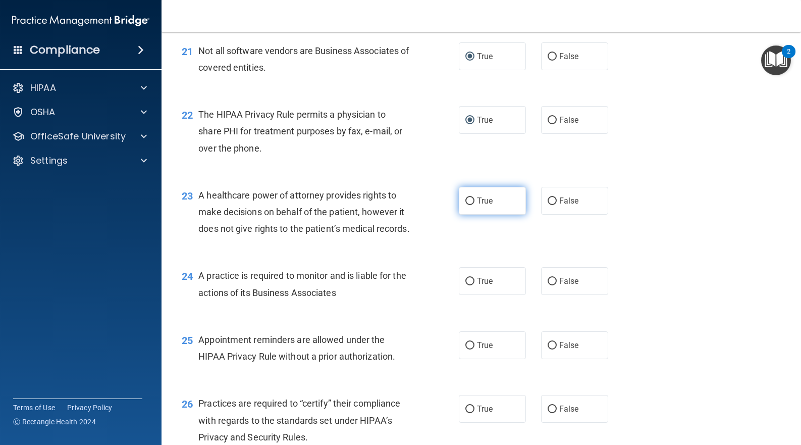
click at [477, 206] on span "True" at bounding box center [485, 201] width 16 height 10
click at [473, 205] on input "True" at bounding box center [470, 201] width 9 height 8
radio input "true"
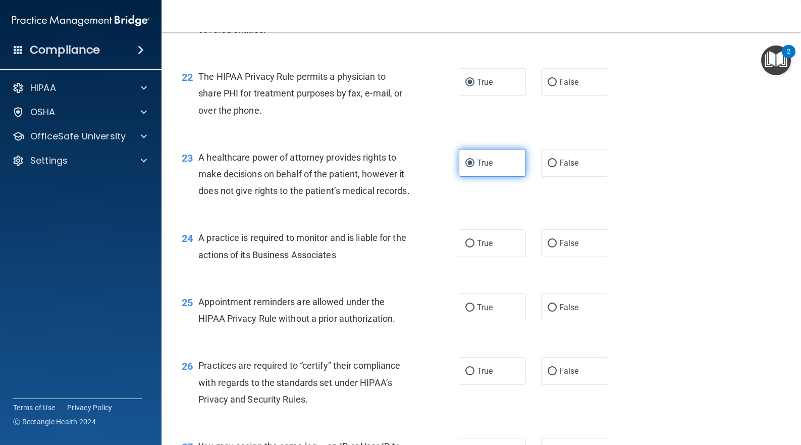
scroll to position [1885, 0]
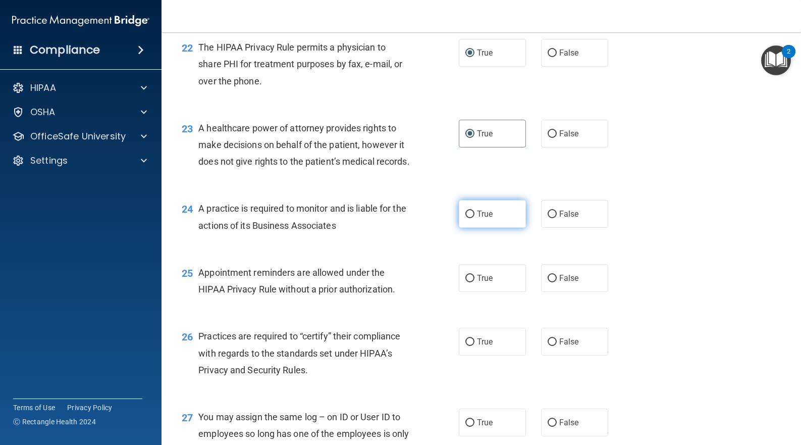
click at [466, 218] on input "True" at bounding box center [470, 215] width 9 height 8
radio input "true"
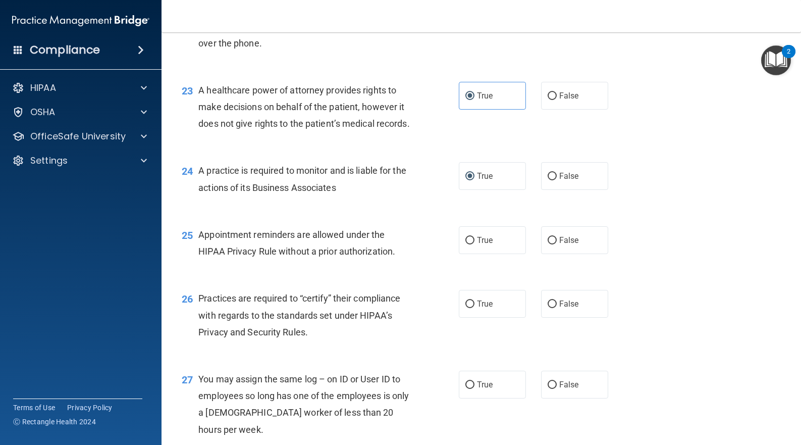
scroll to position [1953, 0]
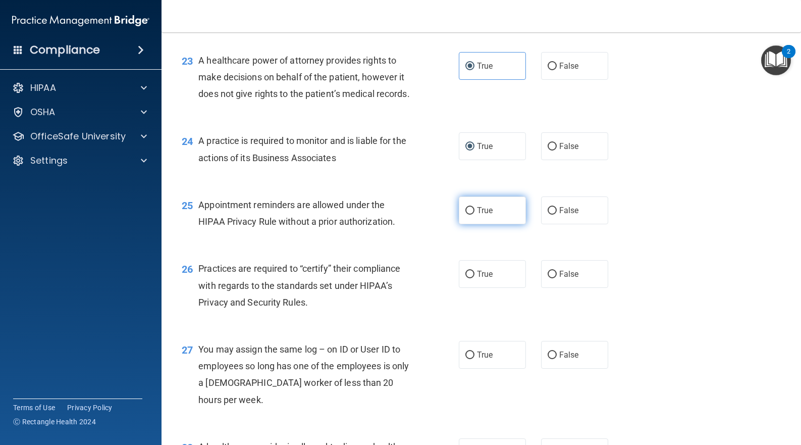
click at [490, 224] on label "True" at bounding box center [492, 210] width 67 height 28
click at [475, 215] on input "True" at bounding box center [470, 211] width 9 height 8
radio input "true"
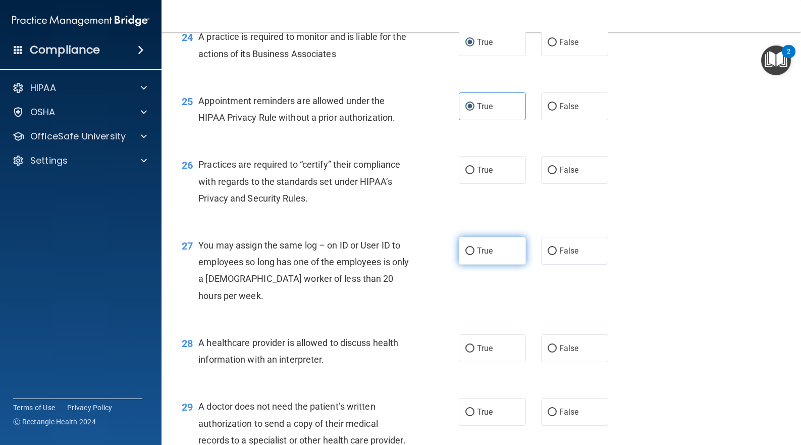
scroll to position [2087, 0]
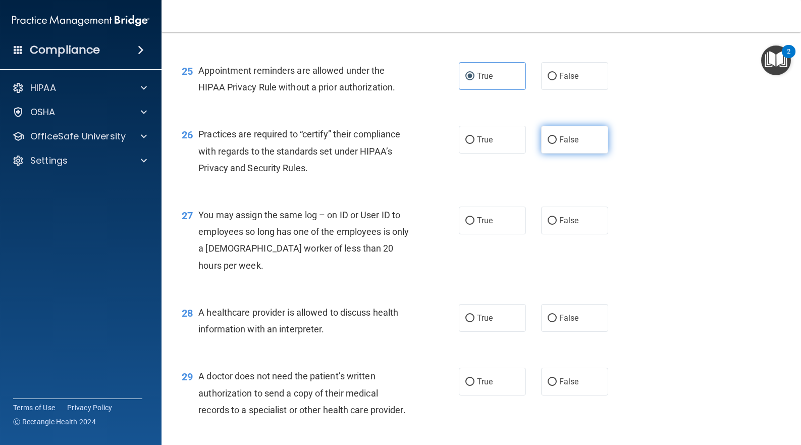
click at [548, 144] on input "False" at bounding box center [552, 140] width 9 height 8
radio input "true"
click at [559, 225] on span "False" at bounding box center [569, 221] width 20 height 10
click at [557, 225] on input "False" at bounding box center [552, 221] width 9 height 8
radio input "true"
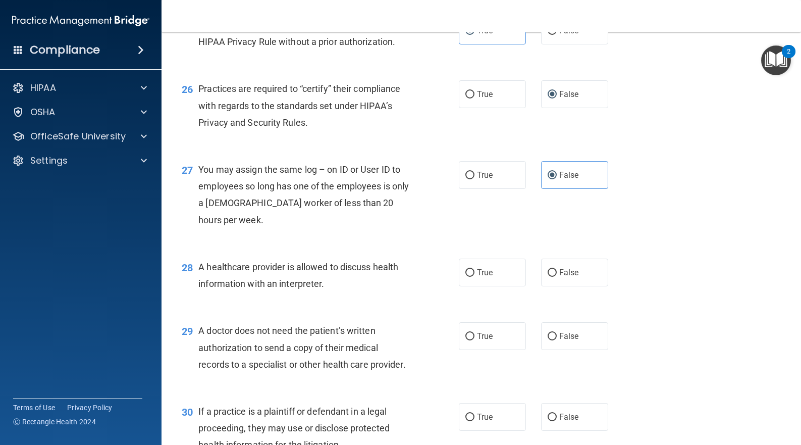
scroll to position [2155, 0]
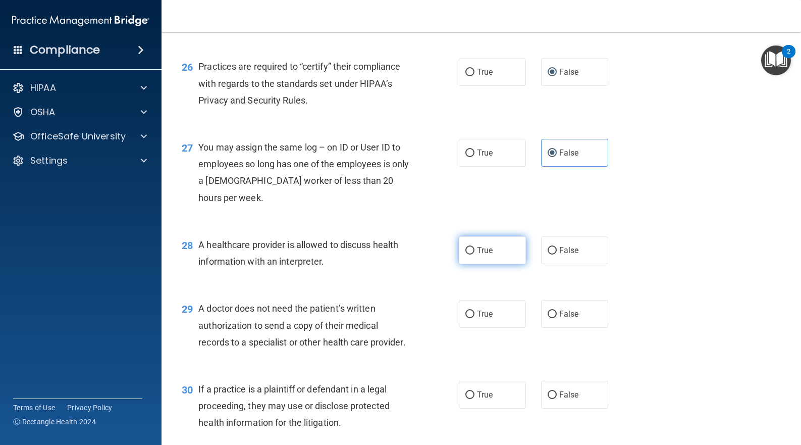
click at [477, 255] on span "True" at bounding box center [485, 250] width 16 height 10
click at [475, 254] on input "True" at bounding box center [470, 251] width 9 height 8
radio input "true"
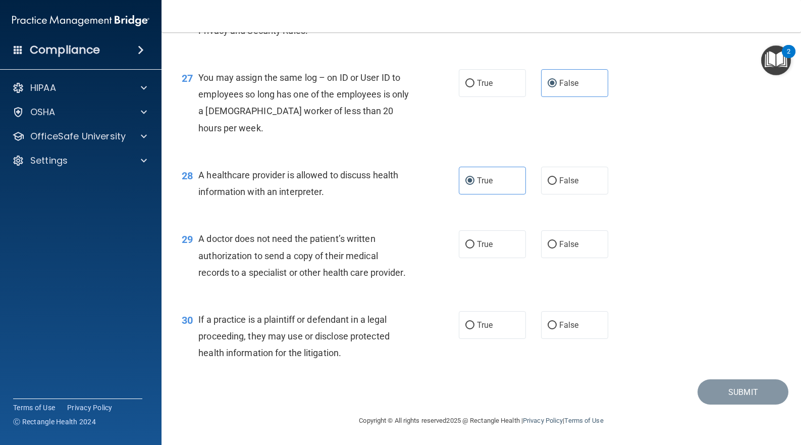
scroll to position [2289, 0]
click at [485, 239] on span "True" at bounding box center [485, 244] width 16 height 10
click at [475, 241] on input "True" at bounding box center [470, 245] width 9 height 8
radio input "true"
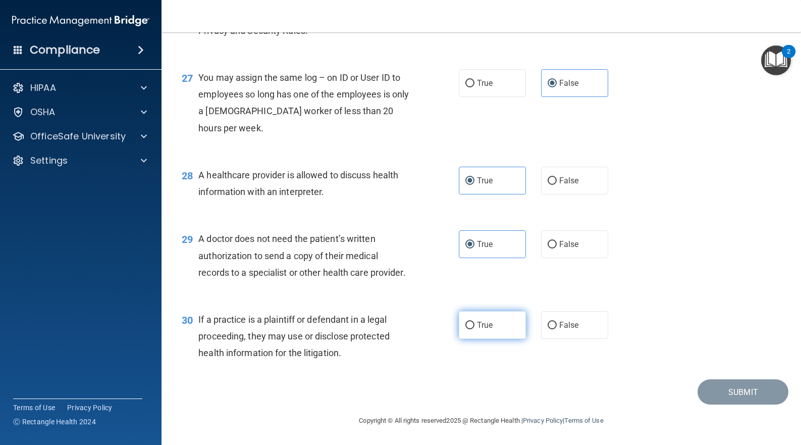
click at [470, 320] on label "True" at bounding box center [492, 325] width 67 height 28
click at [470, 322] on input "True" at bounding box center [470, 326] width 9 height 8
radio input "true"
click at [720, 392] on button "Submit" at bounding box center [743, 392] width 91 height 26
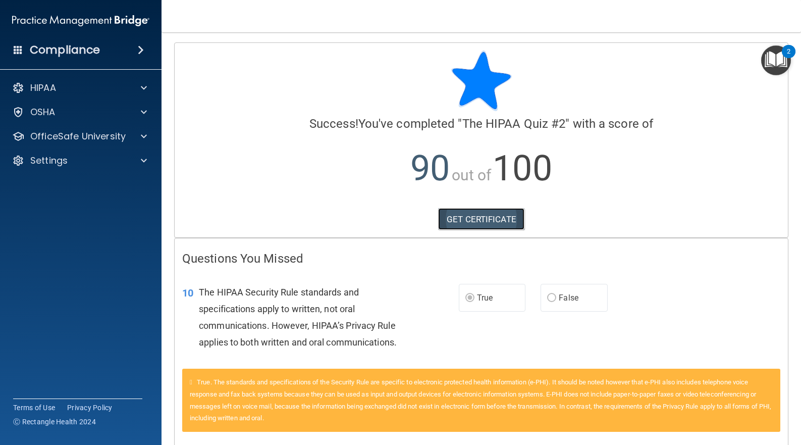
click at [450, 219] on link "GET CERTIFICATE" at bounding box center [481, 219] width 86 height 22
click at [134, 134] on div at bounding box center [142, 136] width 25 height 12
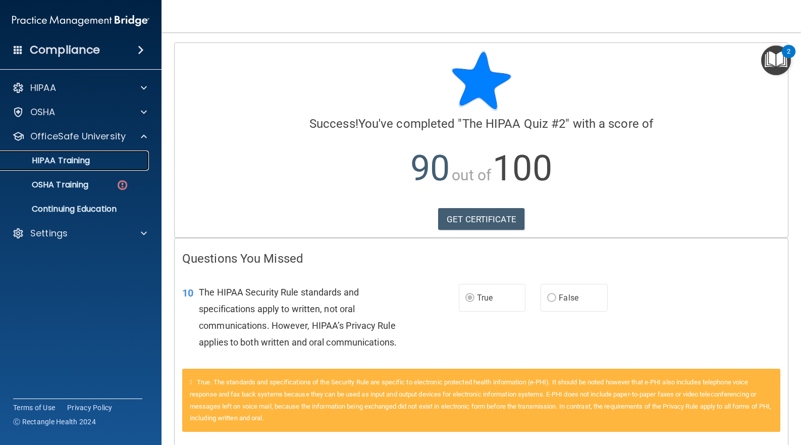
click at [79, 157] on p "HIPAA Training" at bounding box center [48, 161] width 83 height 10
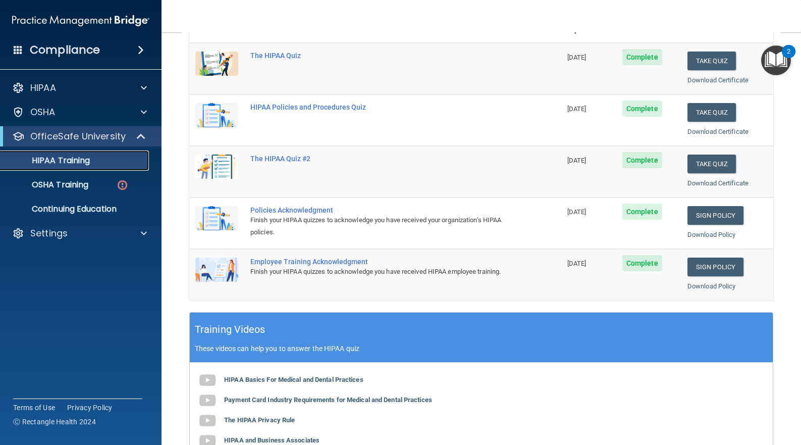
scroll to position [202, 0]
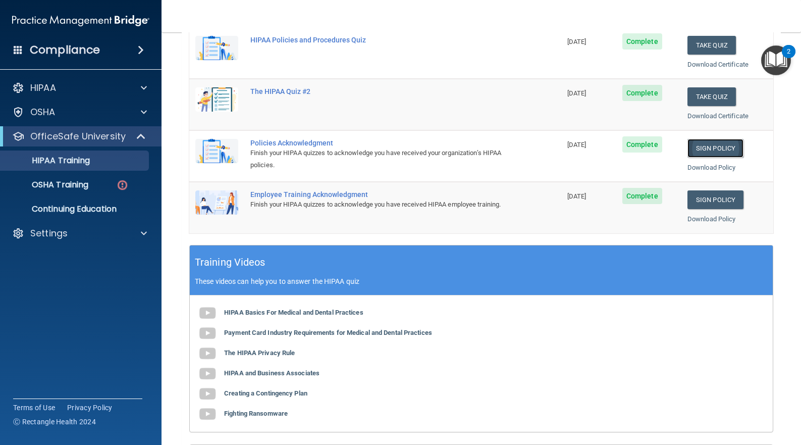
click at [707, 148] on link "Sign Policy" at bounding box center [716, 148] width 56 height 19
click at [700, 200] on link "Sign Policy" at bounding box center [716, 199] width 56 height 19
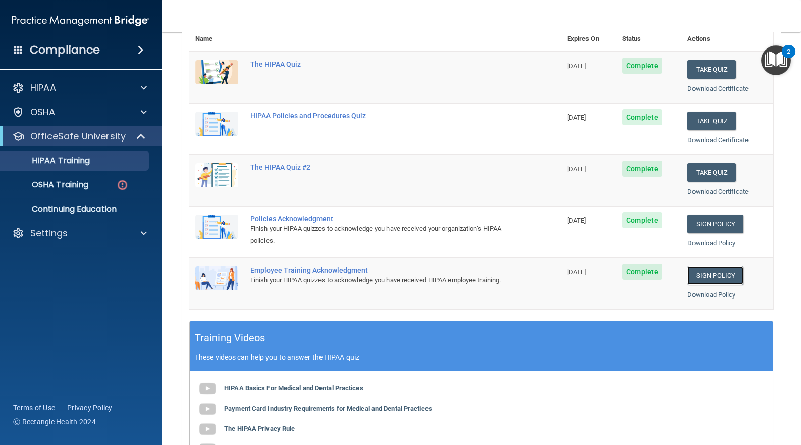
scroll to position [0, 0]
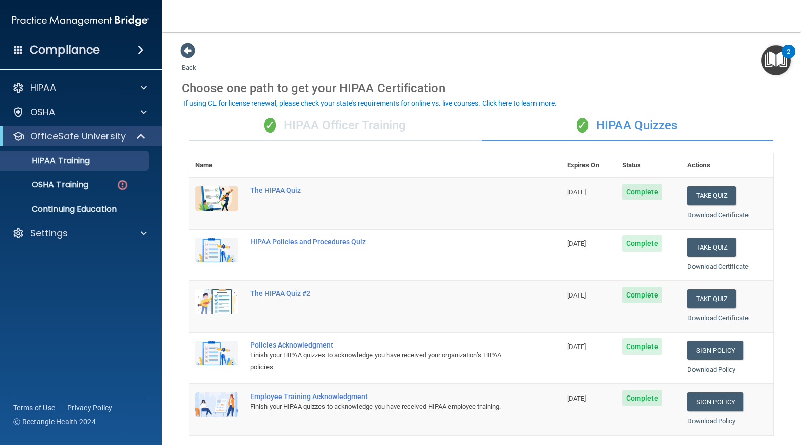
click at [328, 125] on div "✓ HIPAA Officer Training" at bounding box center [335, 126] width 292 height 30
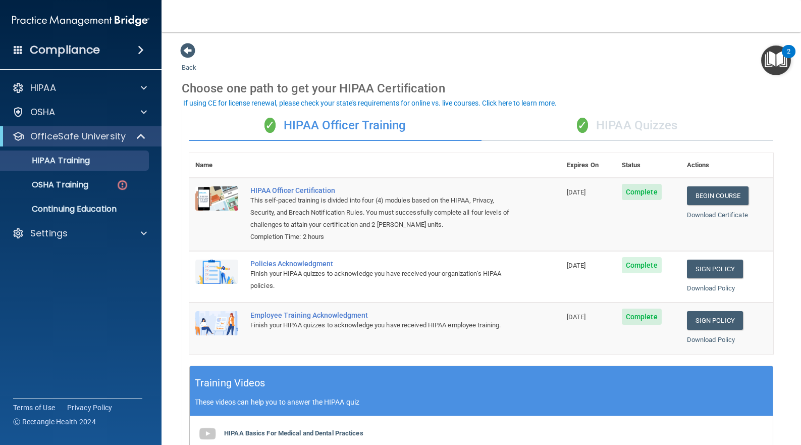
click at [633, 126] on div "✓ HIPAA Quizzes" at bounding box center [628, 126] width 292 height 30
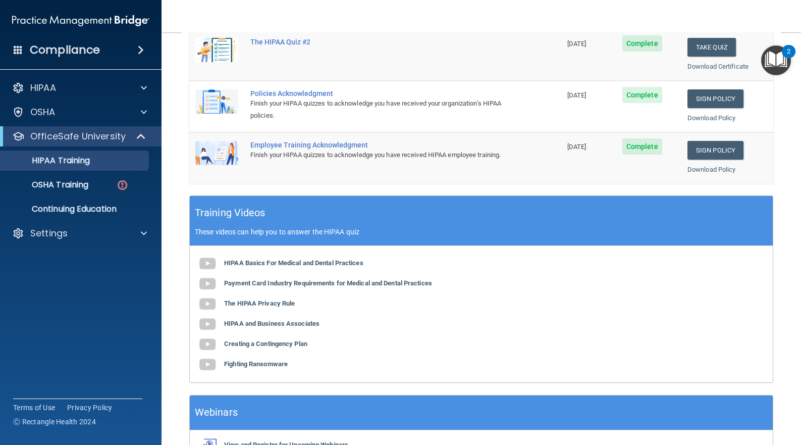
scroll to position [316, 0]
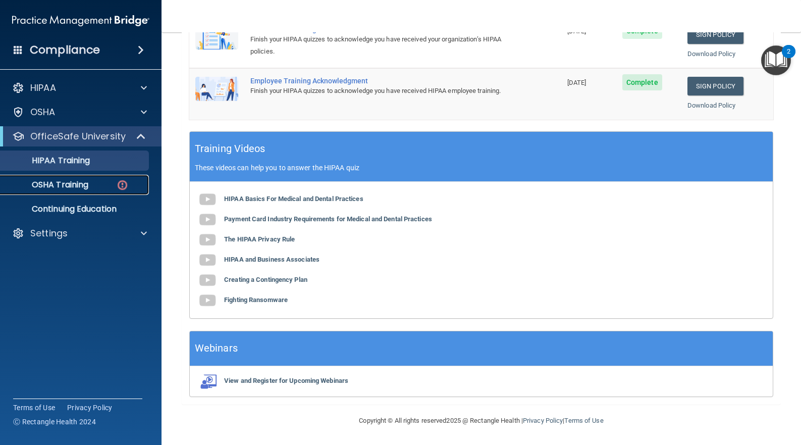
click at [68, 182] on p "OSHA Training" at bounding box center [48, 185] width 82 height 10
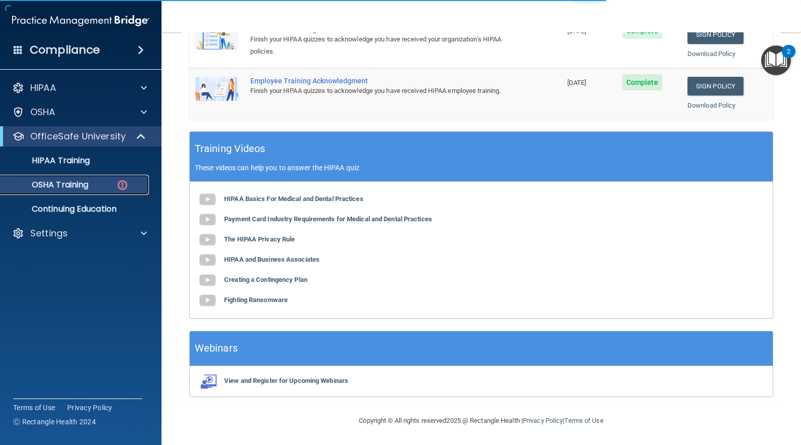
scroll to position [56, 0]
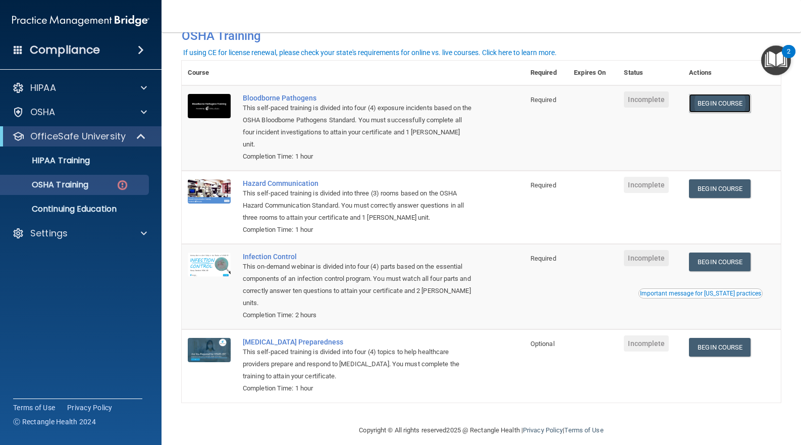
click at [712, 101] on link "Begin Course" at bounding box center [720, 103] width 62 height 19
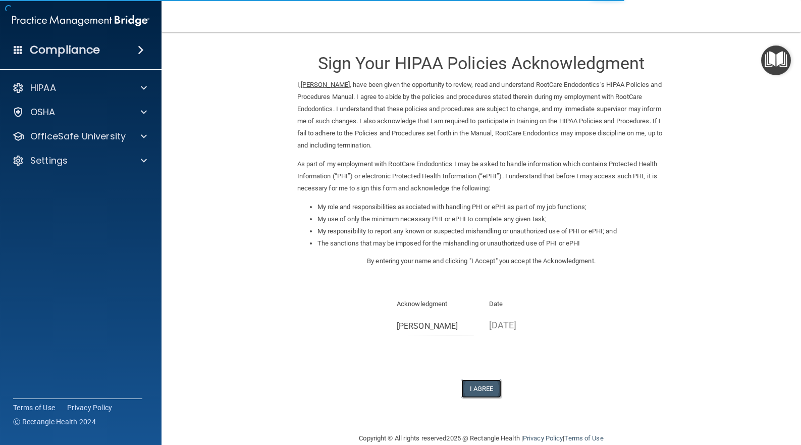
click at [488, 392] on button "I Agree" at bounding box center [482, 388] width 40 height 19
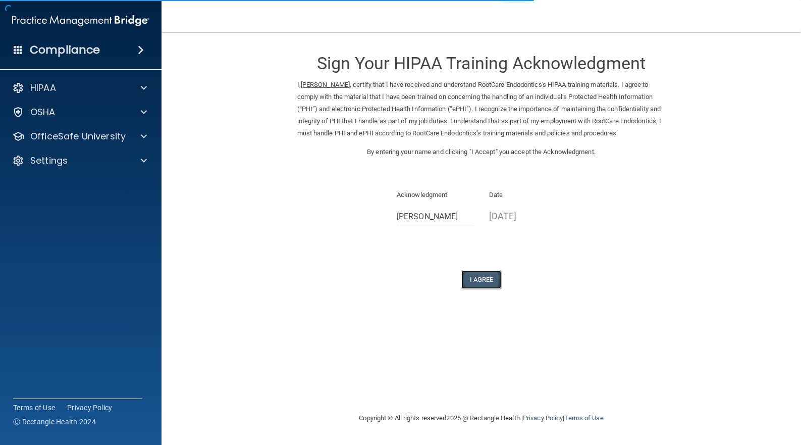
click at [479, 289] on button "I Agree" at bounding box center [482, 279] width 40 height 19
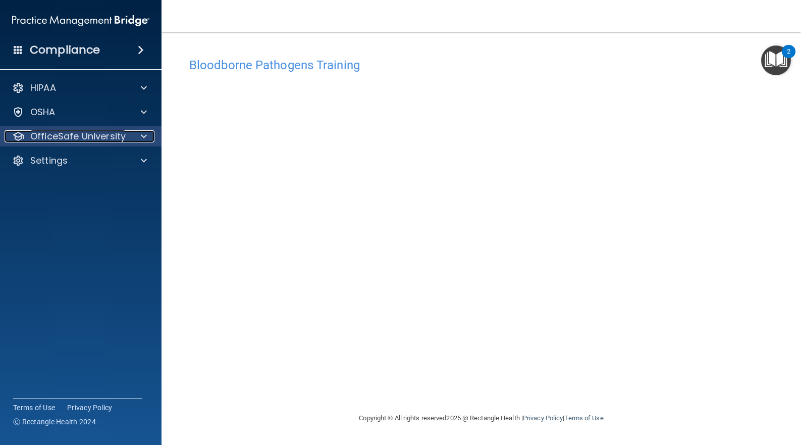
click at [146, 137] on span at bounding box center [144, 136] width 6 height 12
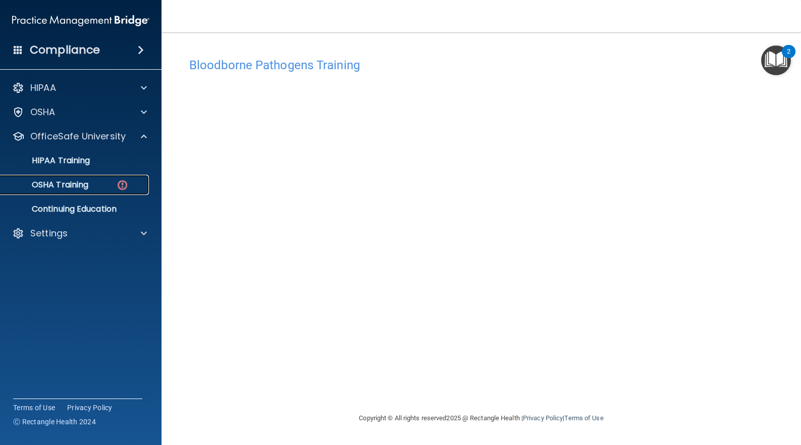
click at [81, 183] on p "OSHA Training" at bounding box center [48, 185] width 82 height 10
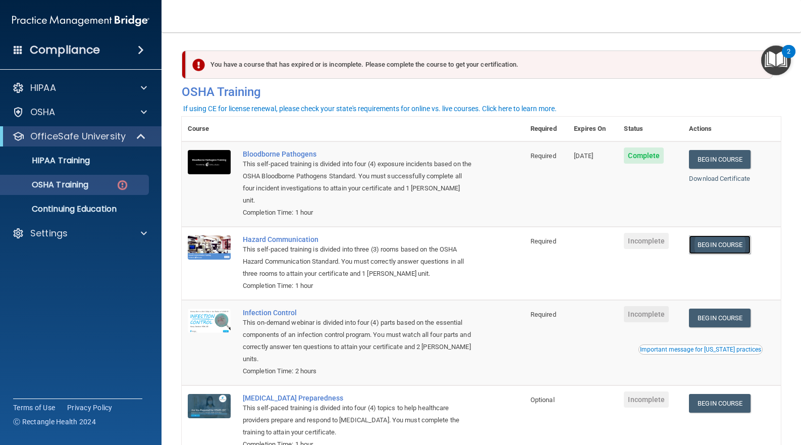
click at [720, 235] on link "Begin Course" at bounding box center [720, 244] width 62 height 19
